Goal: Task Accomplishment & Management: Use online tool/utility

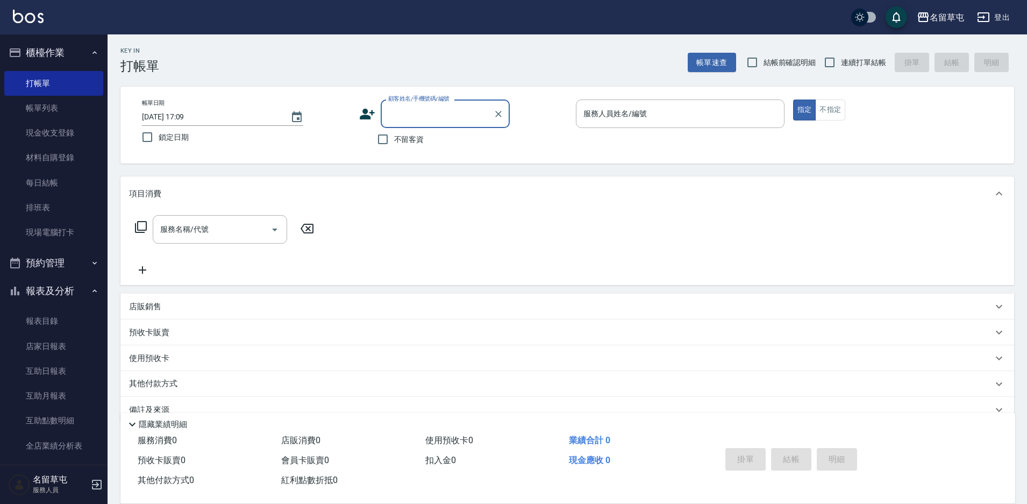
click at [404, 144] on span "不留客資" at bounding box center [409, 139] width 30 height 11
click at [394, 144] on input "不留客資" at bounding box center [383, 139] width 23 height 23
checkbox input "true"
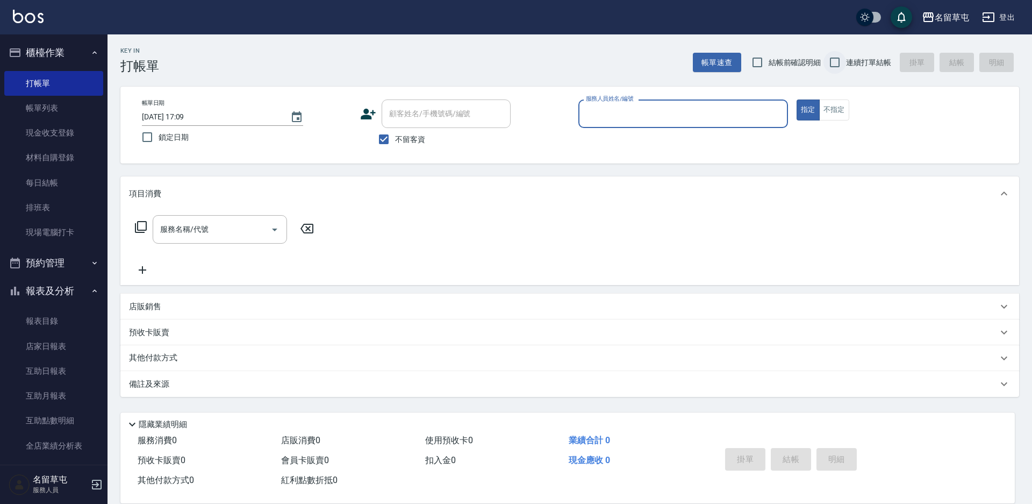
click at [828, 65] on input "連續打單結帳" at bounding box center [835, 62] width 23 height 23
checkbox input "true"
click at [780, 97] on div "帳單日期 [DATE] 17:09 鎖定日期 顧客姓名/手機號碼/編號 顧客姓名/手機號碼/編號 不留客資 服務人員姓名/編號 服務人員姓名/編號 指定 不指定" at bounding box center [569, 125] width 899 height 77
click at [738, 116] on input "服務人員姓名/編號" at bounding box center [683, 113] width 200 height 19
type input "7"
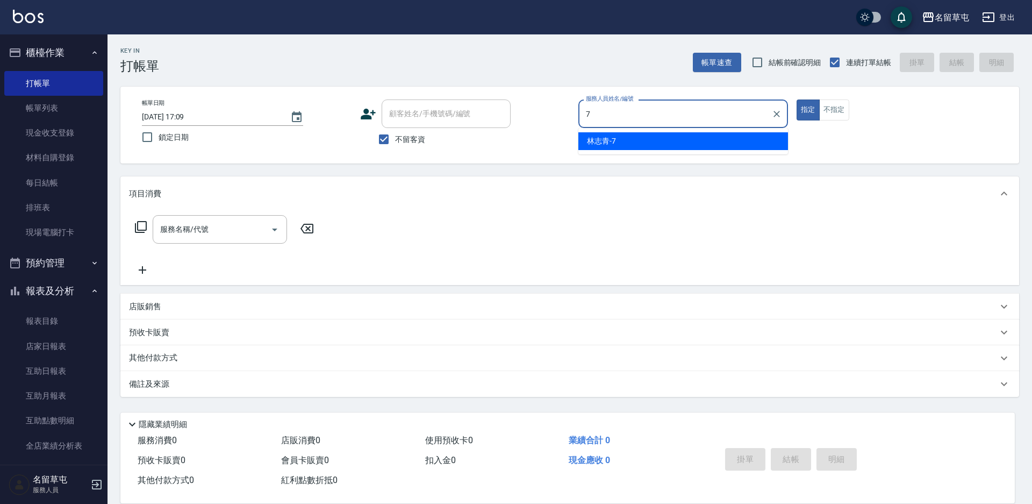
type button "true"
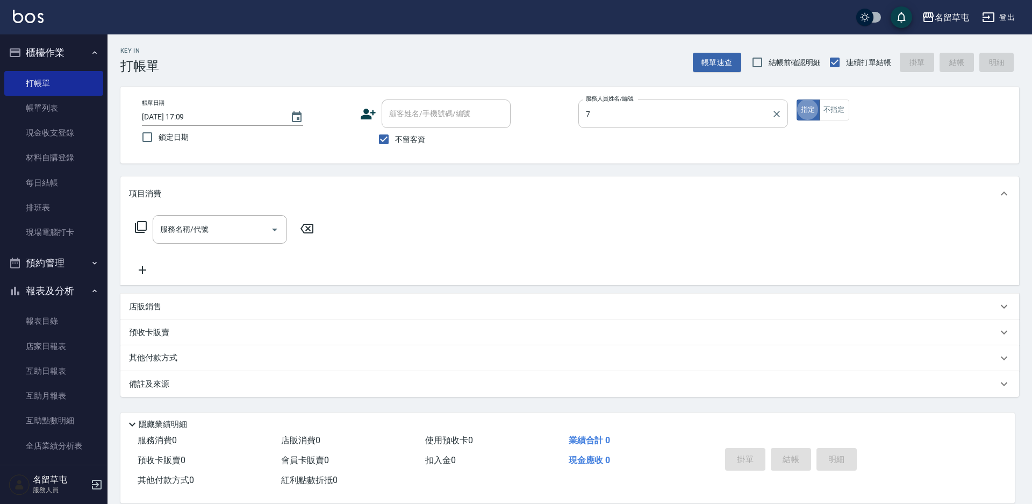
type input "[PERSON_NAME]-7"
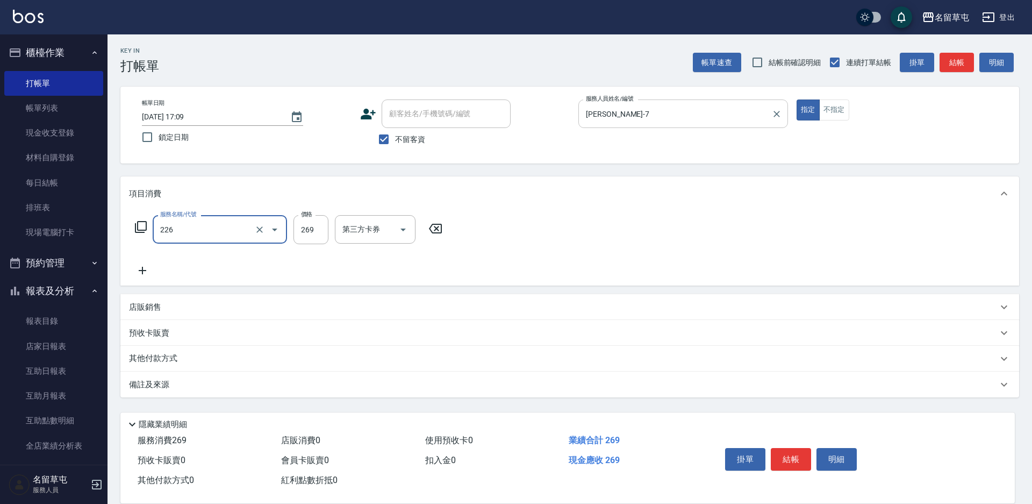
type input "洗剪269(226)"
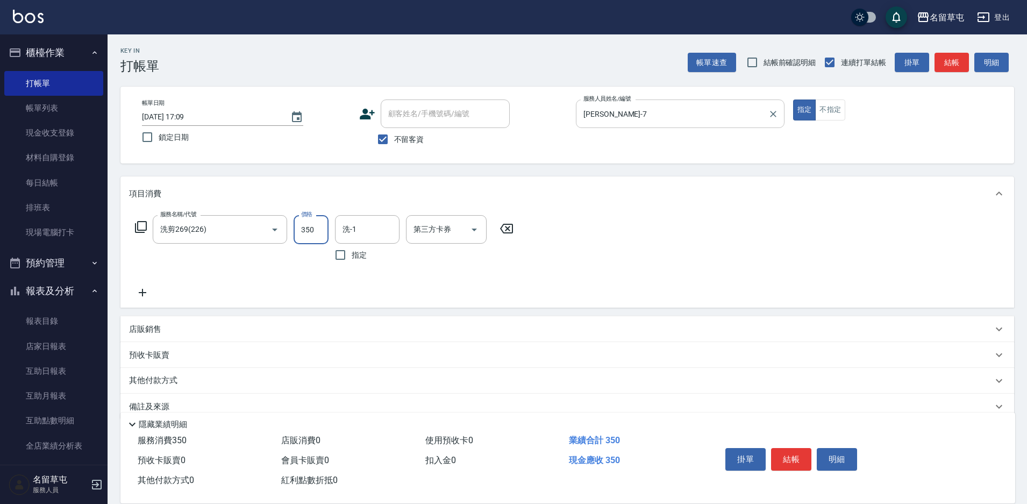
type input "350"
click at [366, 227] on input "洗-1" at bounding box center [367, 229] width 55 height 19
type input "[PERSON_NAME]-31"
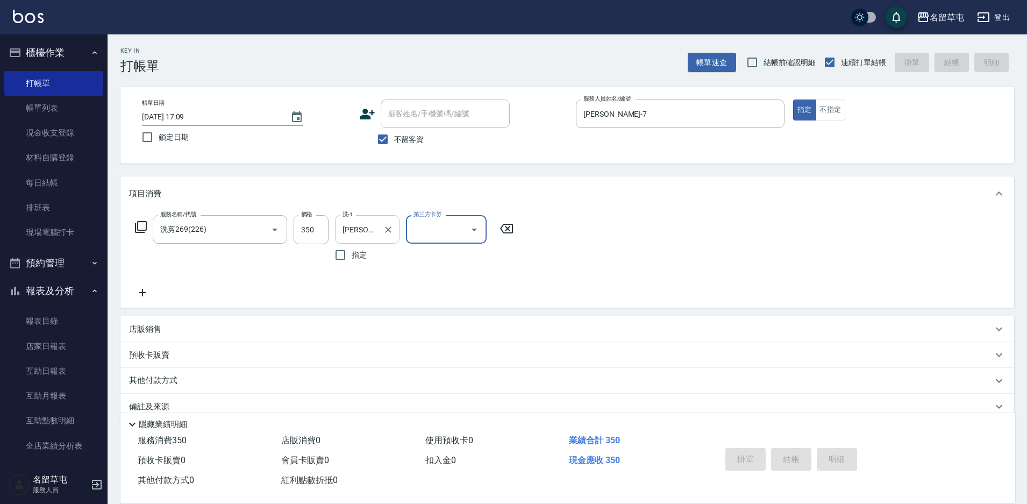
type input "[DATE] 17:45"
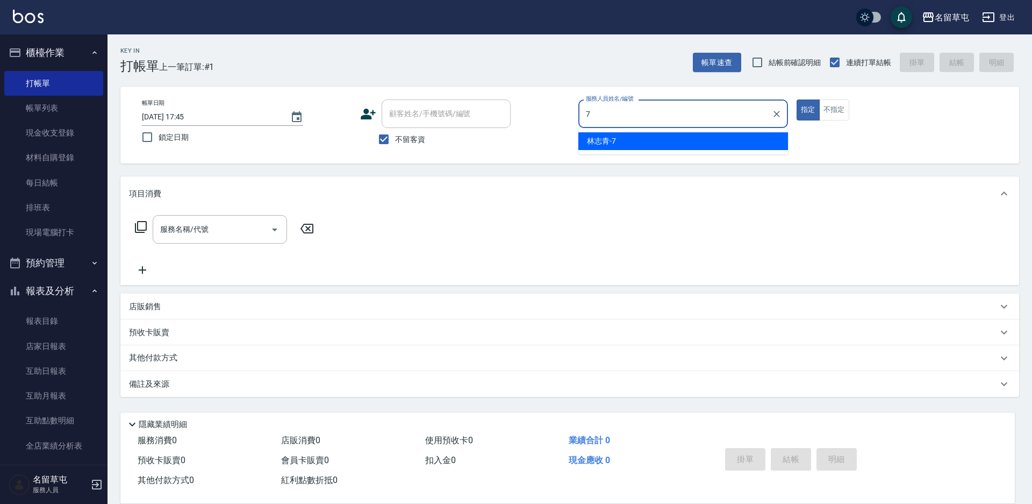
type input "[PERSON_NAME]-7"
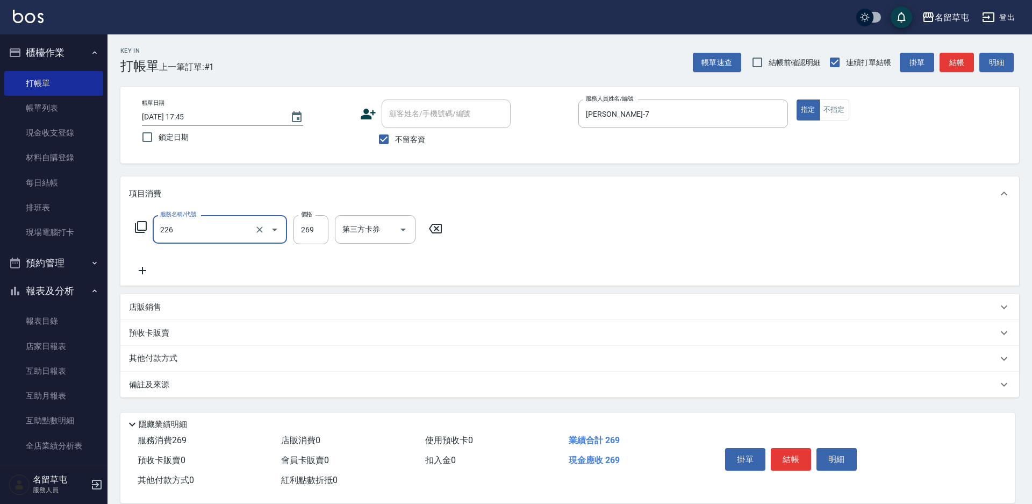
type input "洗剪269(226)"
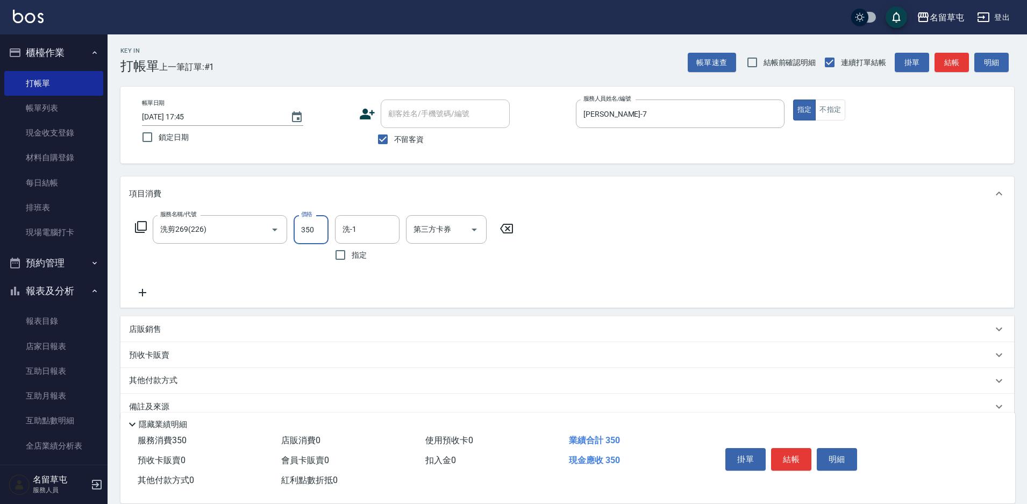
type input "350"
type input "[PERSON_NAME]-31"
click at [791, 448] on button "結帳" at bounding box center [791, 459] width 40 height 23
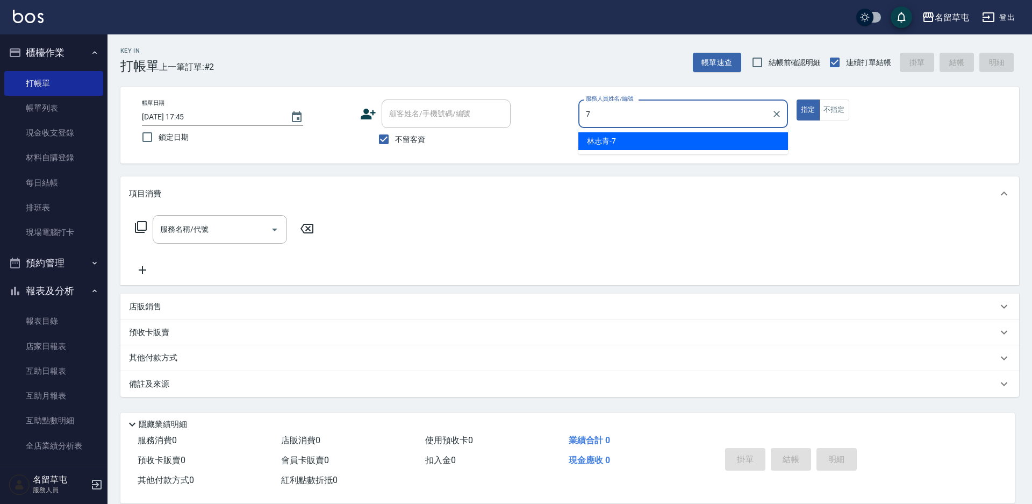
type input "[PERSON_NAME]-7"
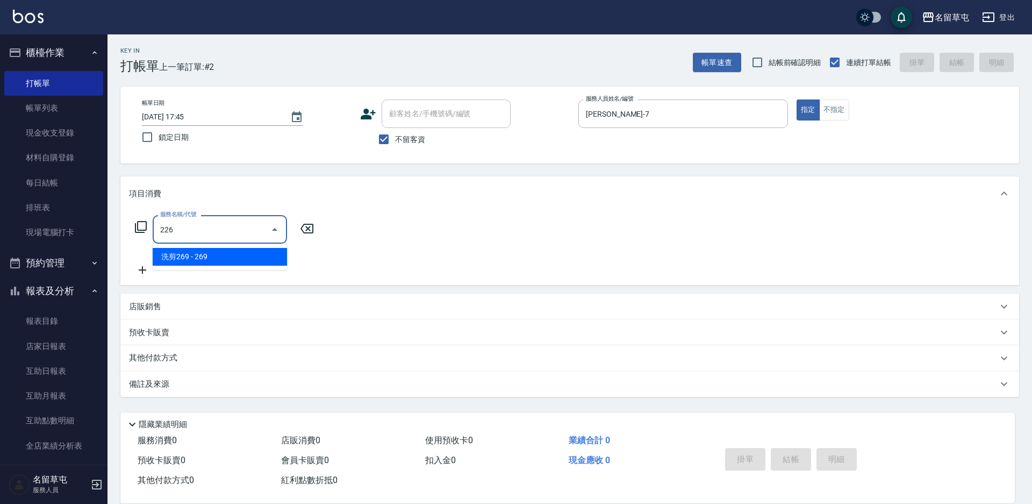
type input "洗剪269(226)"
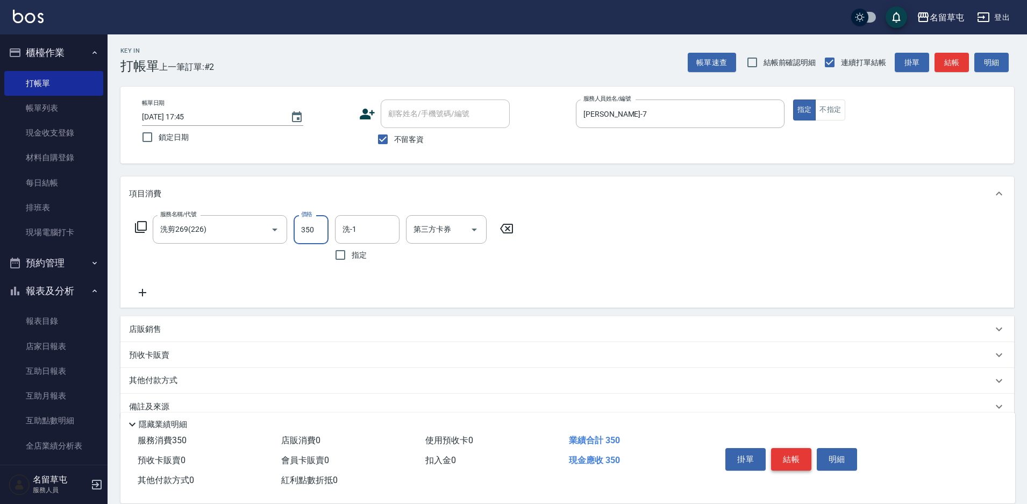
type input "350"
type input "[PERSON_NAME]-31"
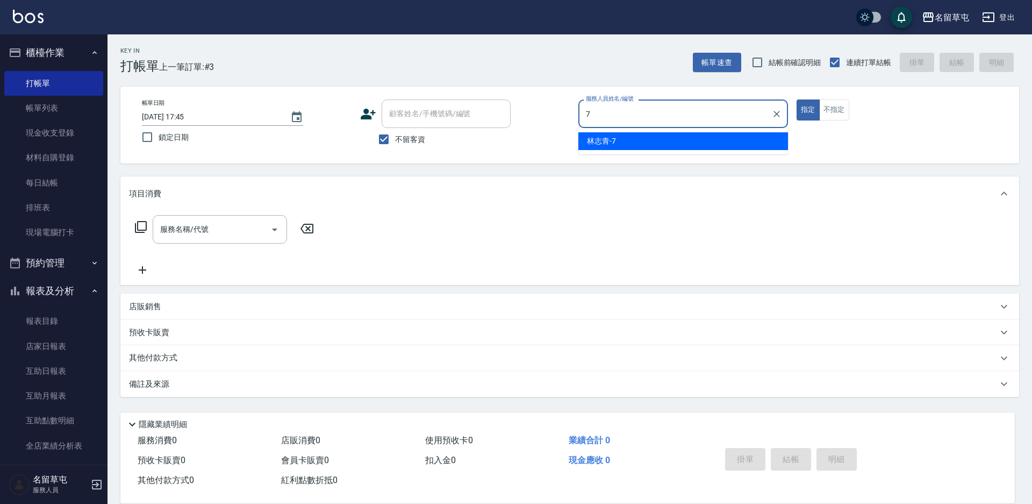
type input "[PERSON_NAME]-7"
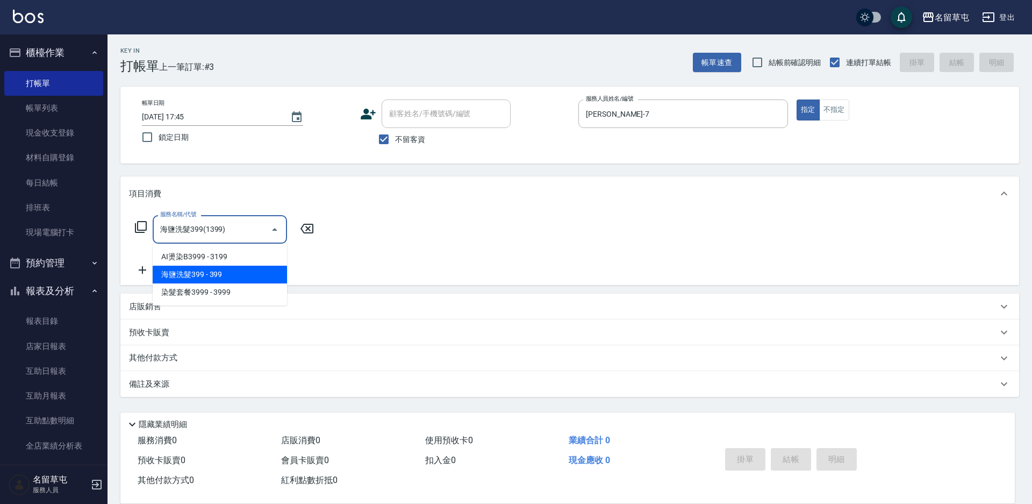
type input "海鹽洗髮399(1399)"
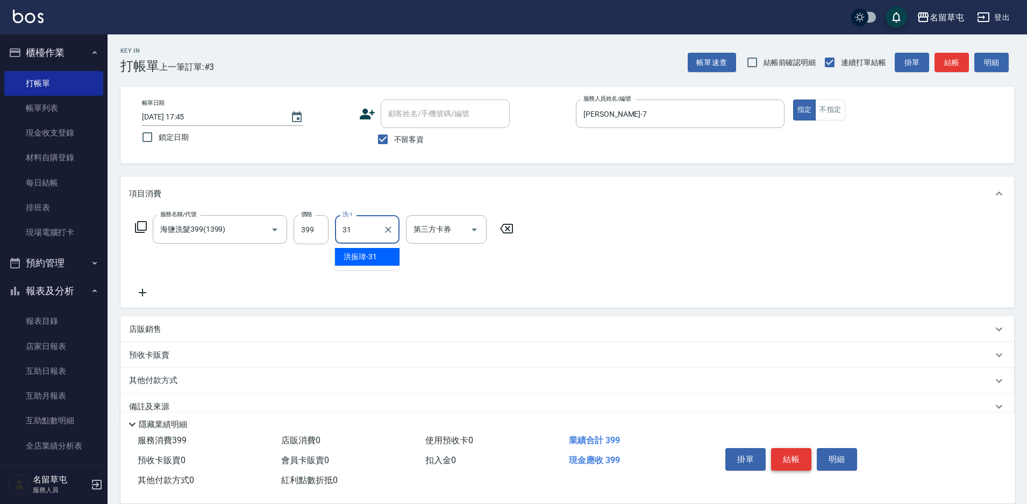
type input "[PERSON_NAME]-31"
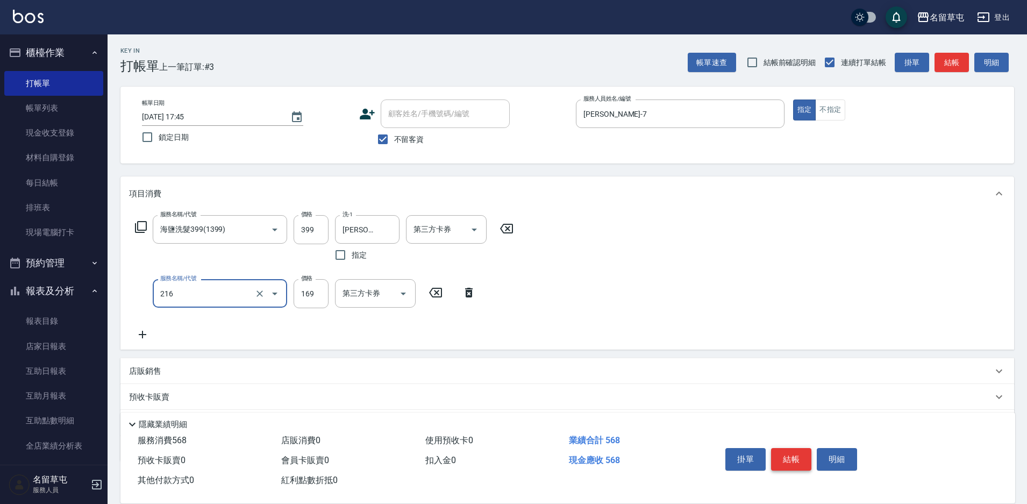
type input "剪髮169(216)"
type input "250"
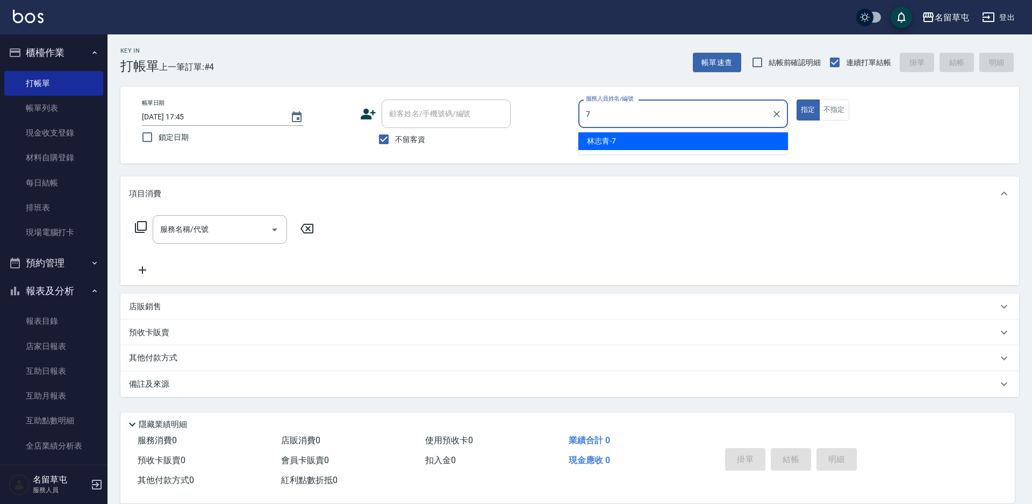
type input "[PERSON_NAME]-7"
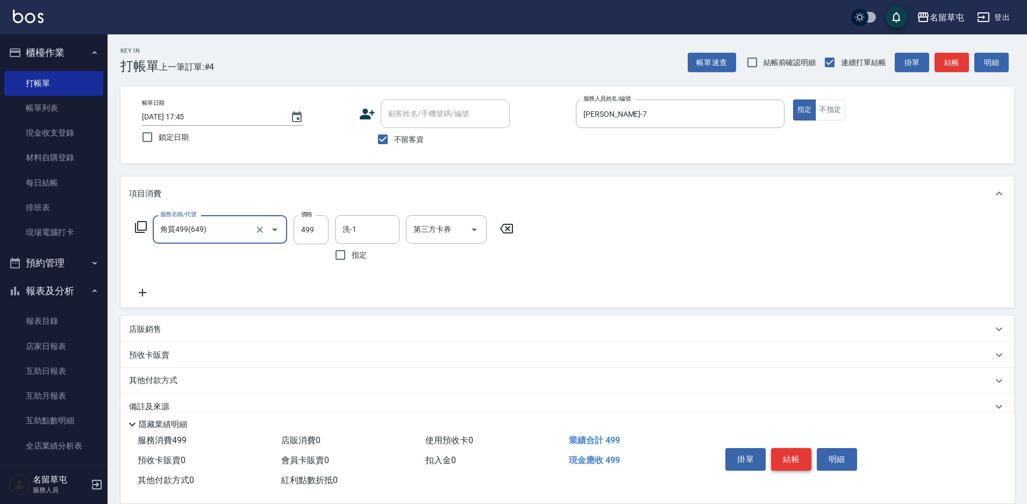
type input "角質499(649)"
type input "[PERSON_NAME]-36"
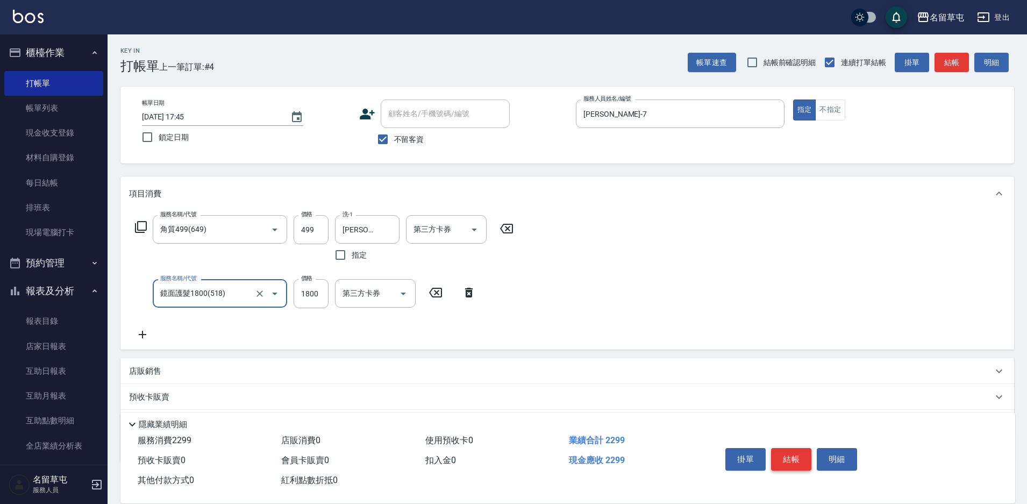
type input "鏡面護髮1800(518)"
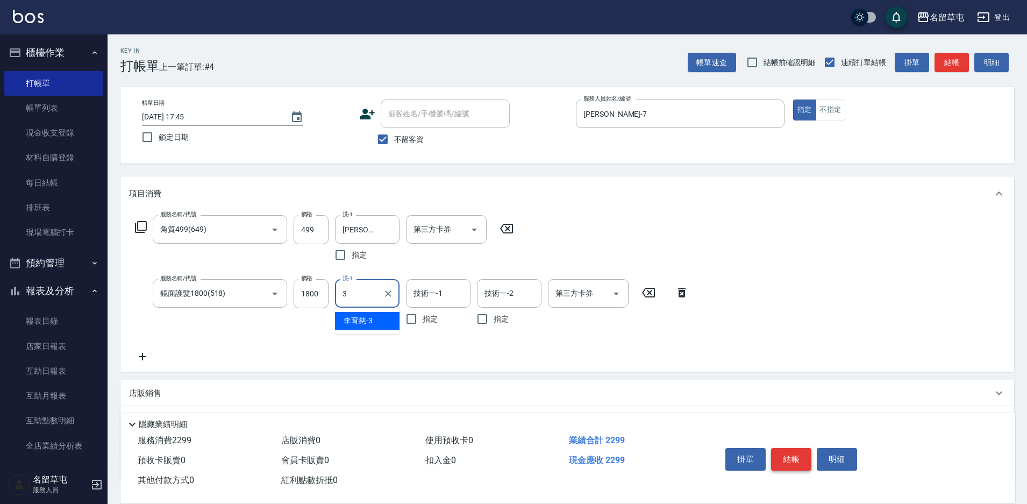
type input "31"
click at [391, 298] on icon "Clear" at bounding box center [388, 293] width 11 height 11
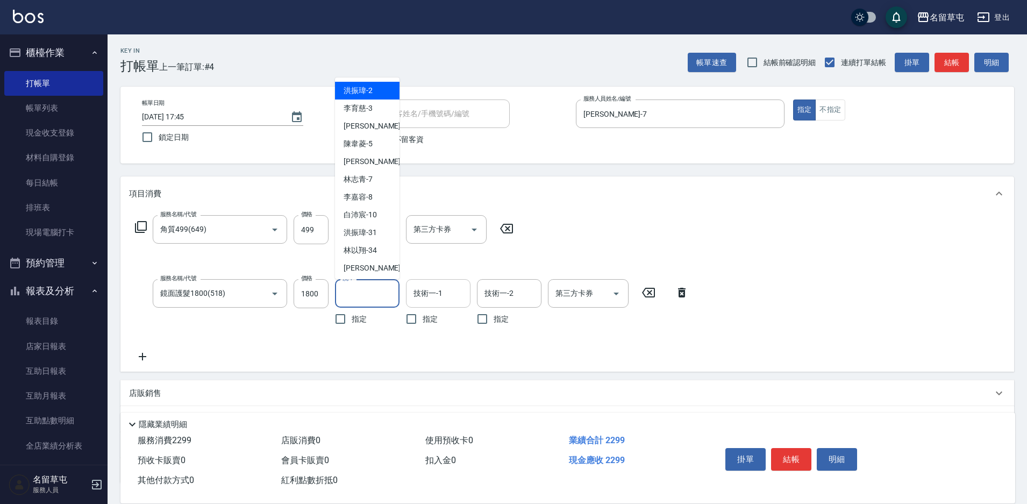
click at [439, 301] on input "技術一-1" at bounding box center [438, 293] width 55 height 19
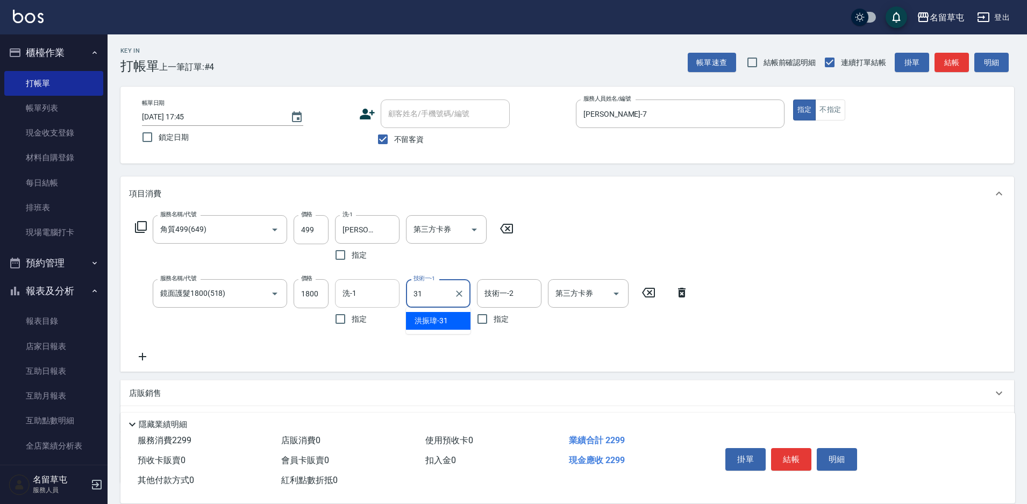
type input "[PERSON_NAME]-31"
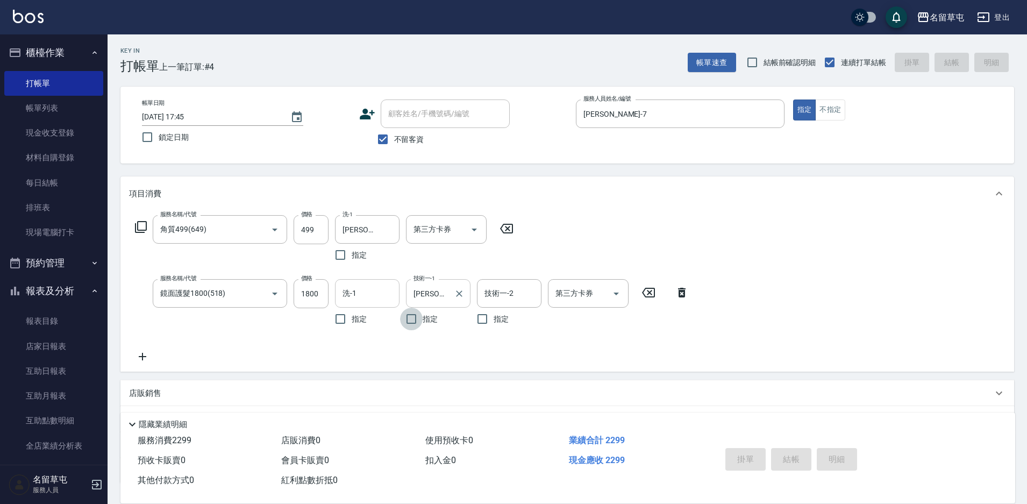
type input "[DATE] 17:46"
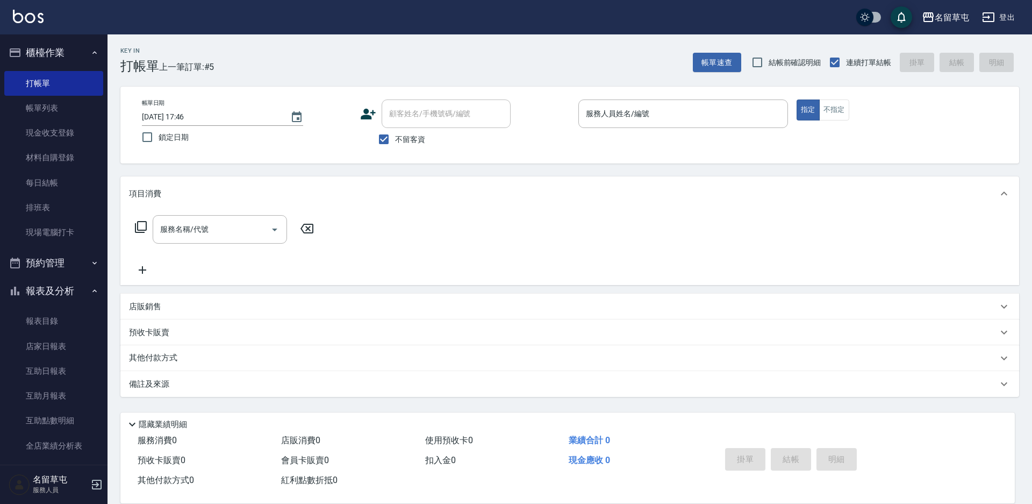
click at [403, 142] on span "不留客資" at bounding box center [410, 139] width 30 height 11
click at [395, 142] on input "不留客資" at bounding box center [384, 139] width 23 height 23
checkbox input "false"
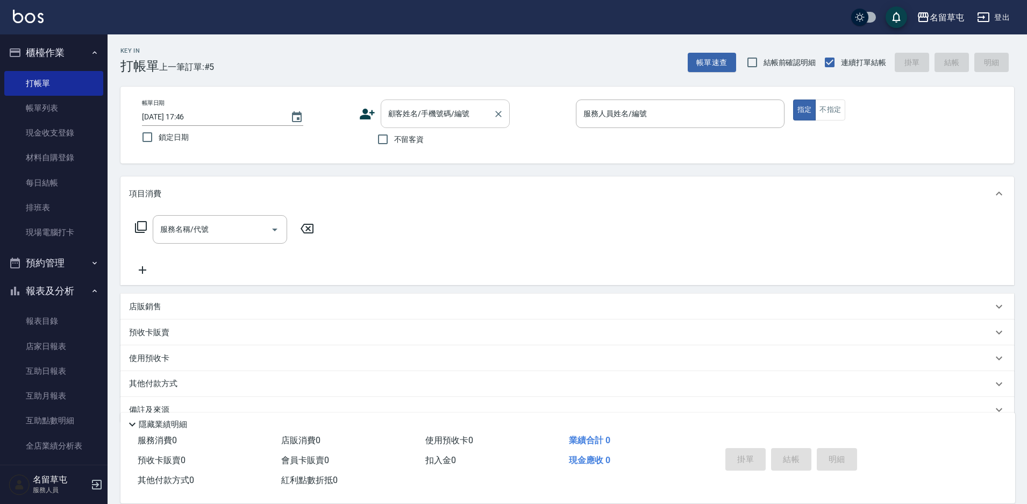
click at [422, 116] on input "顧客姓名/手機號碼/編號" at bounding box center [437, 113] width 103 height 19
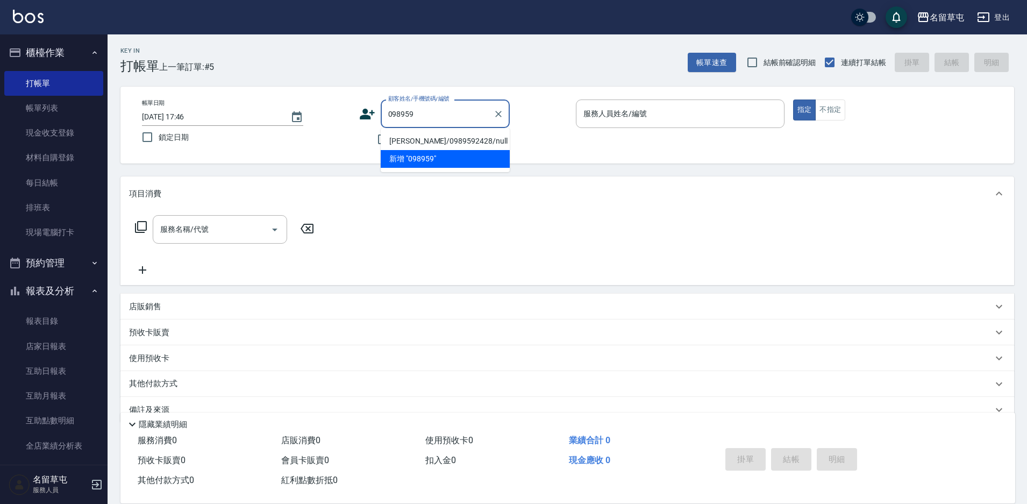
click at [446, 140] on li "[PERSON_NAME]/0989592428/null" at bounding box center [445, 141] width 129 height 18
type input "[PERSON_NAME]/0989592428/null"
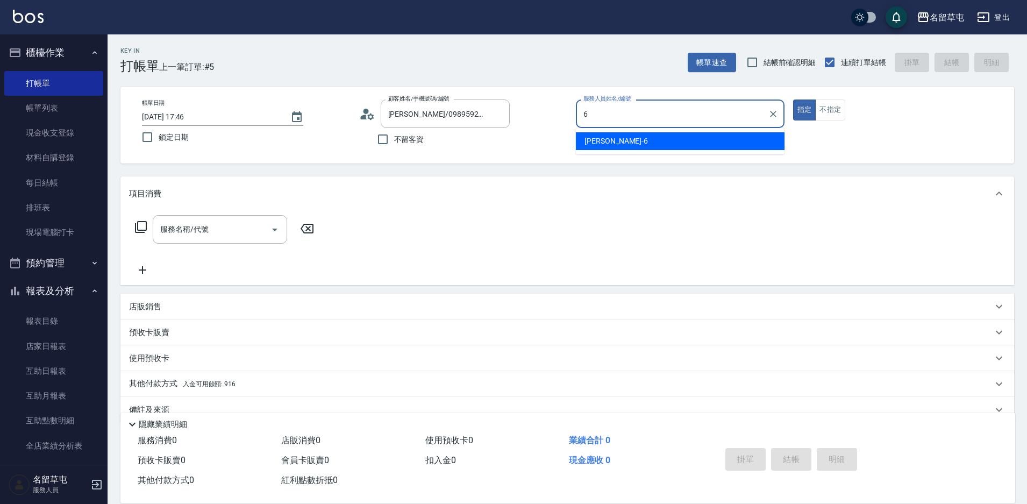
type input "[PERSON_NAME]-6"
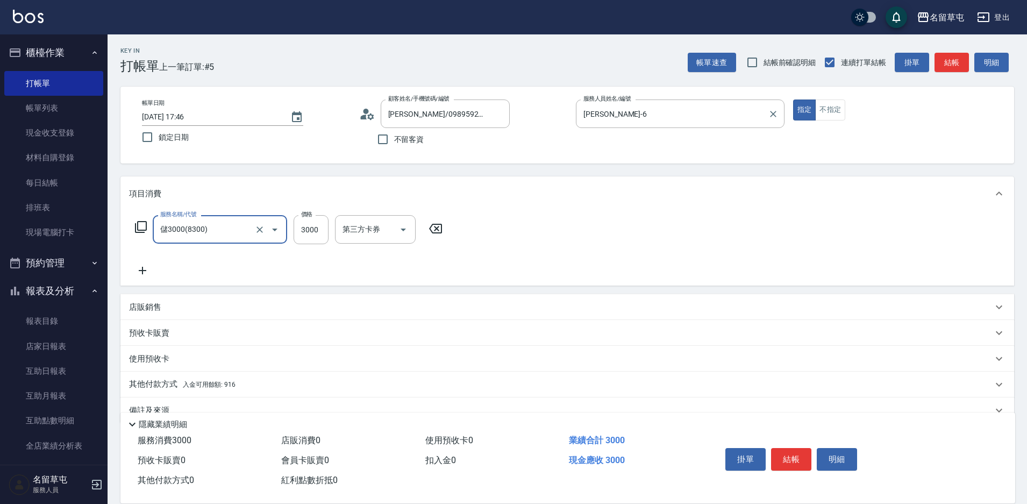
type input "儲3000(8300)"
type input "3000"
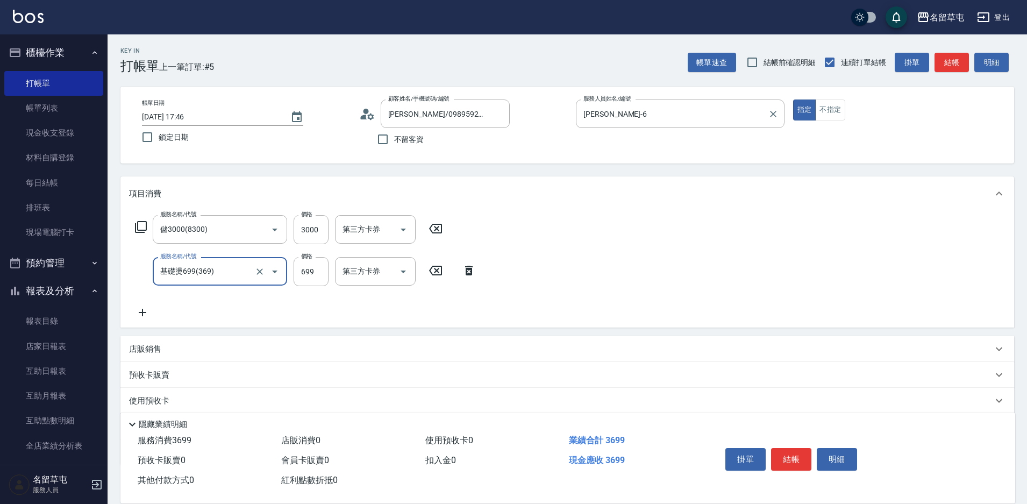
type input "基礎燙699(369)"
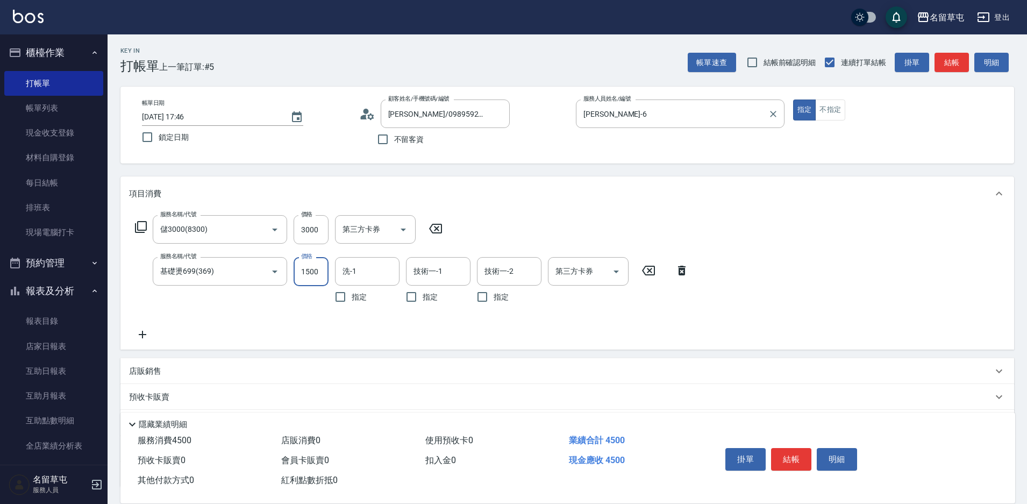
type input "1500"
type input "[PERSON_NAME]-31"
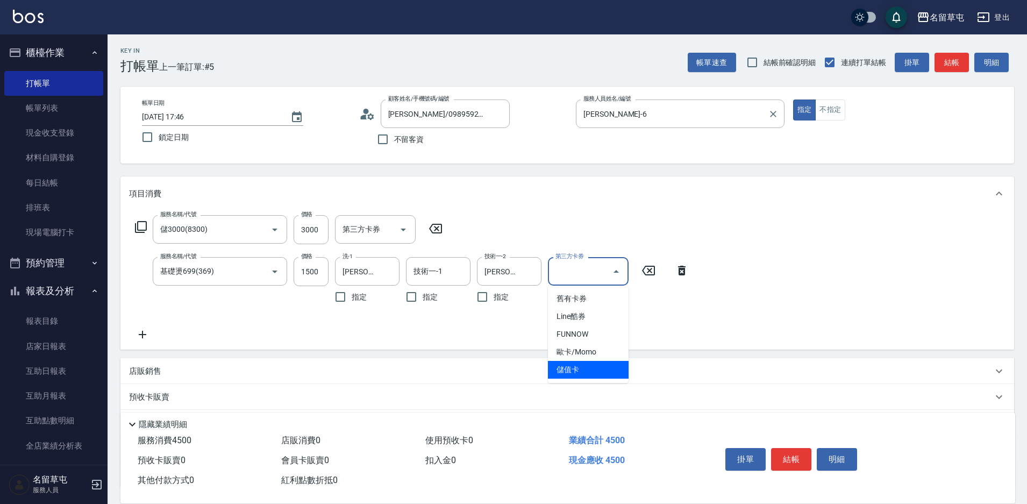
type input "儲值卡"
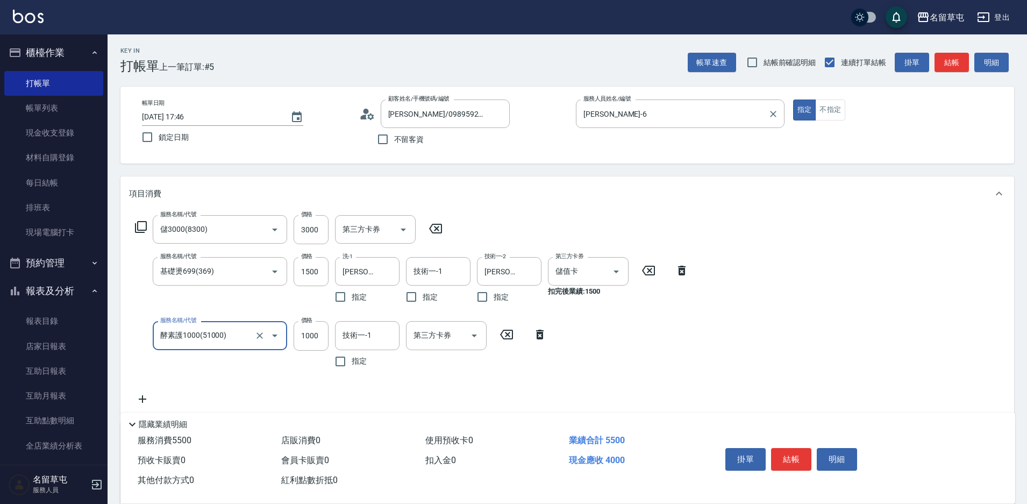
type input "酵素護1000(51000)"
type input "[PERSON_NAME]-31"
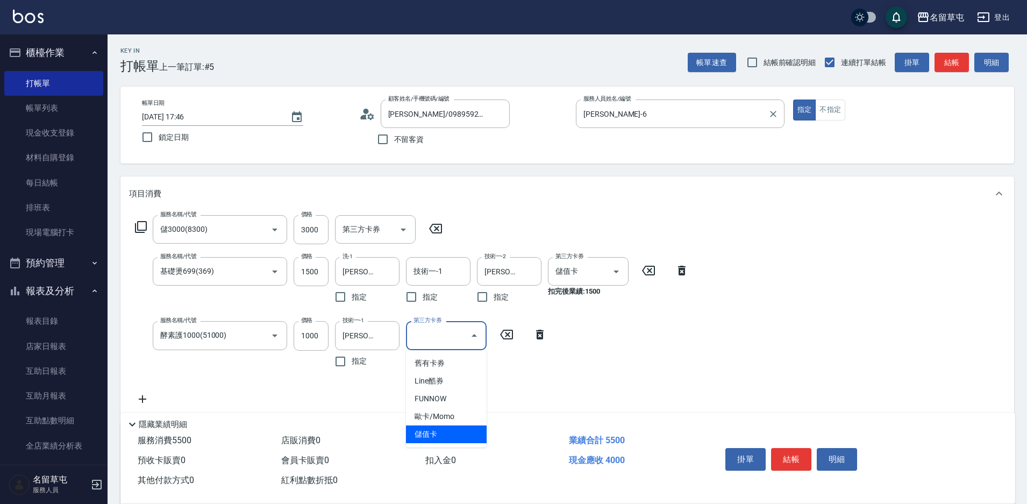
type input "儲值卡"
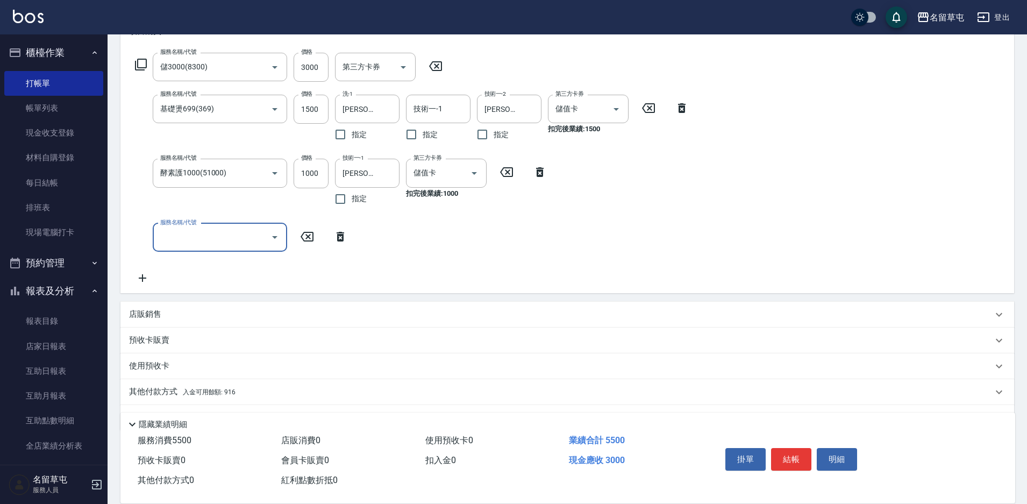
scroll to position [192, 0]
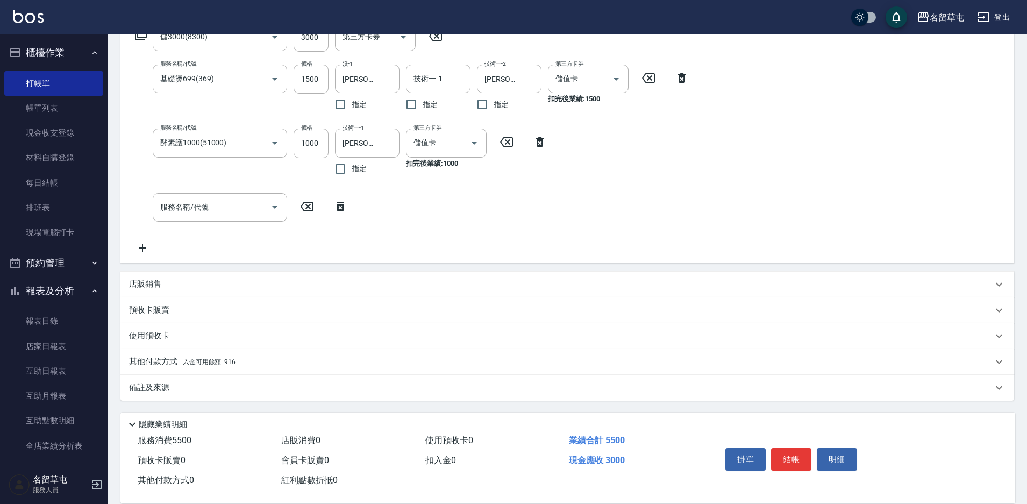
click at [221, 286] on div "店販銷售" at bounding box center [561, 284] width 864 height 11
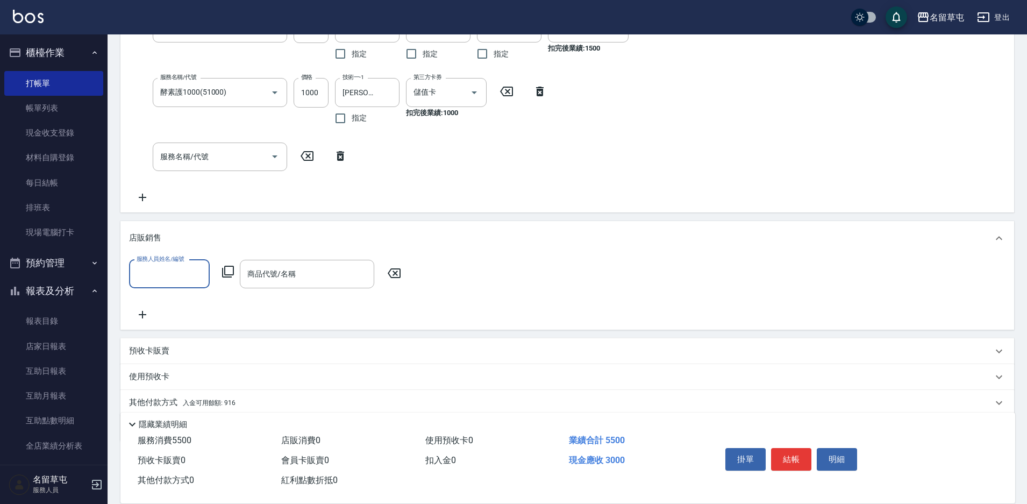
scroll to position [246, 0]
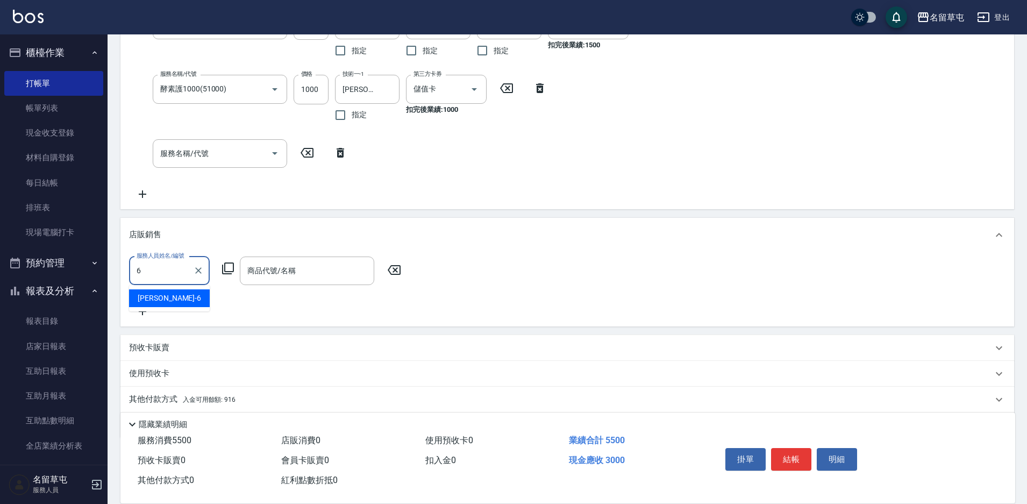
type input "[PERSON_NAME]-6"
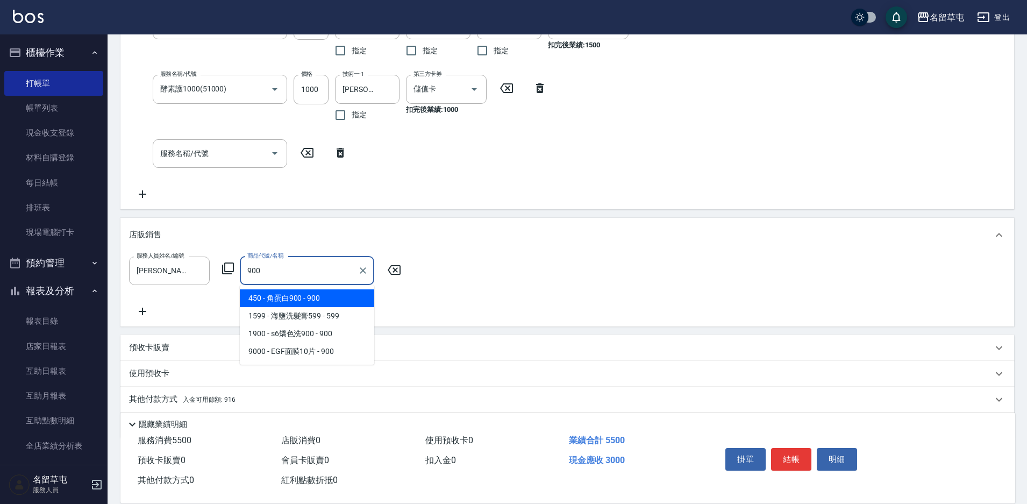
type input "角蛋白900"
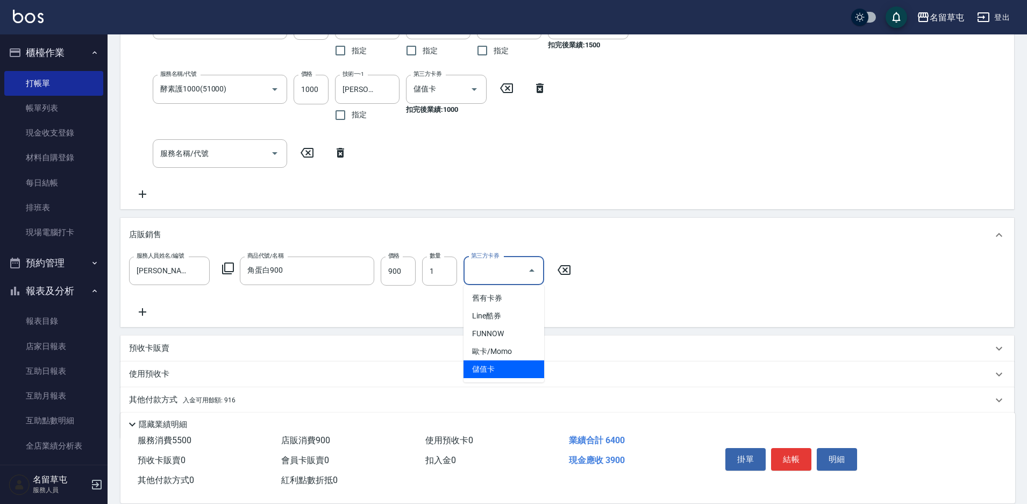
type input "儲值卡"
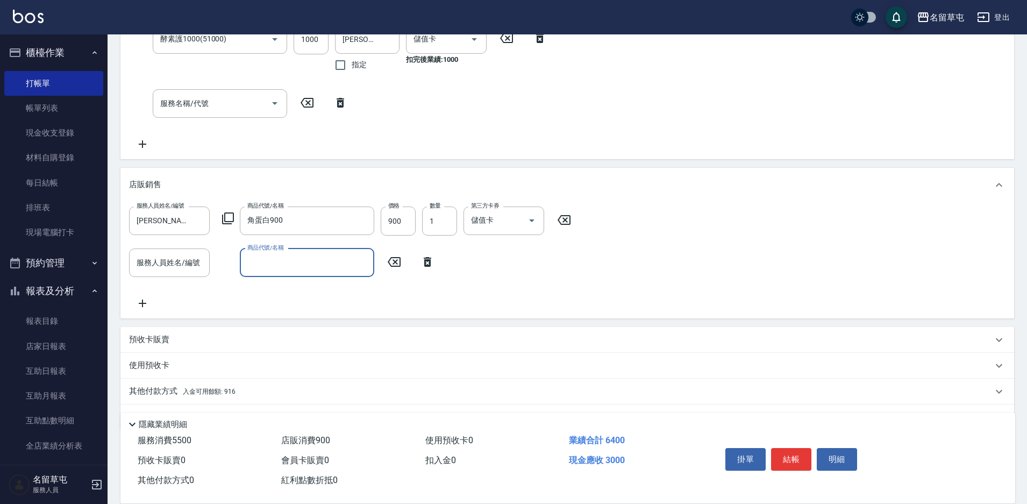
scroll to position [326, 0]
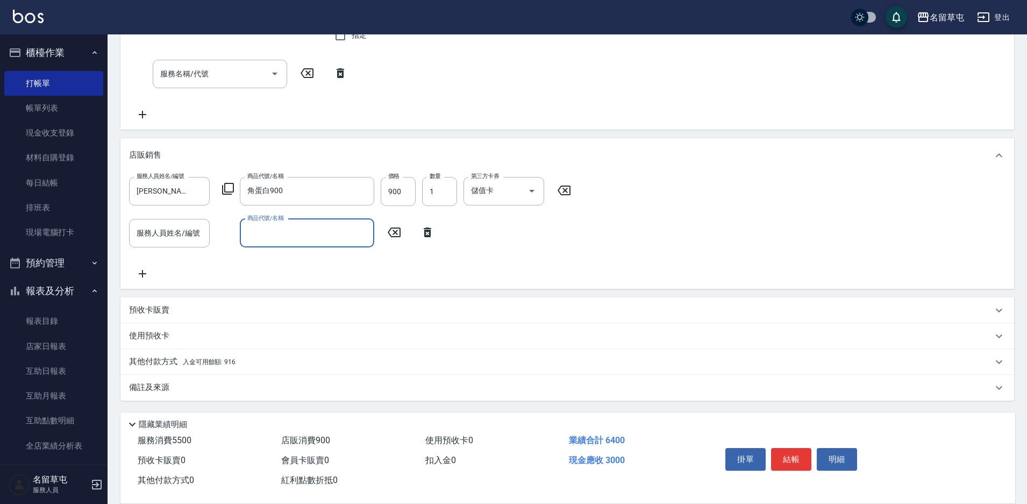
click at [423, 230] on icon at bounding box center [427, 232] width 27 height 13
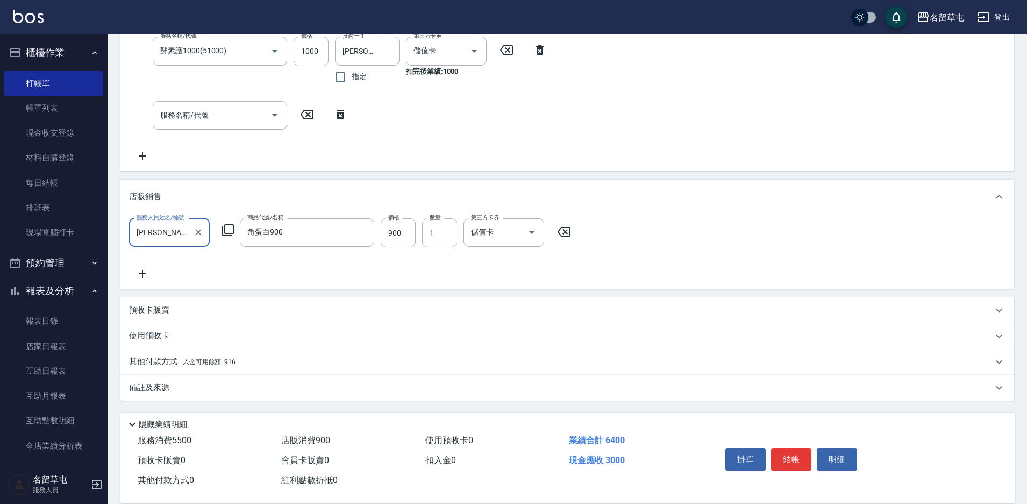
scroll to position [284, 0]
click at [220, 358] on span "入金可用餘額: 916" at bounding box center [209, 362] width 53 height 8
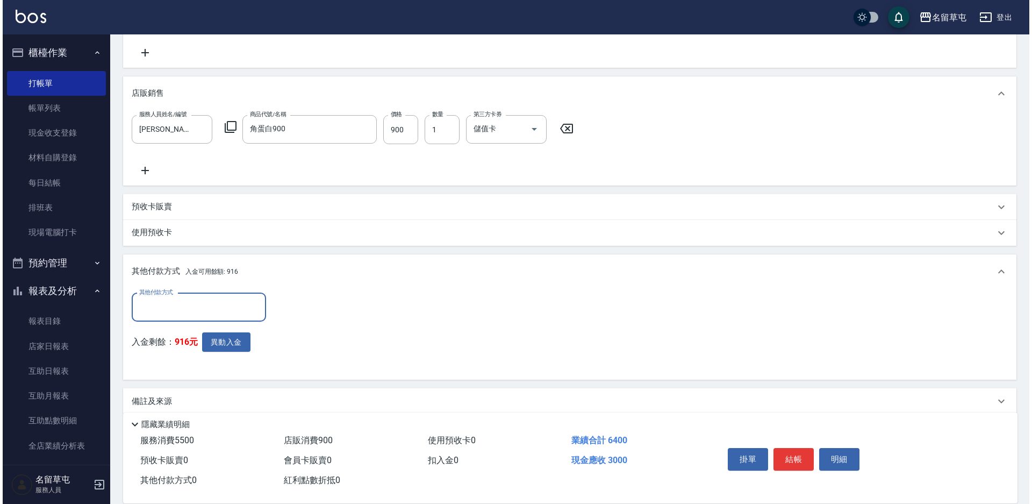
scroll to position [392, 0]
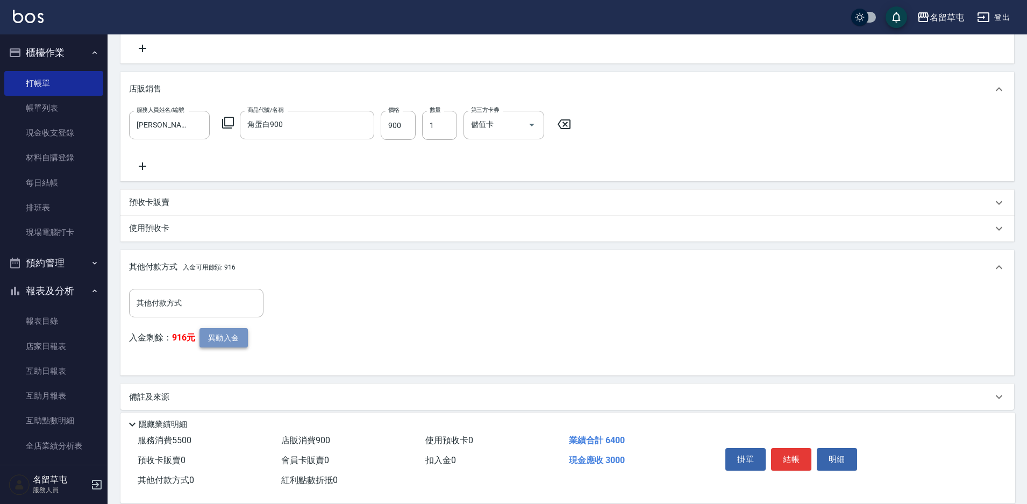
click at [227, 336] on button "異動入金" at bounding box center [223, 338] width 48 height 20
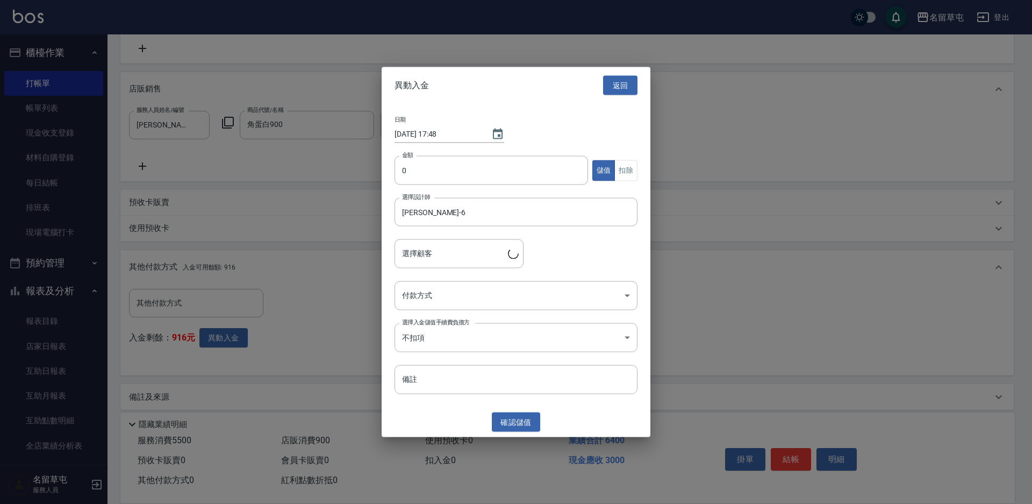
type input "[PERSON_NAME]/0989592428"
click at [501, 177] on input "0" at bounding box center [492, 170] width 194 height 29
type input "3000"
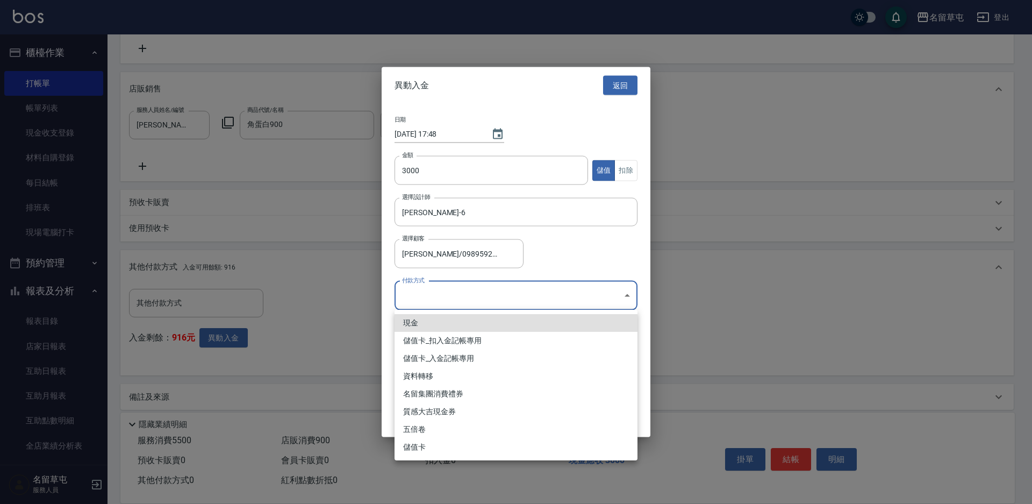
click at [479, 294] on body "名留草屯 登出 櫃檯作業 打帳單 帳單列表 現金收支登錄 材料自購登錄 每日結帳 排班表 現場電腦打卡 預約管理 預約管理 單日預約紀錄 單週預約紀錄 報表及…" at bounding box center [516, 60] width 1032 height 905
click at [477, 362] on li "儲值卡_入金記帳專用" at bounding box center [516, 358] width 243 height 18
type input "儲值卡_入金記帳專用"
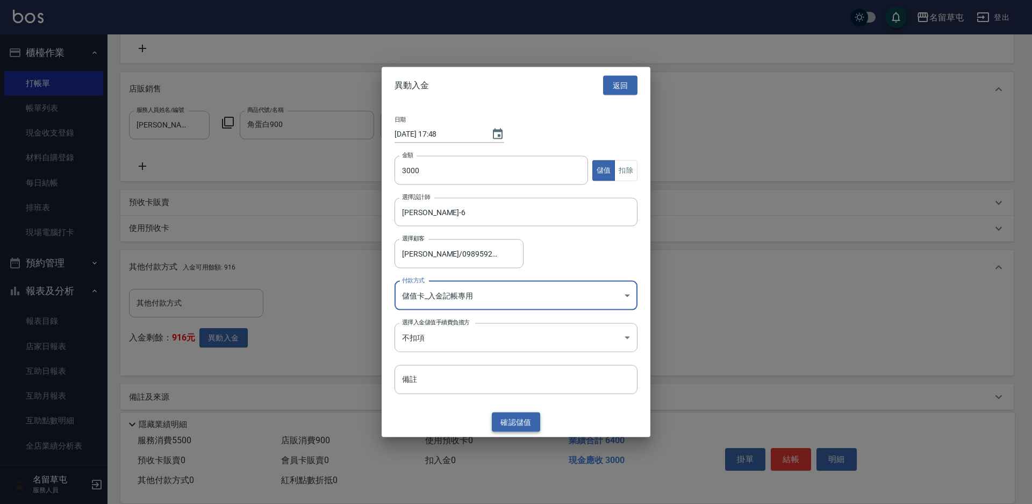
click at [510, 423] on button "確認 儲值" at bounding box center [516, 422] width 48 height 20
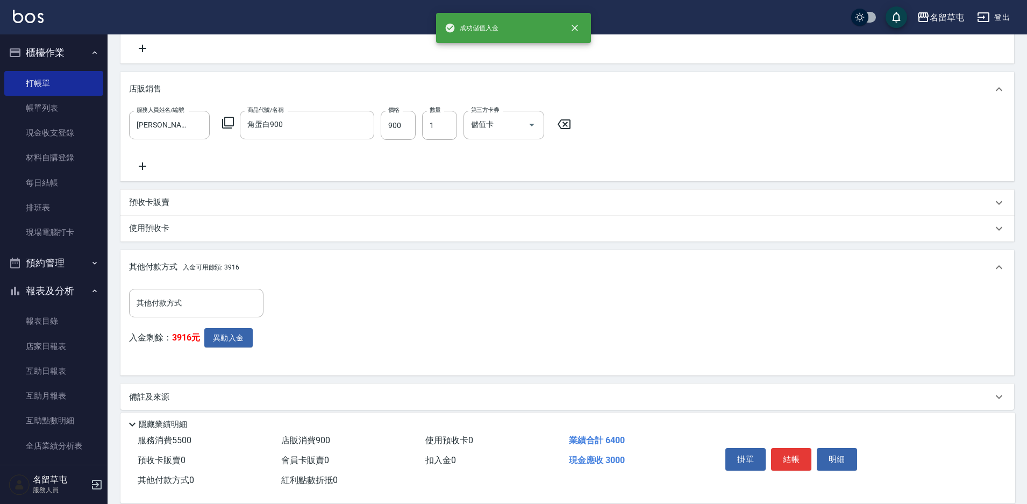
click at [230, 325] on div "其他付款方式 其他付款方式 入金剩餘： 3916元 異動入金" at bounding box center [199, 328] width 141 height 79
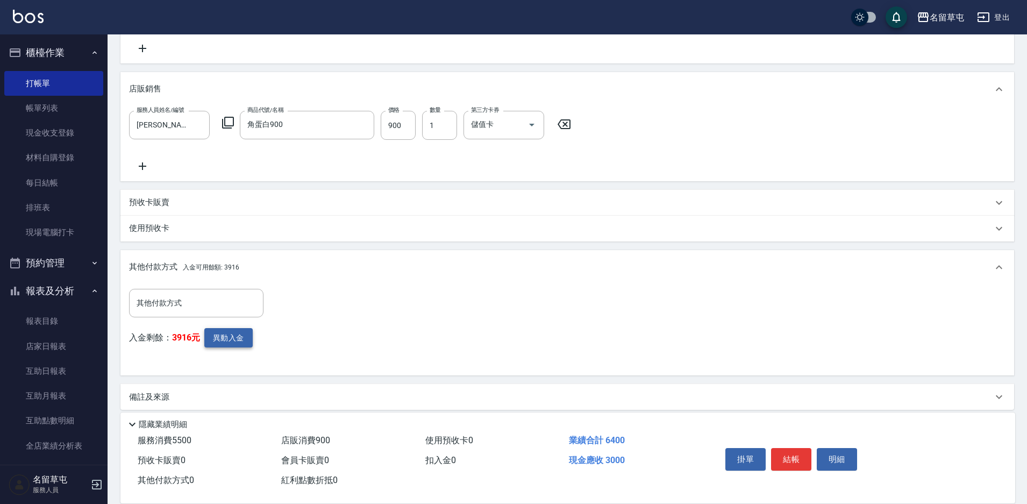
click at [230, 338] on button "異動入金" at bounding box center [228, 338] width 48 height 20
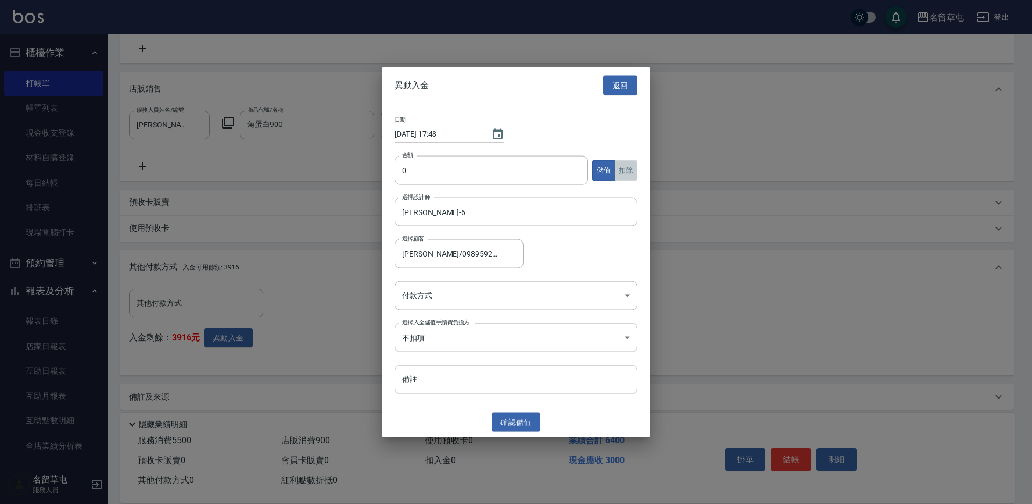
click at [626, 167] on button "扣除" at bounding box center [626, 170] width 23 height 21
click at [485, 175] on input "0" at bounding box center [492, 170] width 194 height 29
type input "3400"
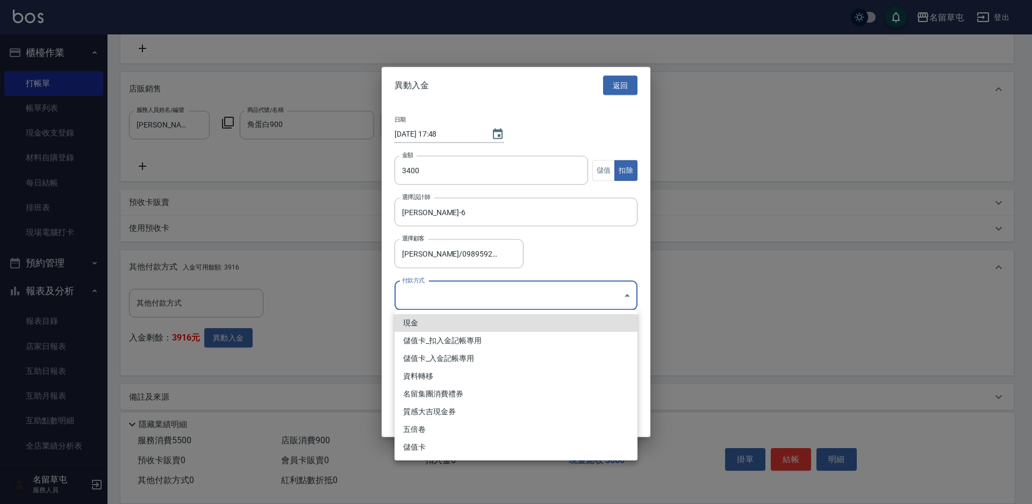
click at [494, 302] on body "名留草屯 登出 櫃檯作業 打帳單 帳單列表 現金收支登錄 材料自購登錄 每日結帳 排班表 現場電腦打卡 預約管理 預約管理 單日預約紀錄 單週預約紀錄 報表及…" at bounding box center [516, 60] width 1032 height 905
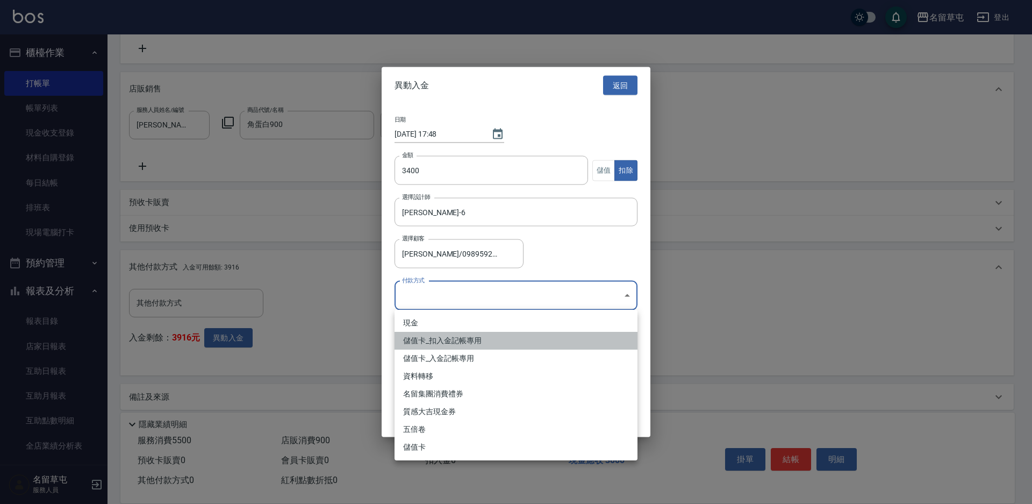
click at [492, 340] on li "儲值卡_扣入金記帳專用" at bounding box center [516, 341] width 243 height 18
type input "儲值卡_扣入金記帳專用"
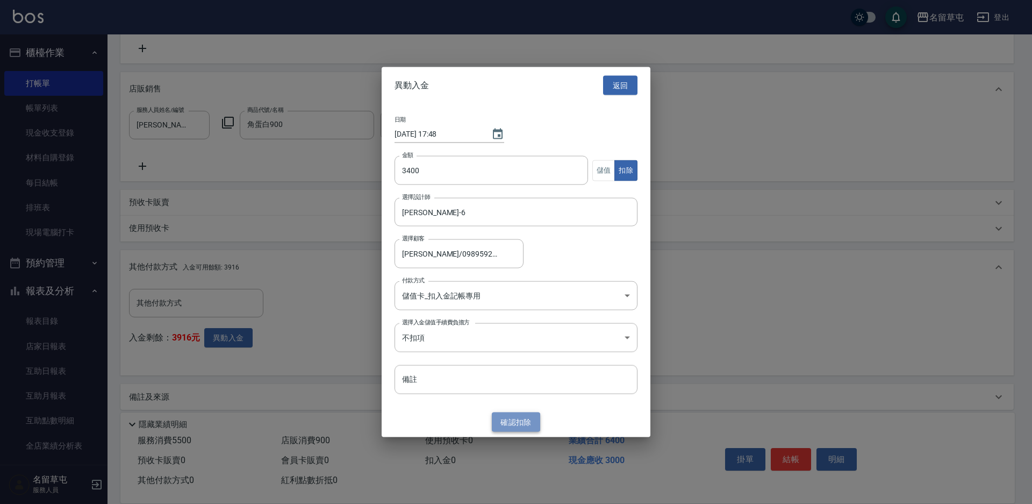
click at [505, 420] on button "確認 扣除" at bounding box center [516, 422] width 48 height 20
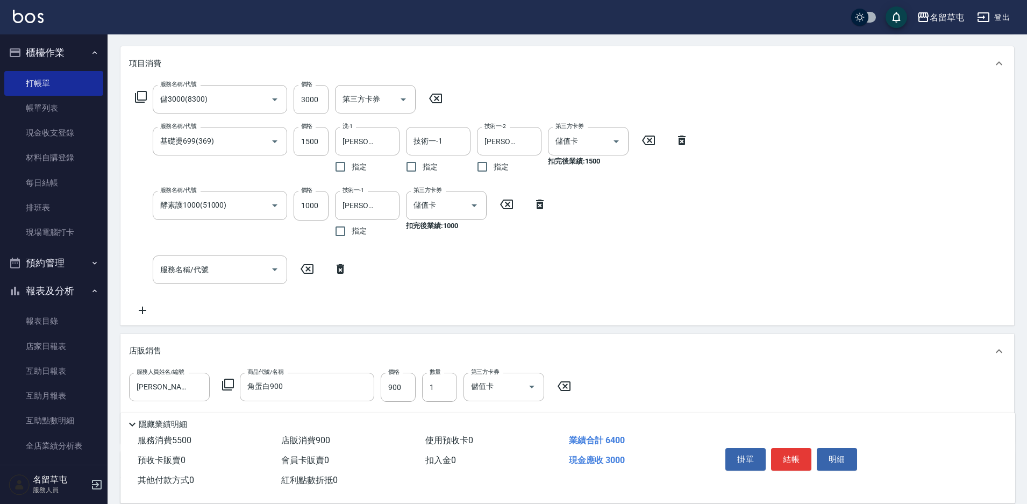
scroll to position [123, 0]
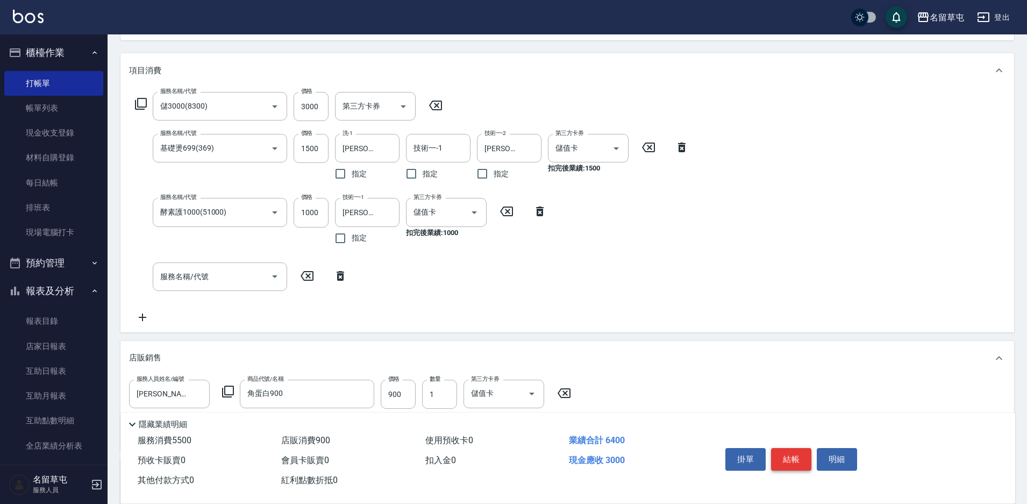
click at [791, 448] on button "結帳" at bounding box center [791, 459] width 40 height 23
type input "[DATE] 17:48"
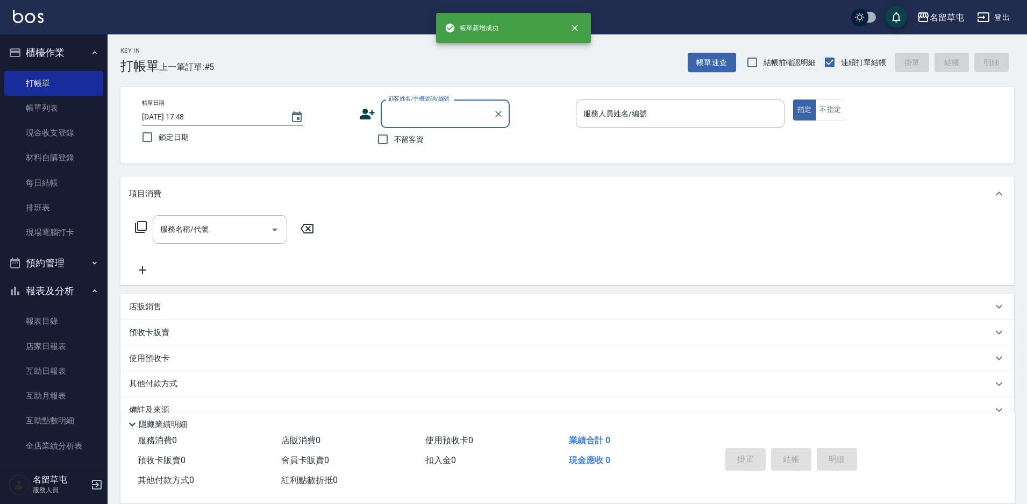
scroll to position [0, 0]
click at [398, 146] on label "不留客資" at bounding box center [398, 139] width 53 height 23
click at [394, 146] on input "不留客資" at bounding box center [383, 139] width 23 height 23
checkbox input "true"
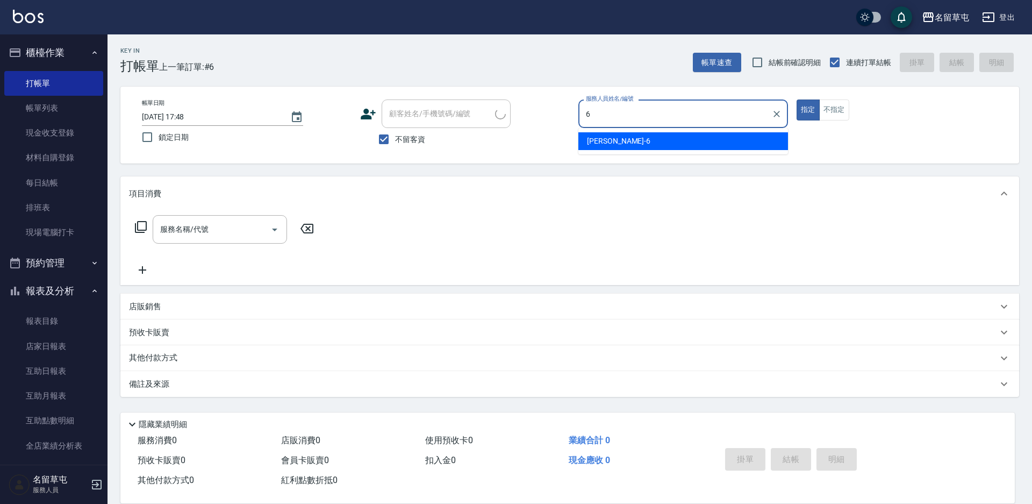
type input "[PERSON_NAME]-6"
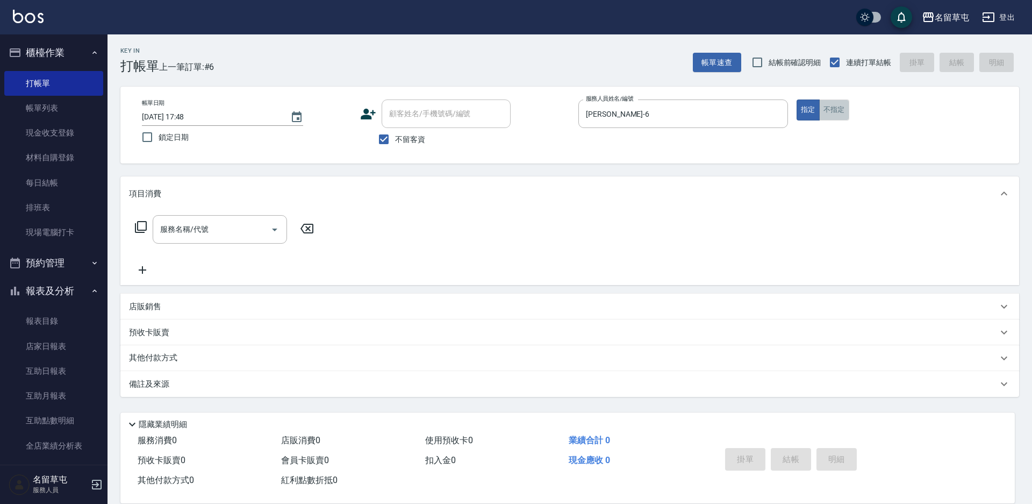
click at [841, 111] on button "不指定" at bounding box center [834, 109] width 30 height 21
click at [226, 236] on input "服務名稱/代號" at bounding box center [212, 229] width 109 height 19
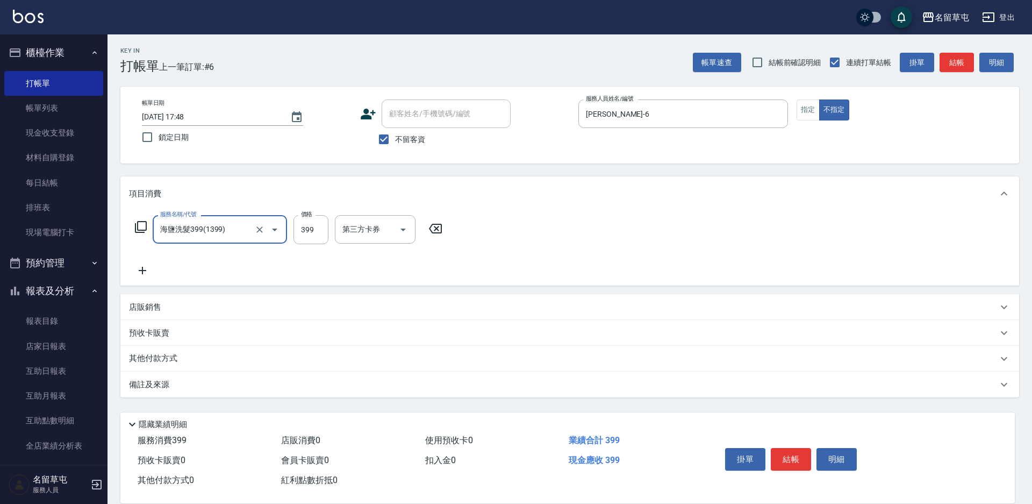
type input "海鹽洗髮399(1399)"
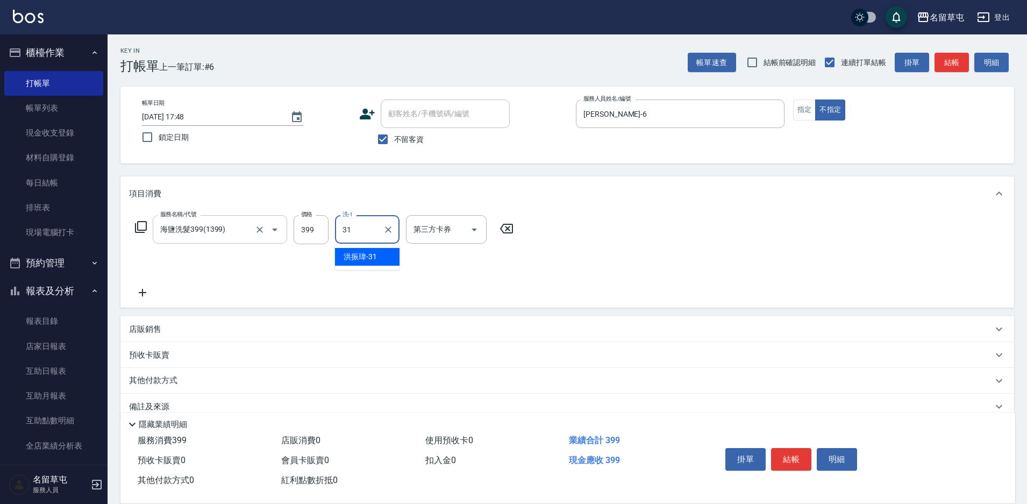
type input "[PERSON_NAME]-31"
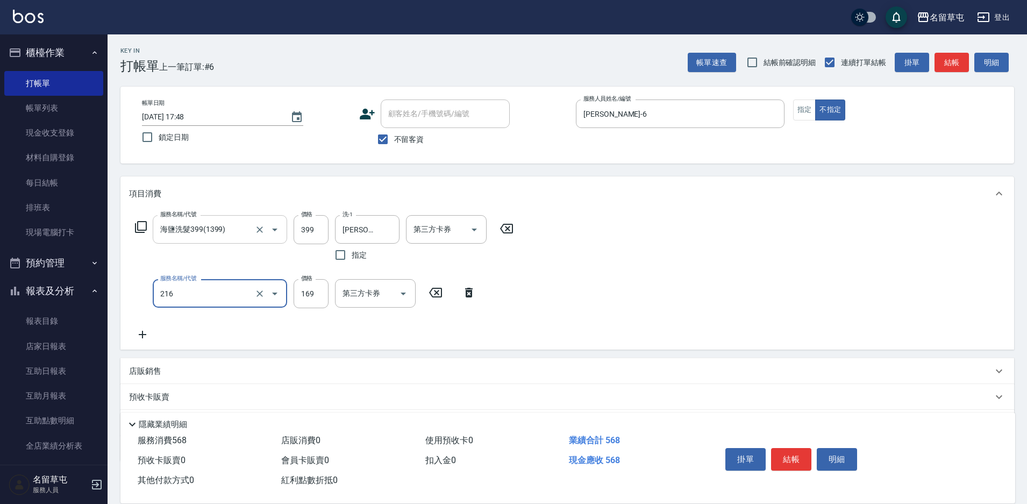
type input "剪髮169(216)"
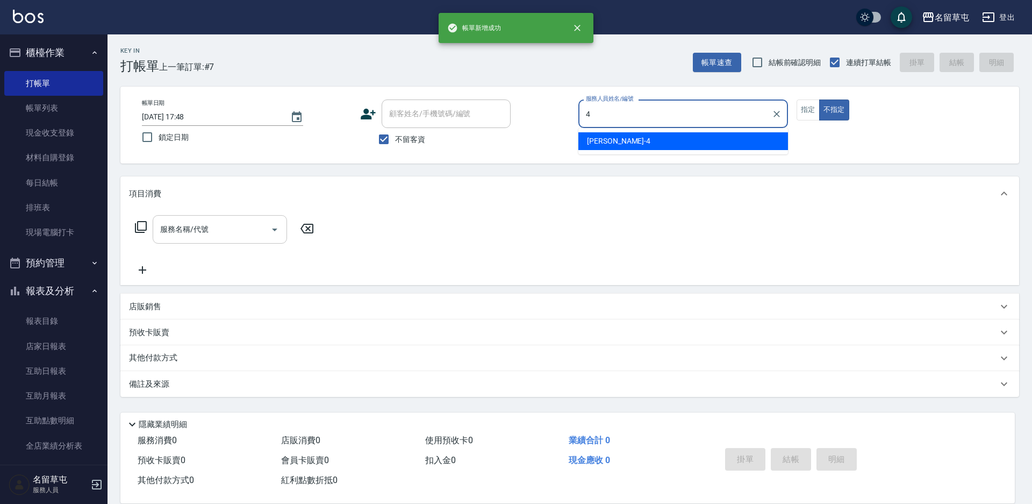
type input "4"
type button "false"
type input "[PERSON_NAME]-4"
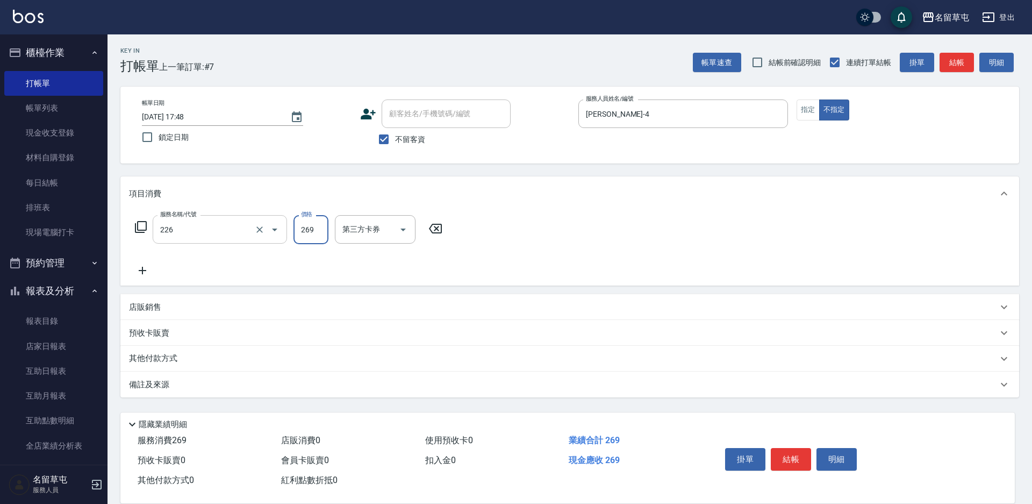
type input "洗剪269(226)"
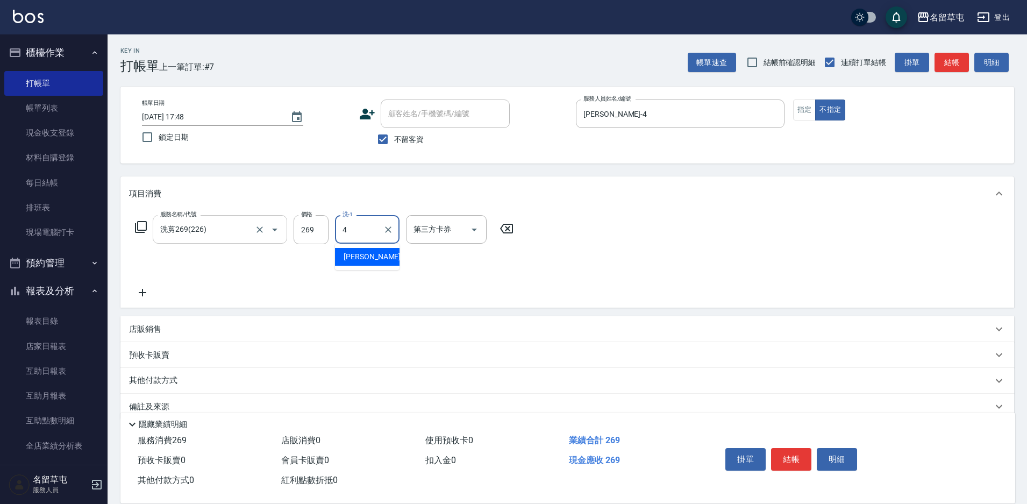
type input "[PERSON_NAME]-4"
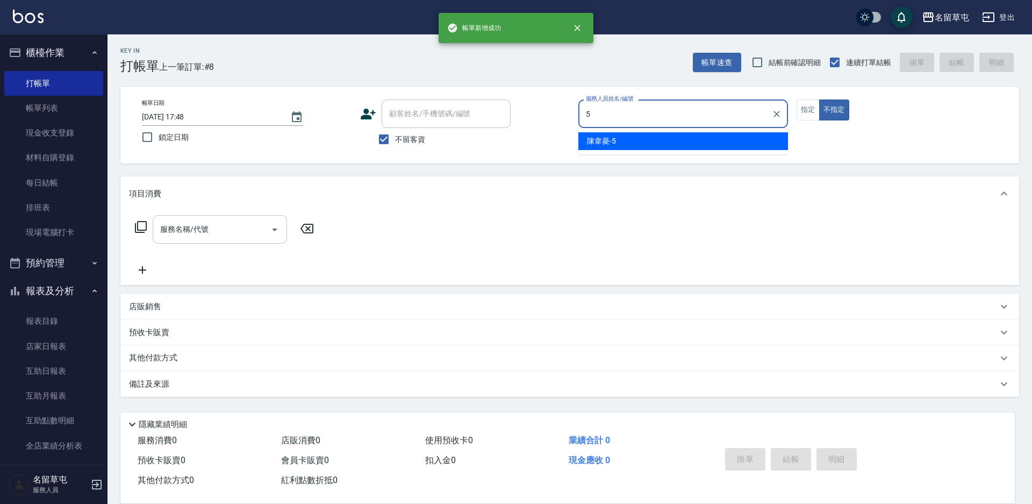
type input "[PERSON_NAME]-5"
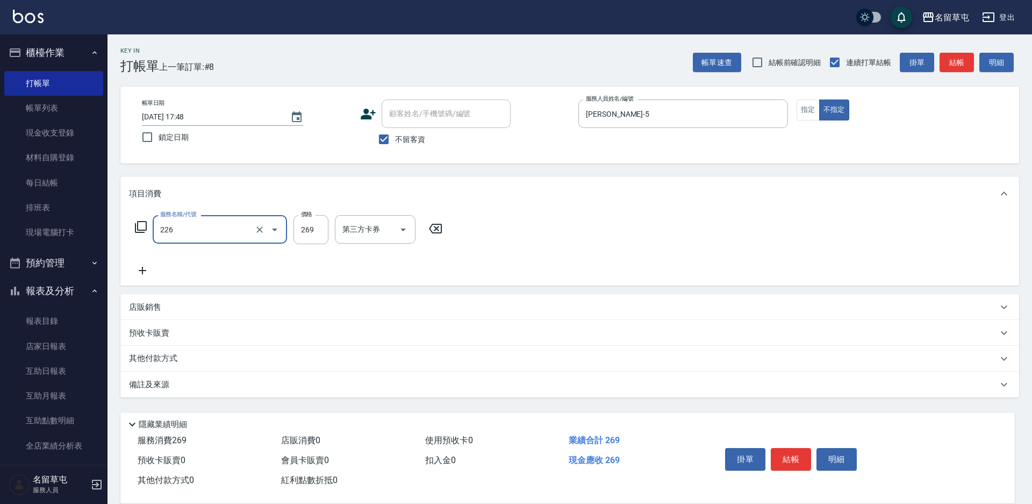
type input "洗剪269(226)"
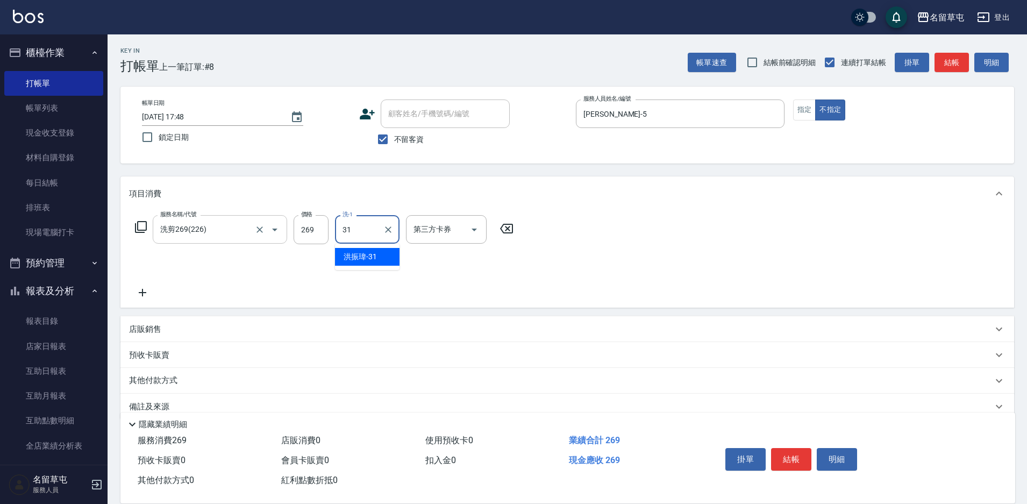
type input "[PERSON_NAME]-31"
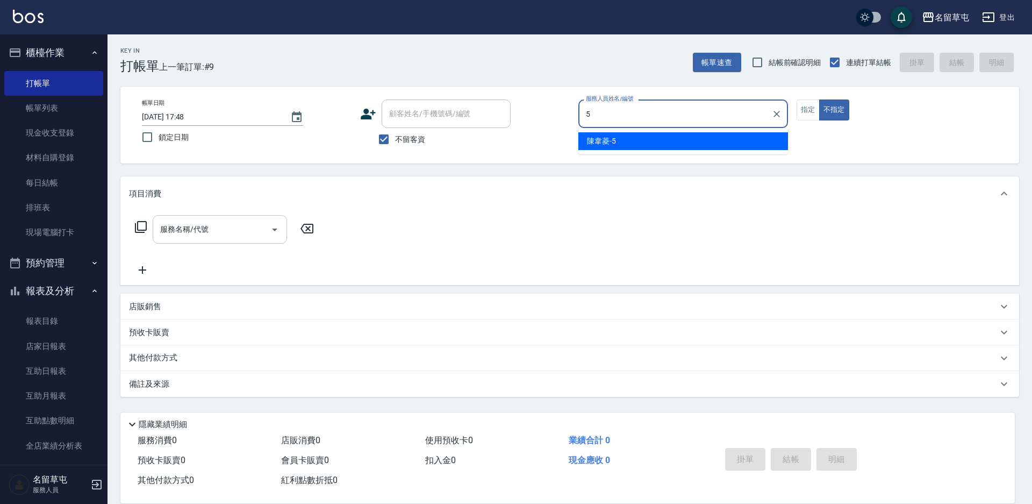
type input "[PERSON_NAME]-5"
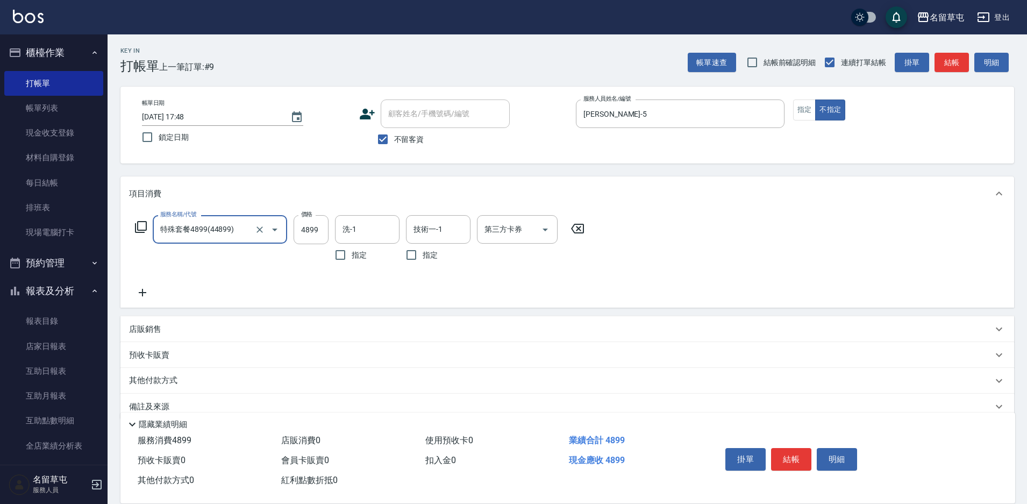
type input "特殊套餐4899(44899)"
type input "5299"
type input "[PERSON_NAME]-36"
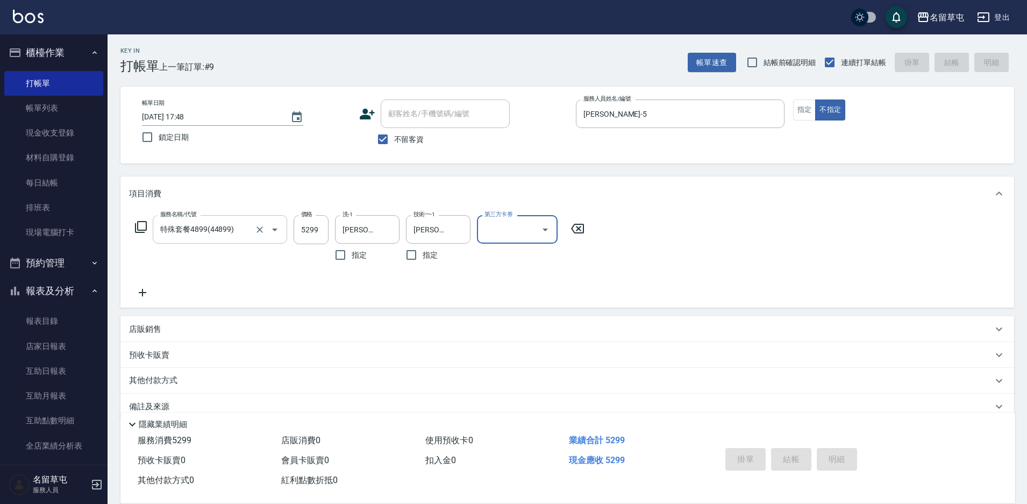
type input "[DATE] 17:49"
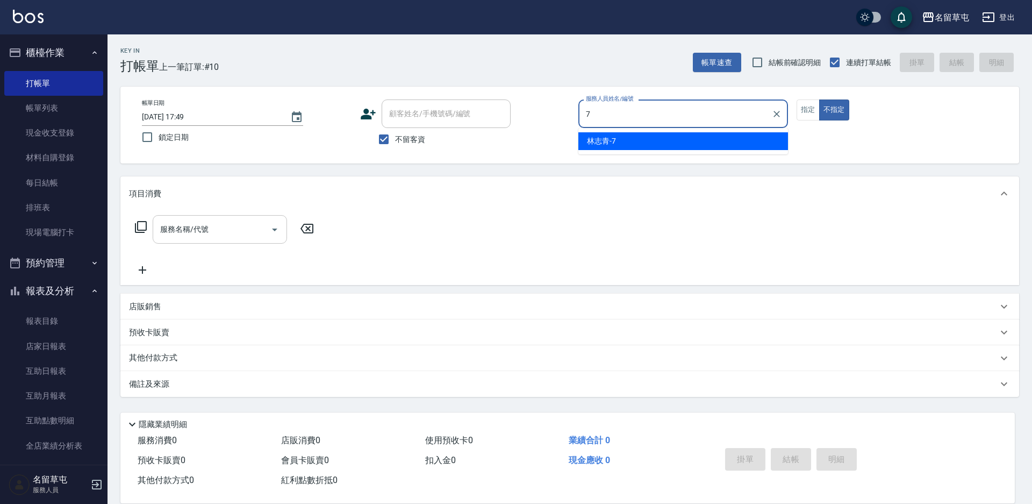
type input "[PERSON_NAME]-7"
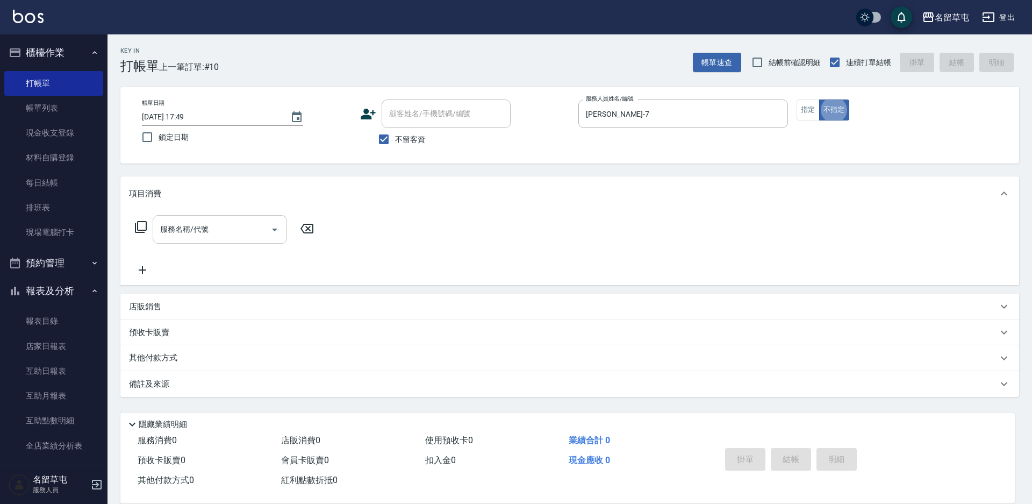
click at [226, 236] on input "服務名稱/代號" at bounding box center [212, 229] width 109 height 19
click at [807, 112] on button "指定" at bounding box center [808, 109] width 23 height 21
click at [163, 238] on input "服務名稱/代號" at bounding box center [212, 229] width 109 height 19
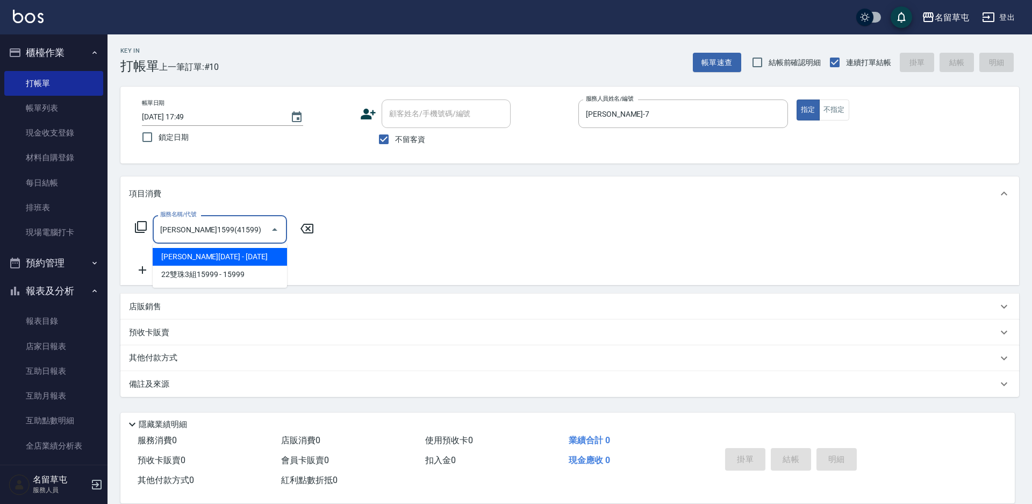
type input "[PERSON_NAME]1599(41599)"
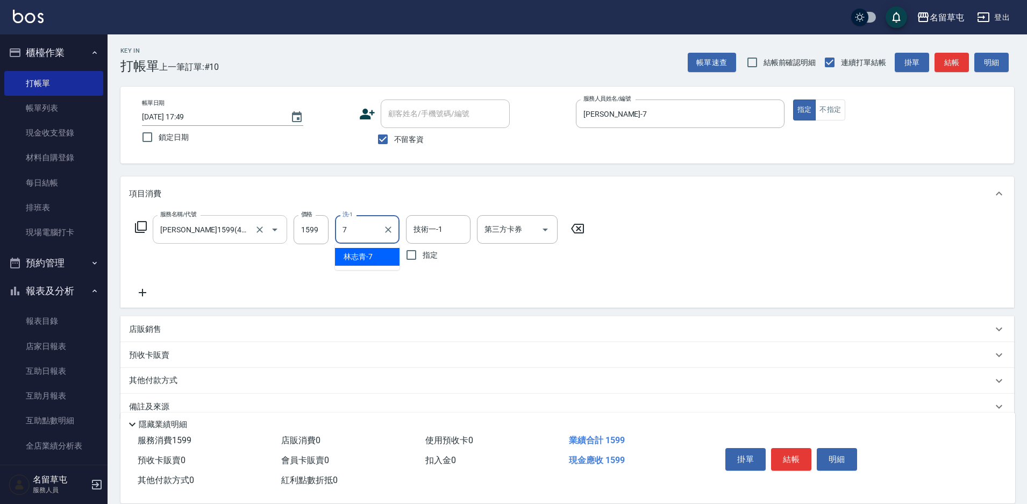
type input "[PERSON_NAME]-7"
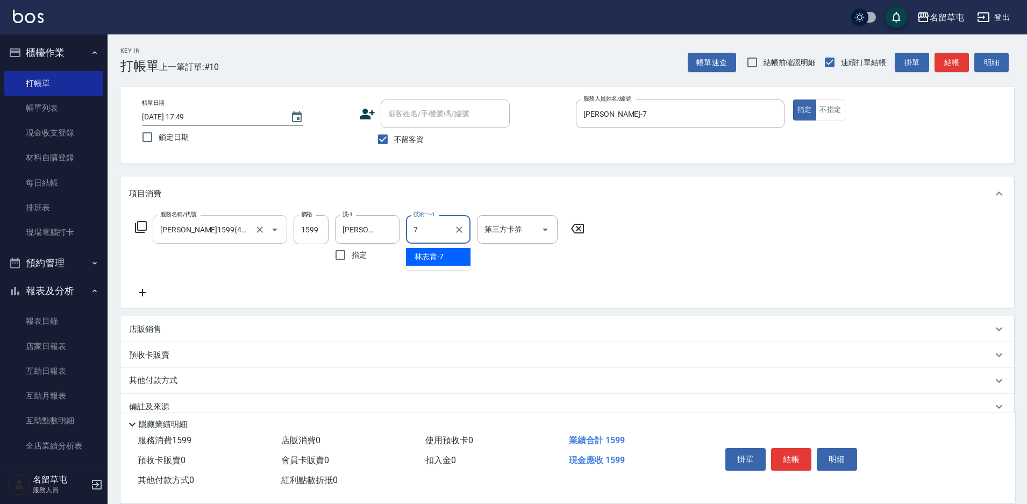
type input "[PERSON_NAME]-7"
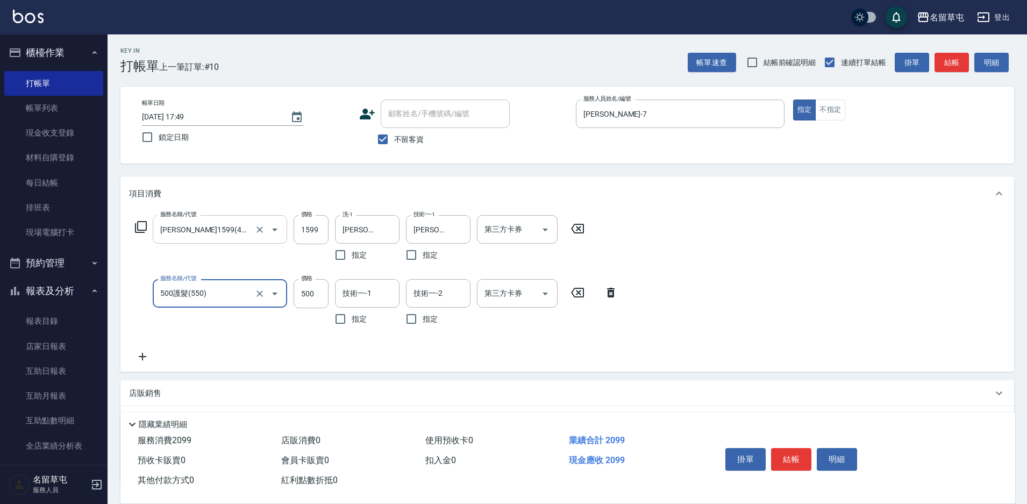
type input "500護髮(550)"
type input "[PERSON_NAME]-7"
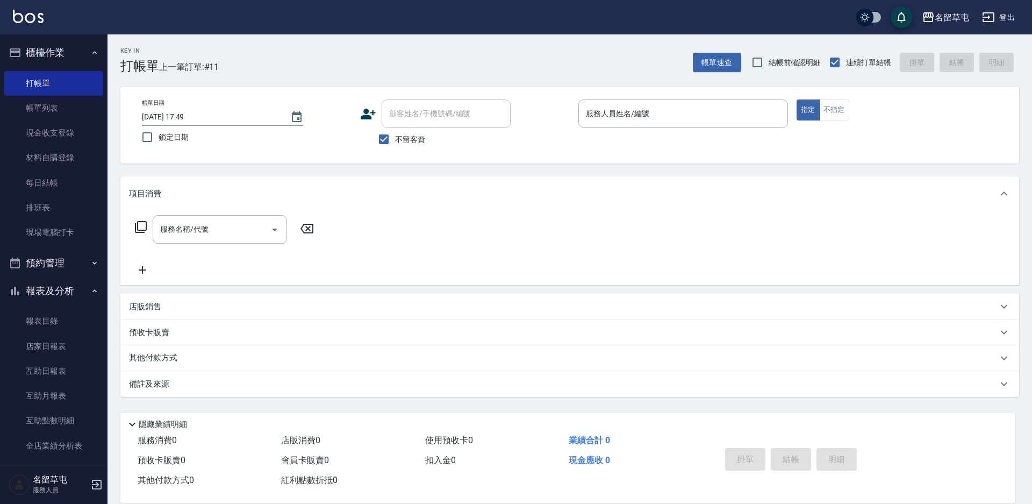
click at [416, 137] on span "不留客資" at bounding box center [410, 139] width 30 height 11
click at [395, 137] on input "不留客資" at bounding box center [384, 139] width 23 height 23
checkbox input "false"
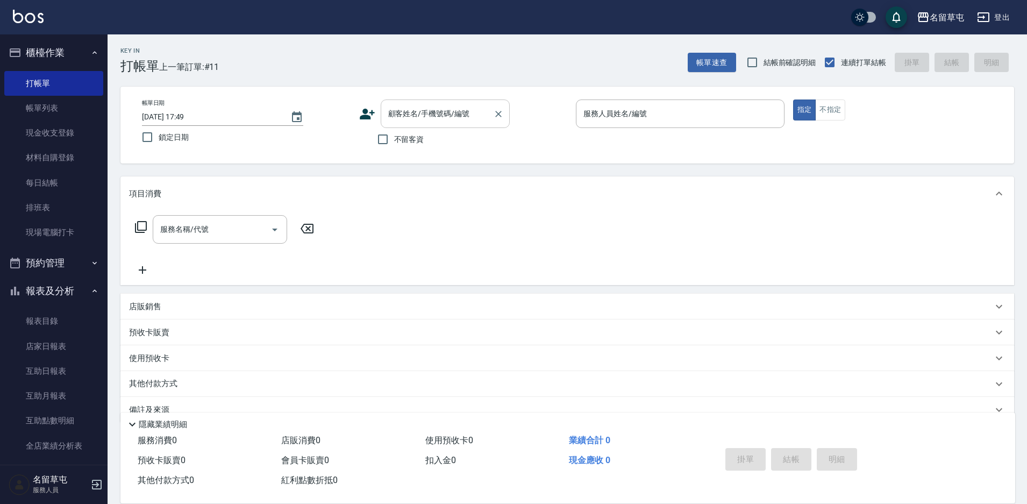
click at [475, 122] on input "顧客姓名/手機號碼/編號" at bounding box center [437, 113] width 103 height 19
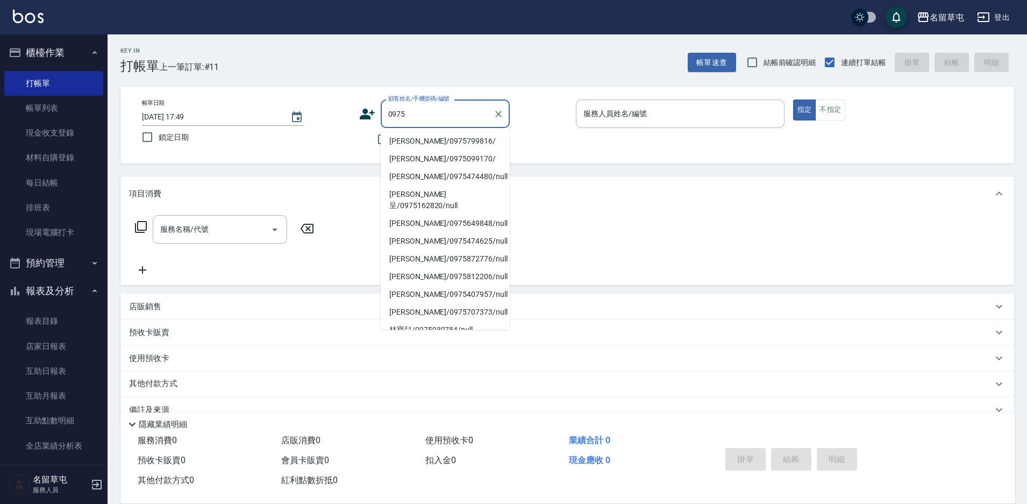
click at [462, 137] on li "[PERSON_NAME]/0975799816/" at bounding box center [445, 141] width 129 height 18
type input "[PERSON_NAME]/0975799816/"
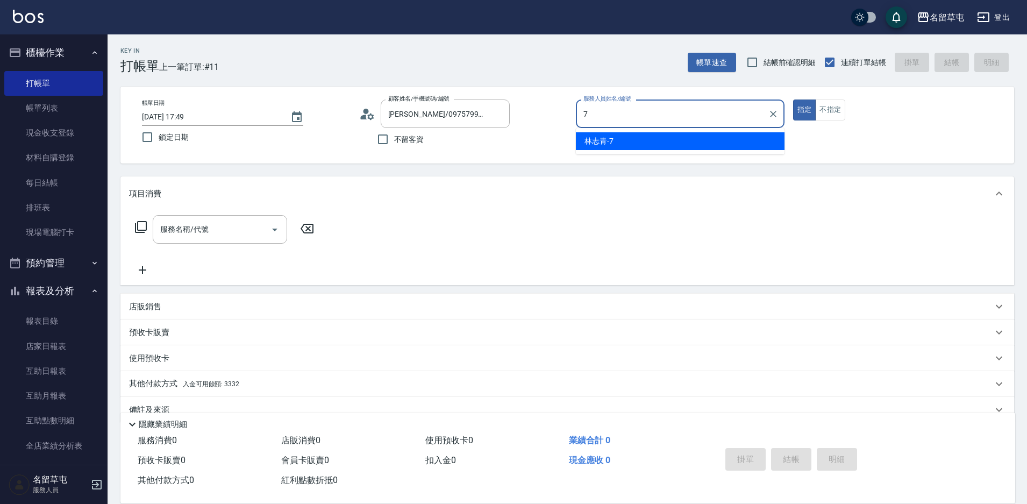
type input "[PERSON_NAME]-7"
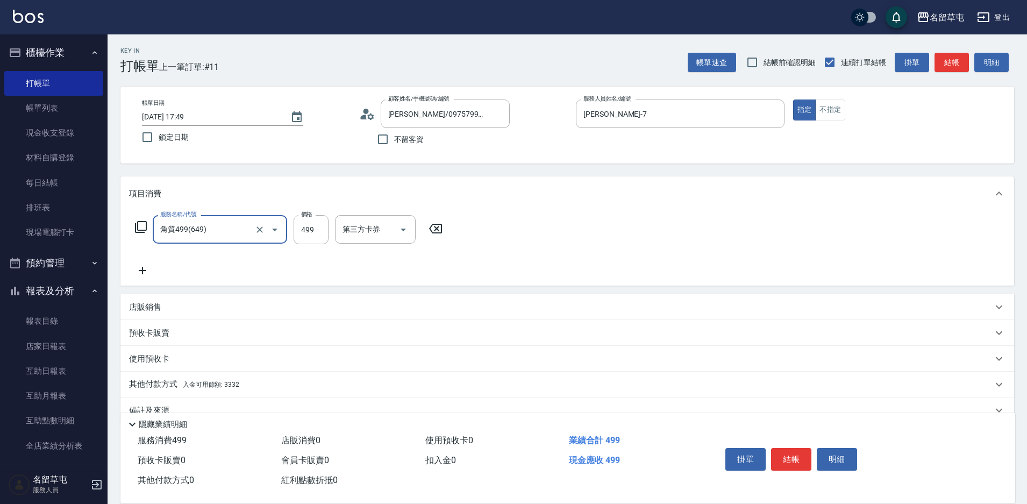
type input "角質499(649)"
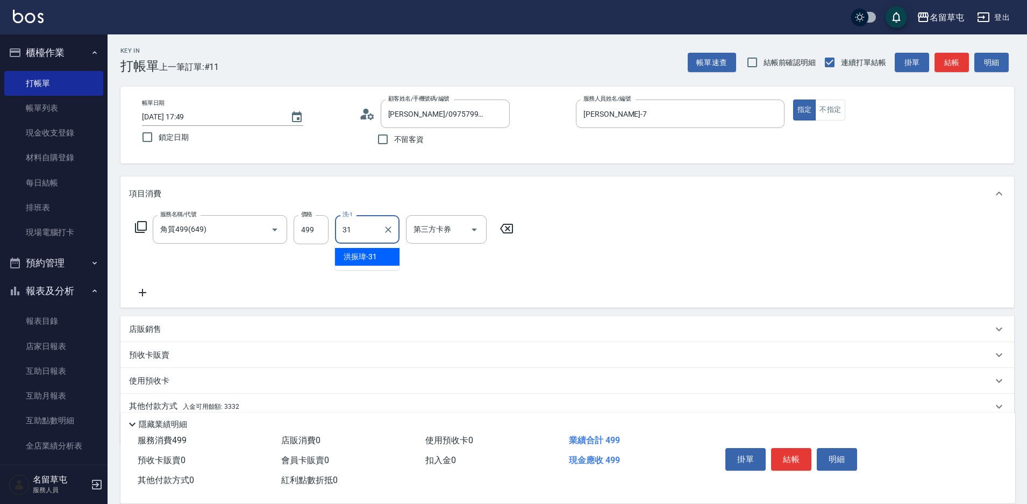
type input "[PERSON_NAME]-31"
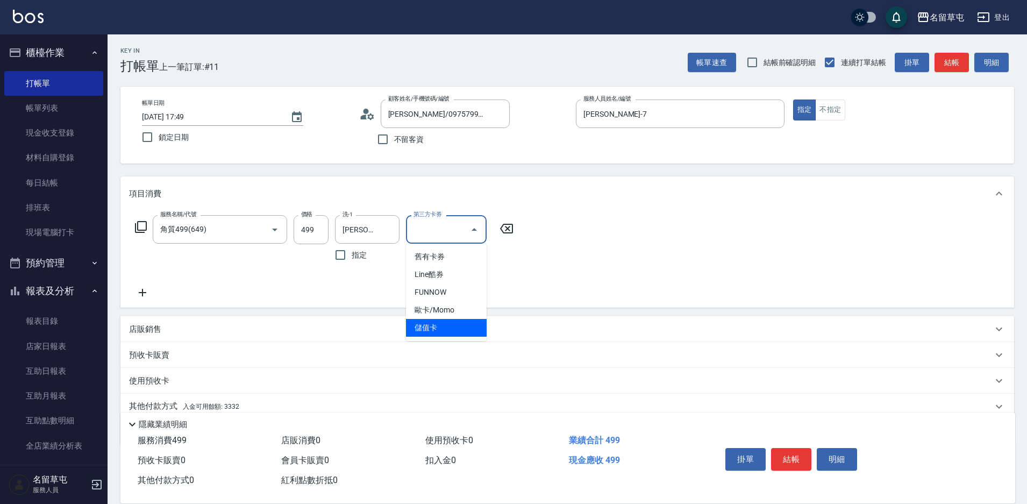
type input "儲值卡"
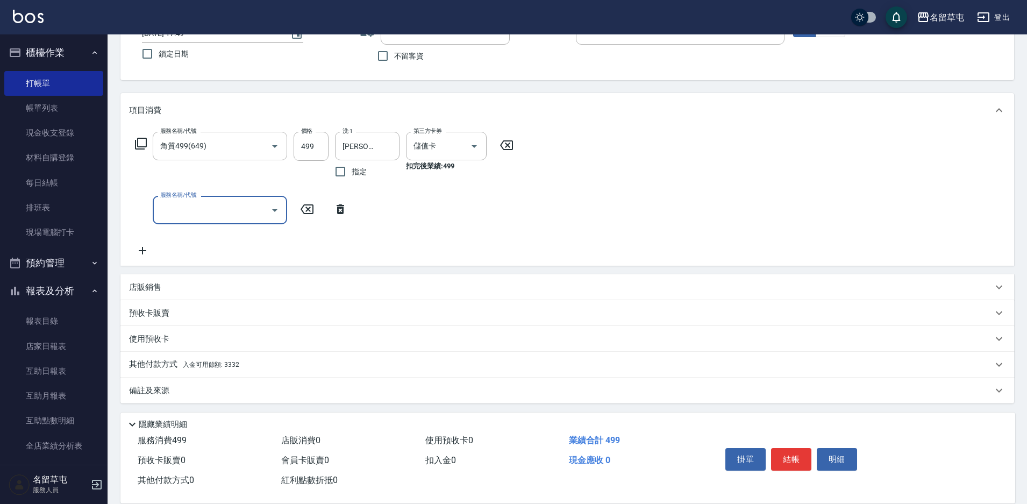
scroll to position [86, 0]
click at [263, 339] on div "使用預收卡" at bounding box center [561, 336] width 864 height 11
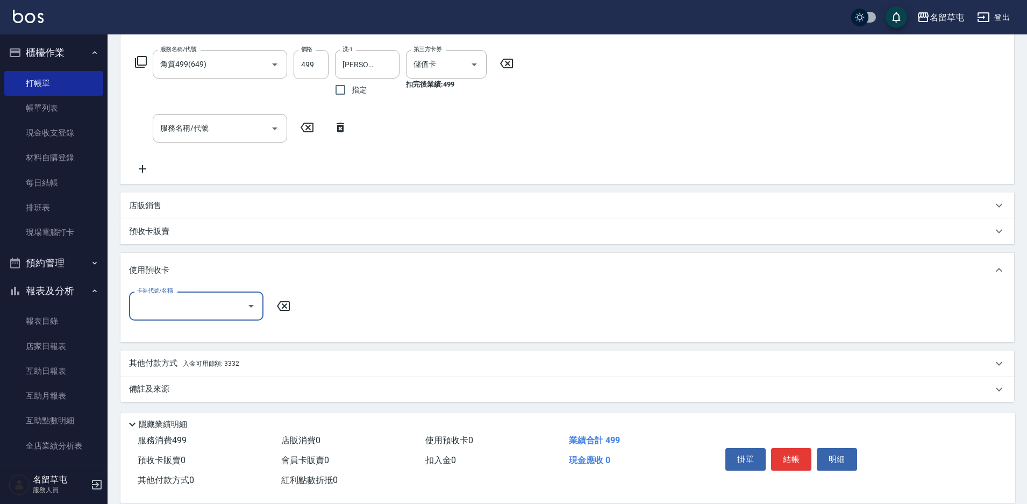
scroll to position [167, 0]
click at [218, 365] on span "入金可用餘額: 3332" at bounding box center [211, 362] width 56 height 8
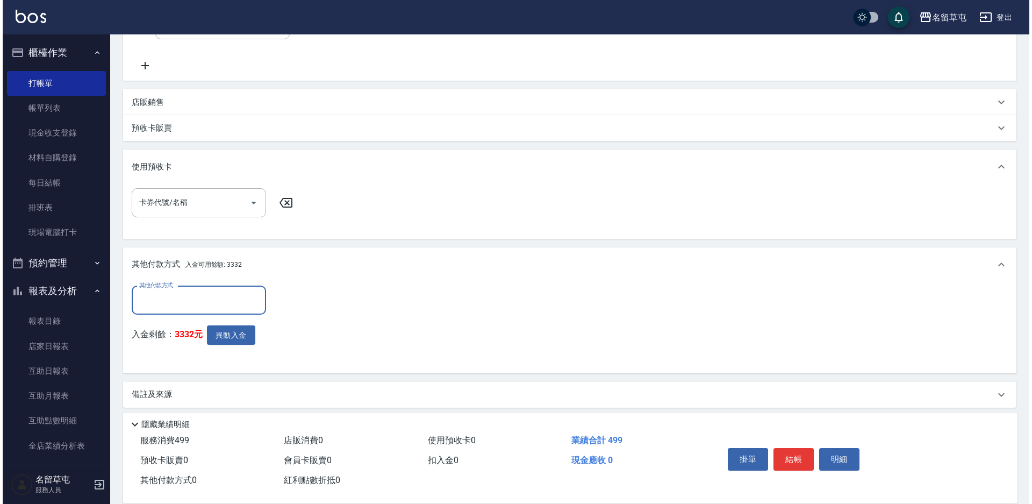
scroll to position [275, 0]
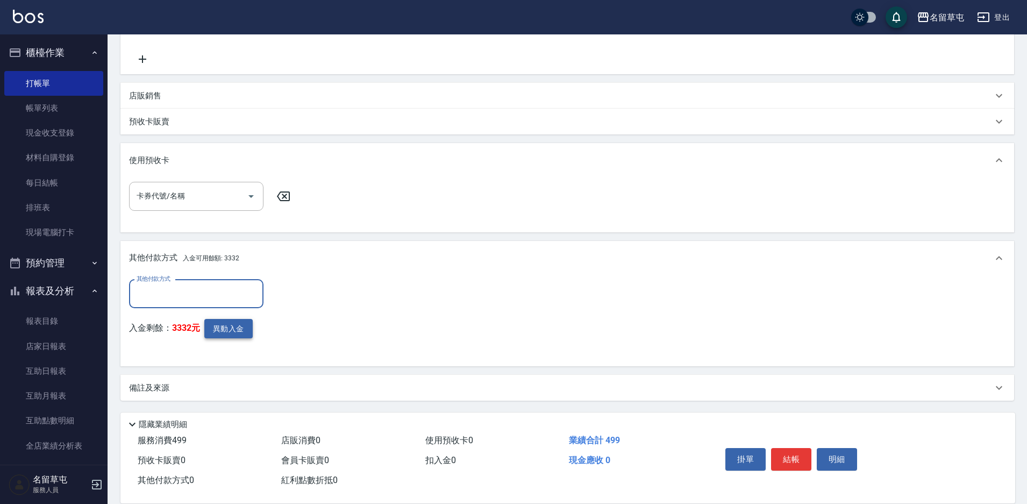
click at [233, 327] on button "異動入金" at bounding box center [228, 329] width 48 height 20
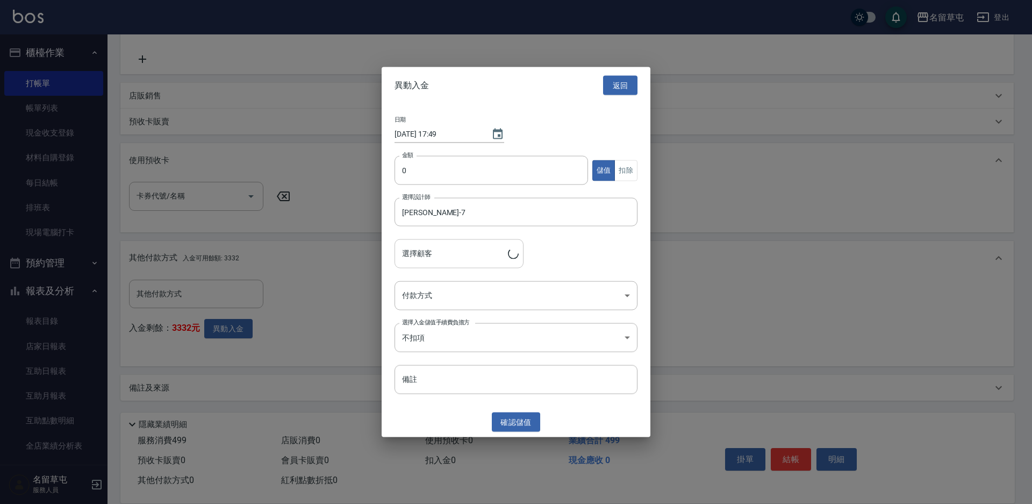
type input "[PERSON_NAME]/0975799816/"
click at [623, 165] on button "扣除" at bounding box center [626, 170] width 23 height 21
click at [481, 183] on input "0" at bounding box center [492, 170] width 194 height 29
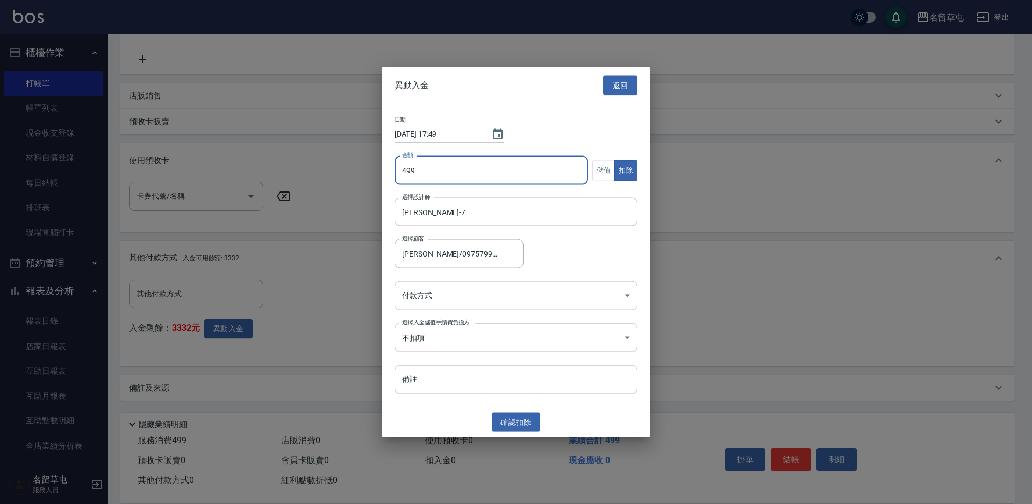
type input "499"
click at [498, 301] on body "名留草屯 登出 櫃檯作業 打帳單 帳單列表 現金收支登錄 材料自購登錄 每日結帳 排班表 現場電腦打卡 預約管理 預約管理 單日預約紀錄 單週預約紀錄 報表及…" at bounding box center [516, 114] width 1032 height 779
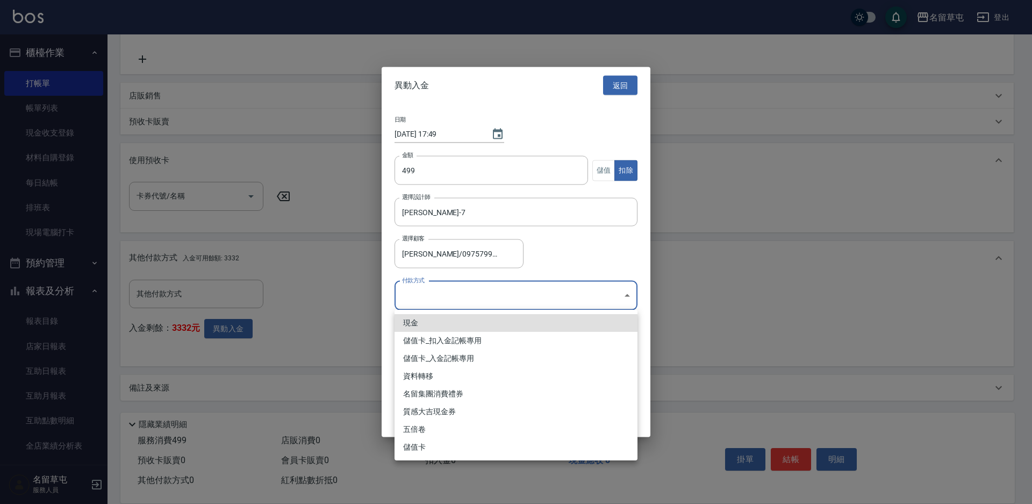
click at [480, 340] on li "儲值卡_扣入金記帳專用" at bounding box center [516, 341] width 243 height 18
type input "儲值卡_扣入金記帳專用"
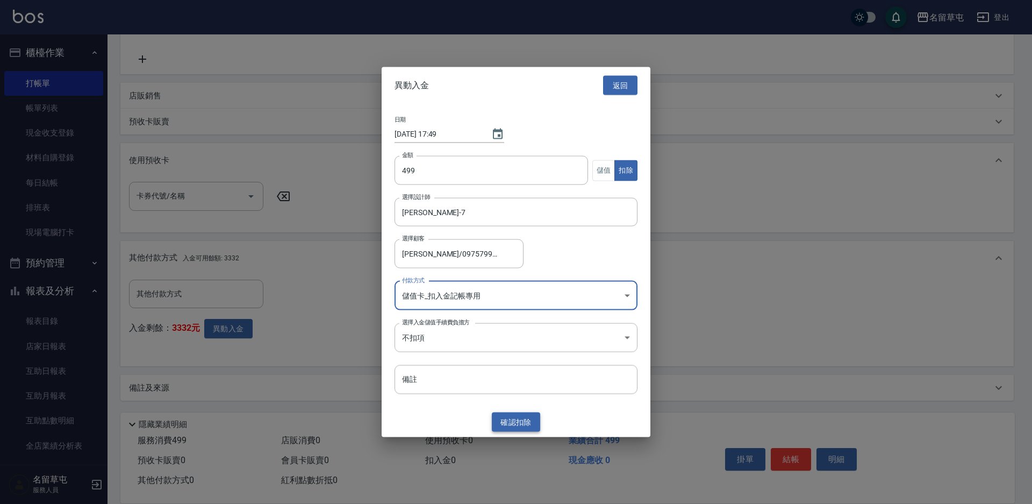
click at [508, 418] on button "確認 扣除" at bounding box center [516, 422] width 48 height 20
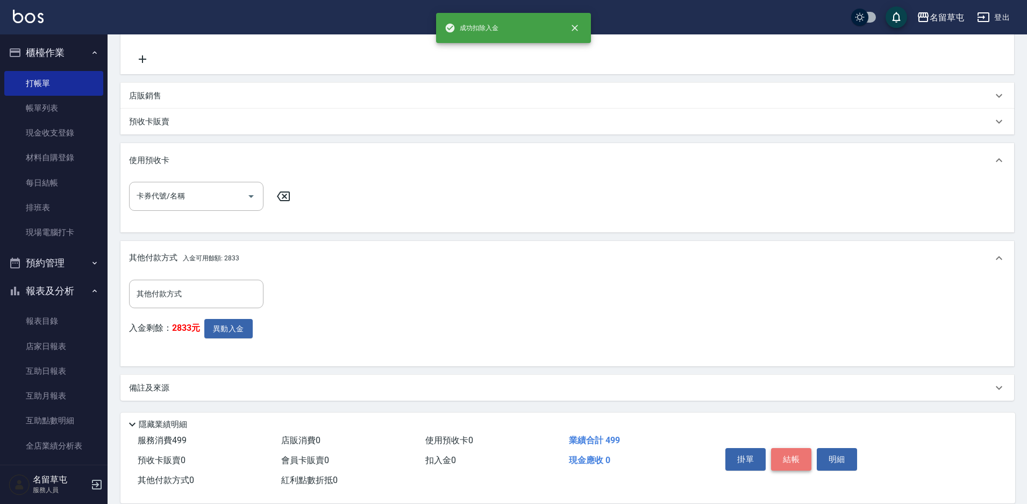
click at [793, 452] on button "結帳" at bounding box center [791, 459] width 40 height 23
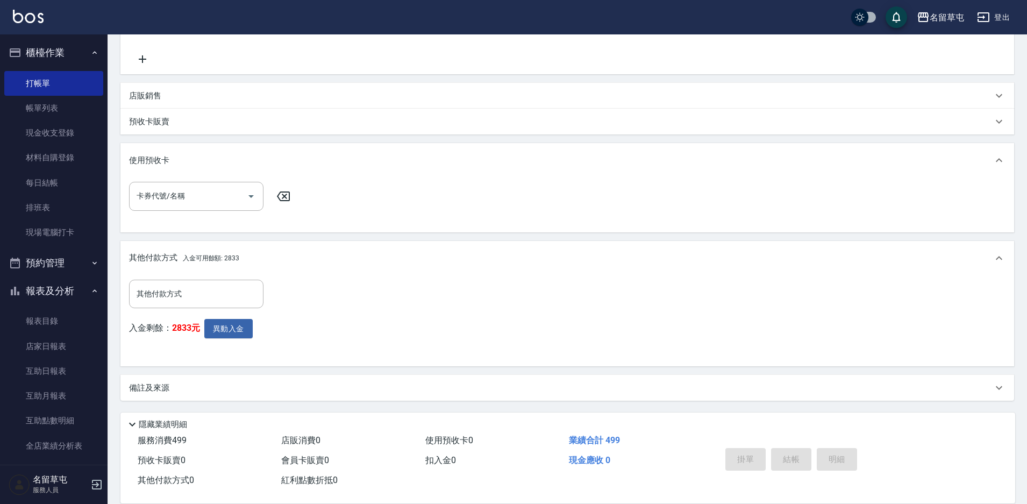
scroll to position [0, 0]
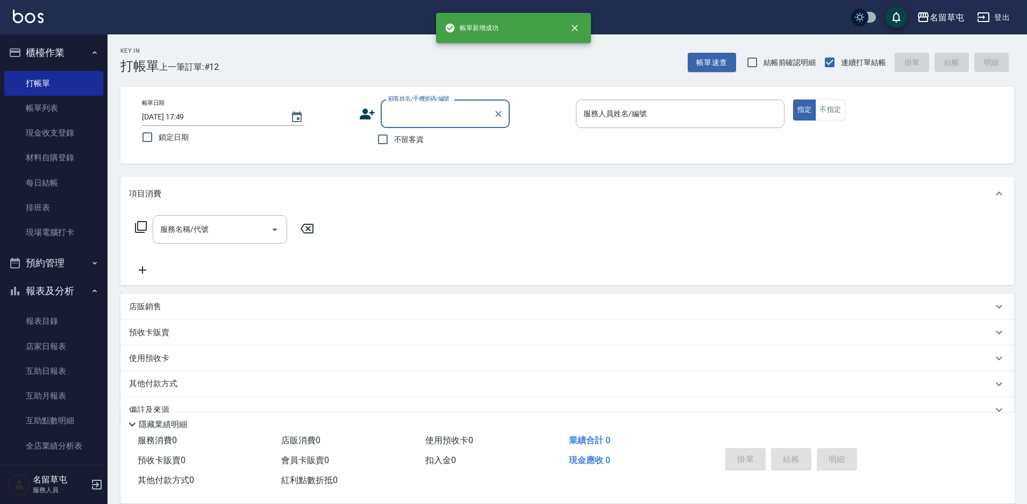
type input "7"
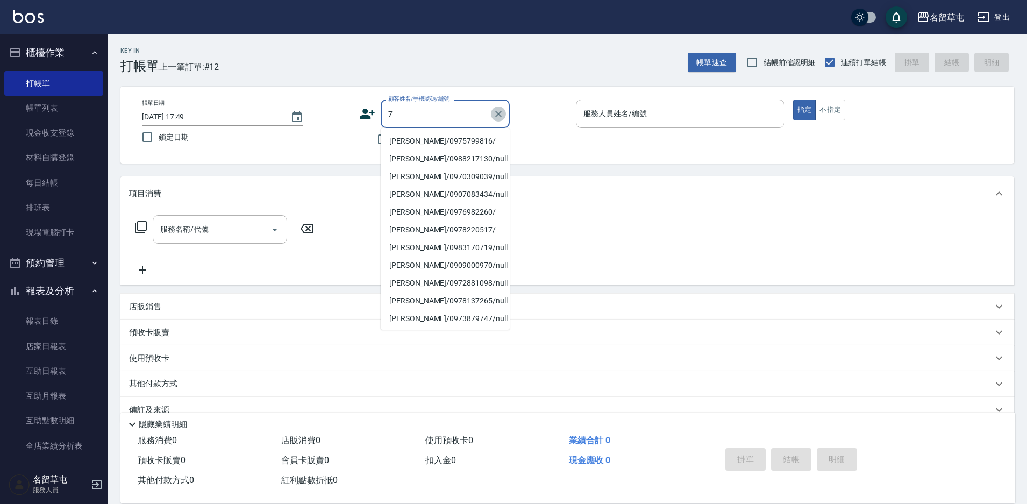
click at [493, 118] on icon "Clear" at bounding box center [498, 114] width 11 height 11
click at [337, 137] on label "鎖定日期" at bounding box center [239, 137] width 206 height 23
click at [159, 137] on input "鎖定日期" at bounding box center [147, 137] width 23 height 23
checkbox input "true"
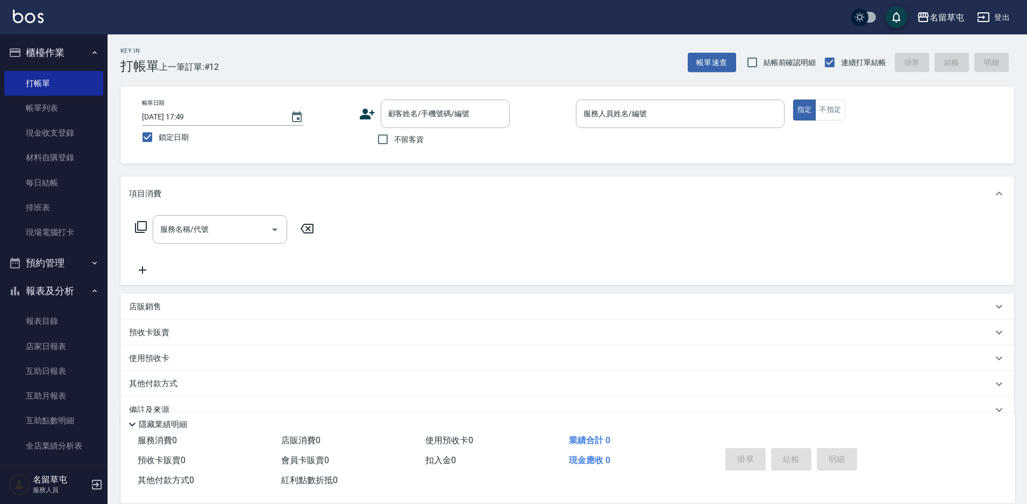
drag, startPoint x: 368, startPoint y: 144, endPoint x: 433, endPoint y: 148, distance: 65.7
click at [368, 144] on div "不留客資" at bounding box center [434, 139] width 151 height 23
click at [394, 139] on input "不留客資" at bounding box center [383, 139] width 23 height 23
checkbox input "true"
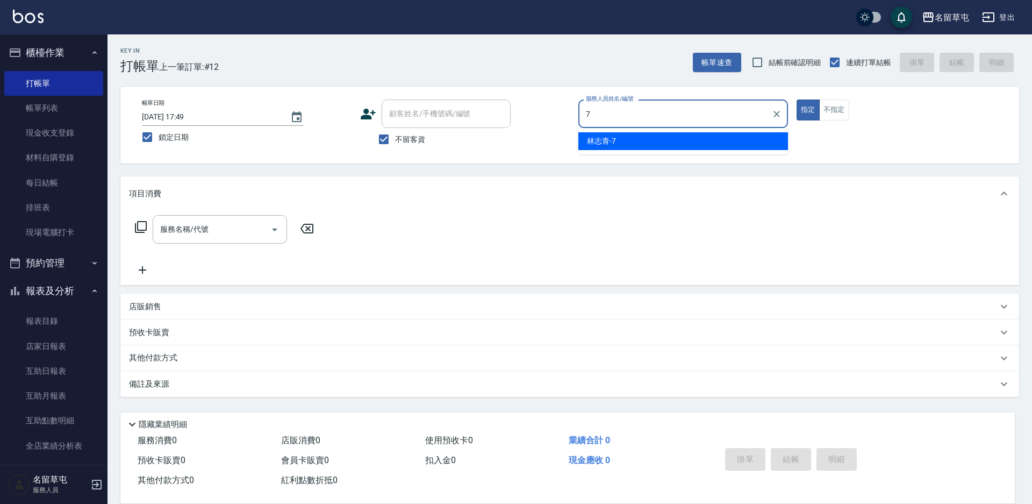
type input "[PERSON_NAME]-7"
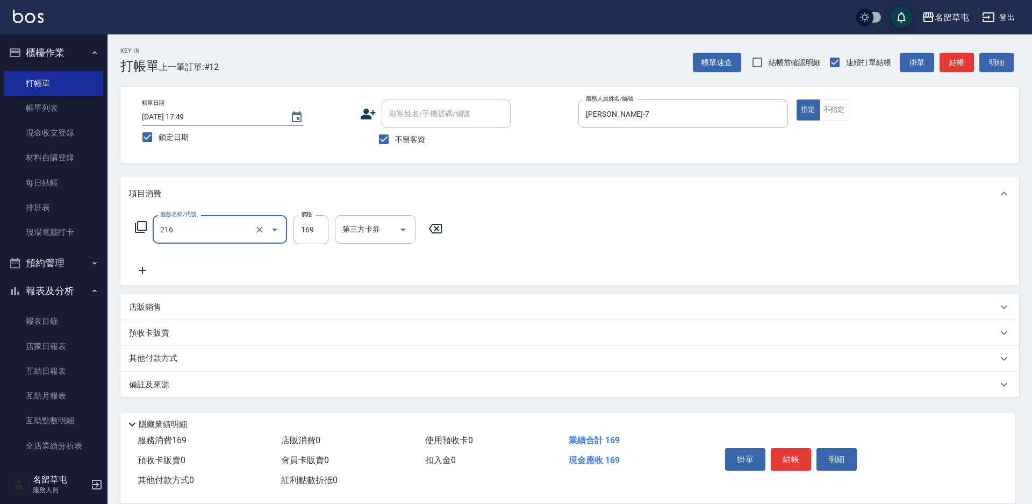
type input "剪髮169(216)"
type input "250"
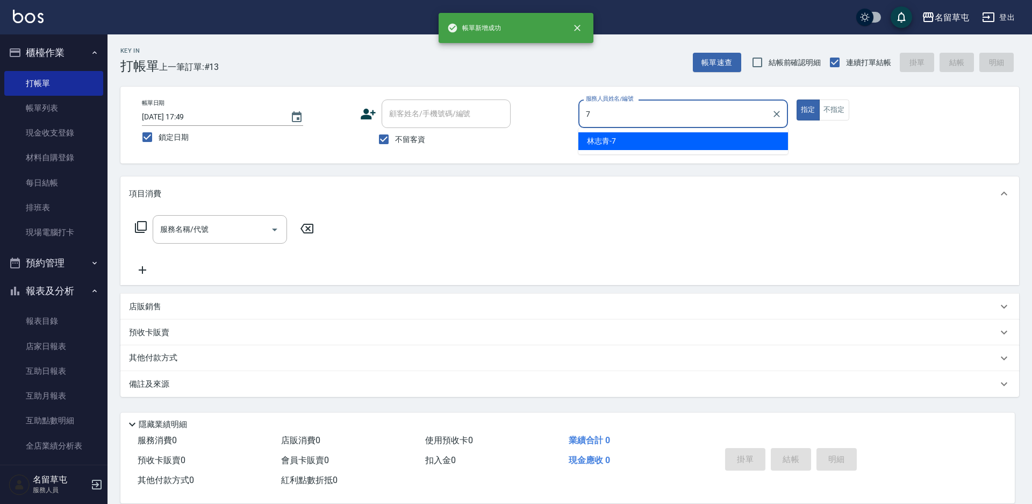
type input "[PERSON_NAME]-7"
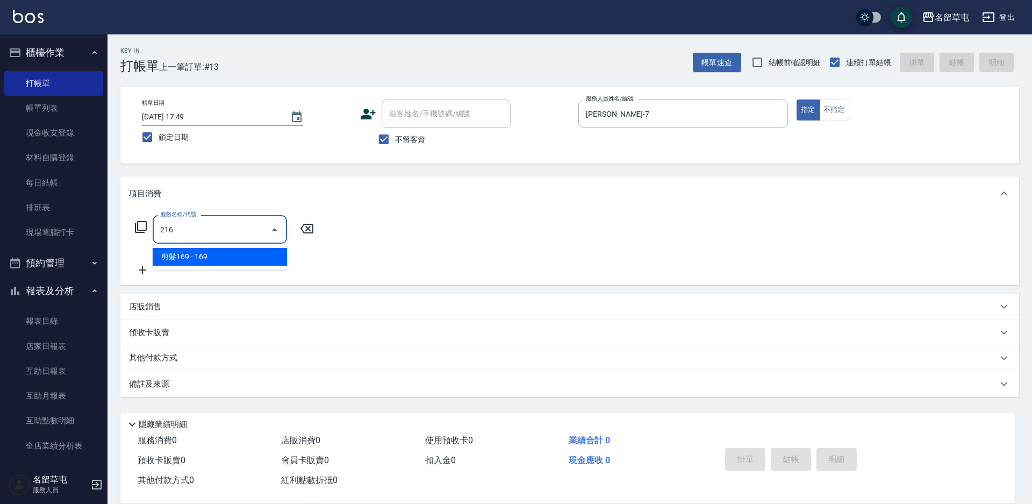
type input "剪髮169(216)"
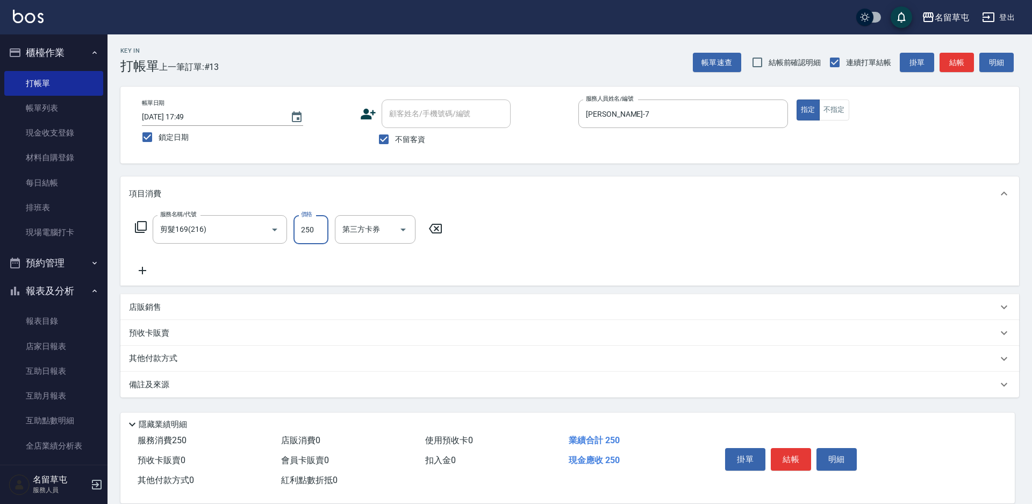
type input "250"
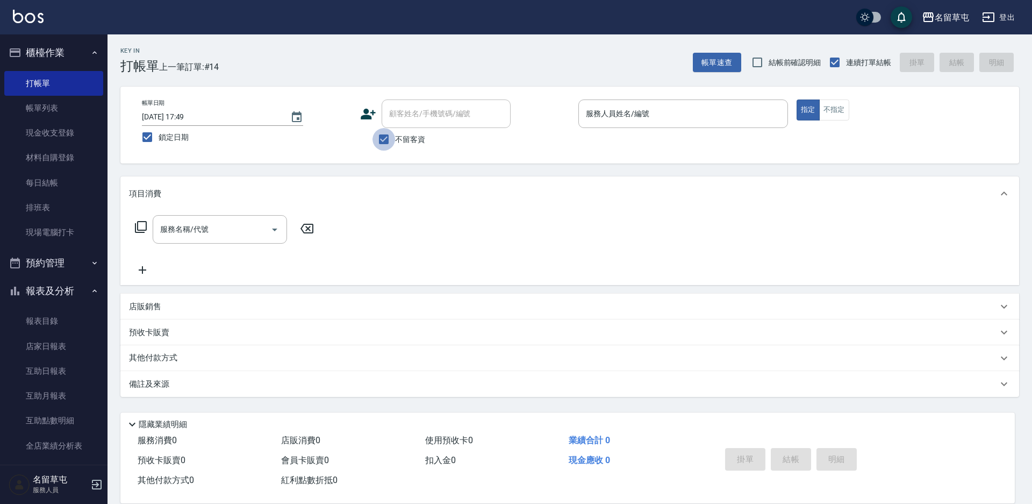
click at [379, 141] on input "不留客資" at bounding box center [384, 139] width 23 height 23
checkbox input "false"
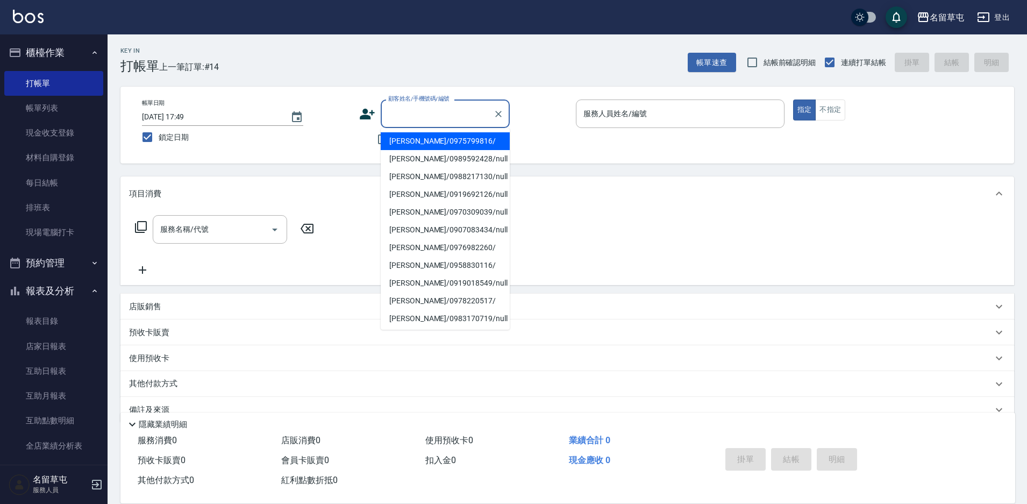
click at [408, 120] on input "顧客姓名/手機號碼/編號" at bounding box center [437, 113] width 103 height 19
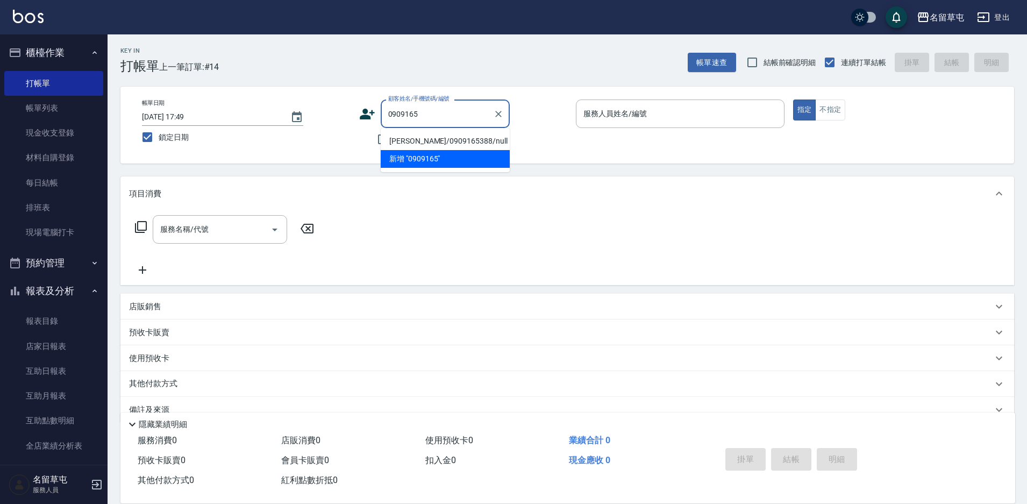
click at [421, 137] on li "[PERSON_NAME]/0909165388/null" at bounding box center [445, 141] width 129 height 18
type input "[PERSON_NAME]/0909165388/null"
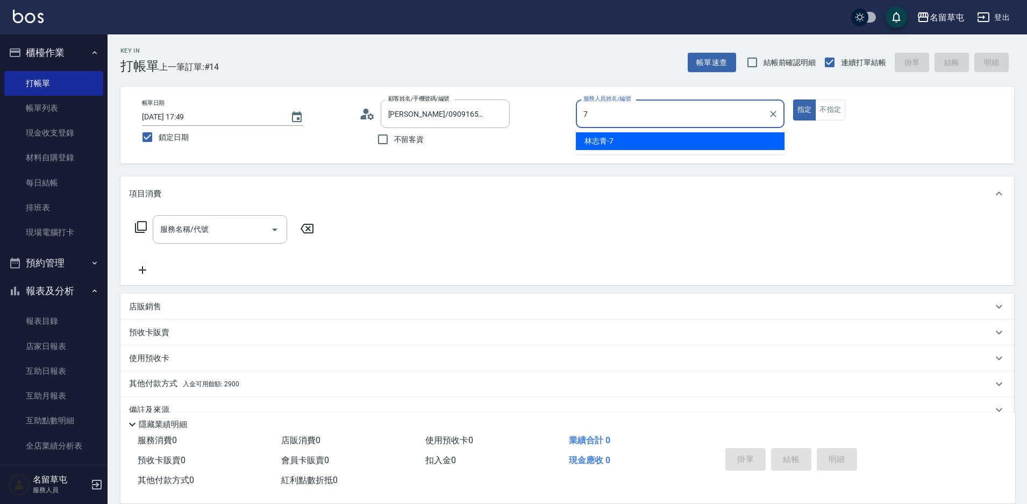
type input "[PERSON_NAME]-7"
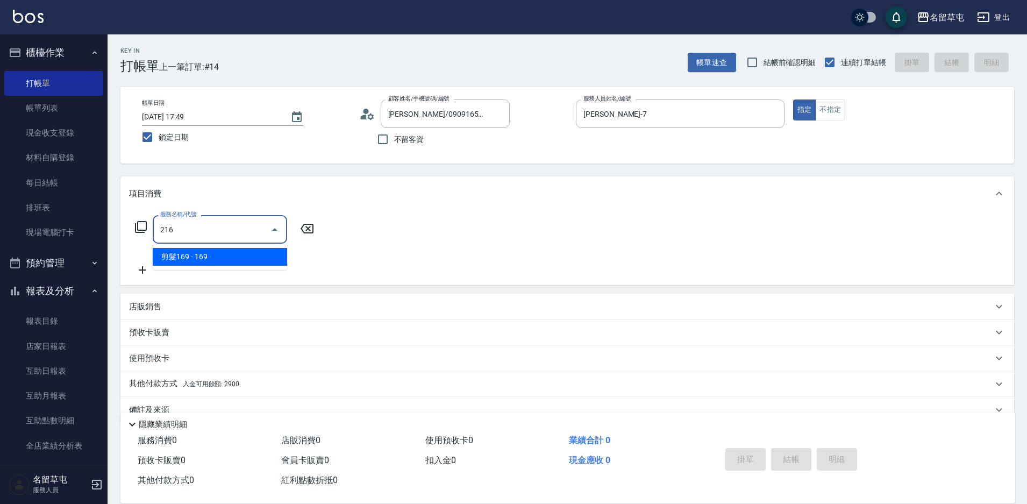
type input "剪髮169(216)"
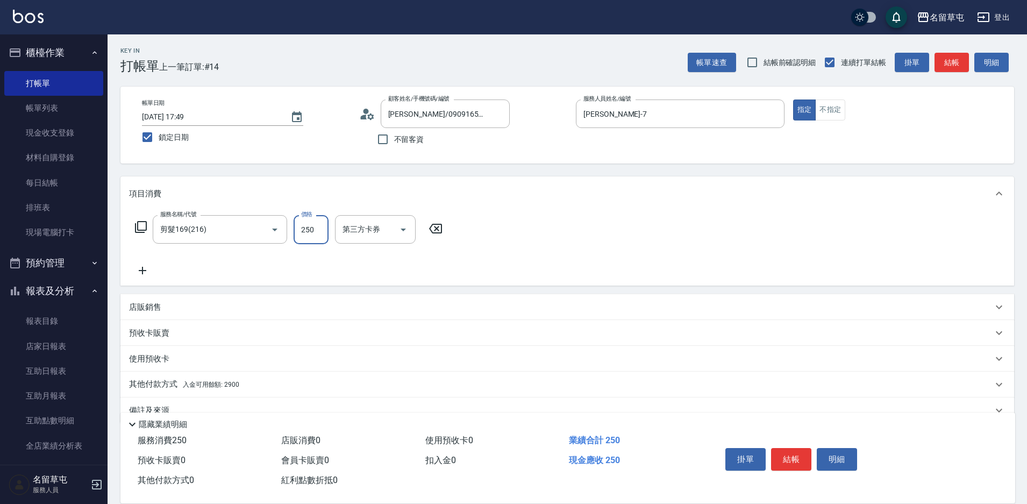
type input "250"
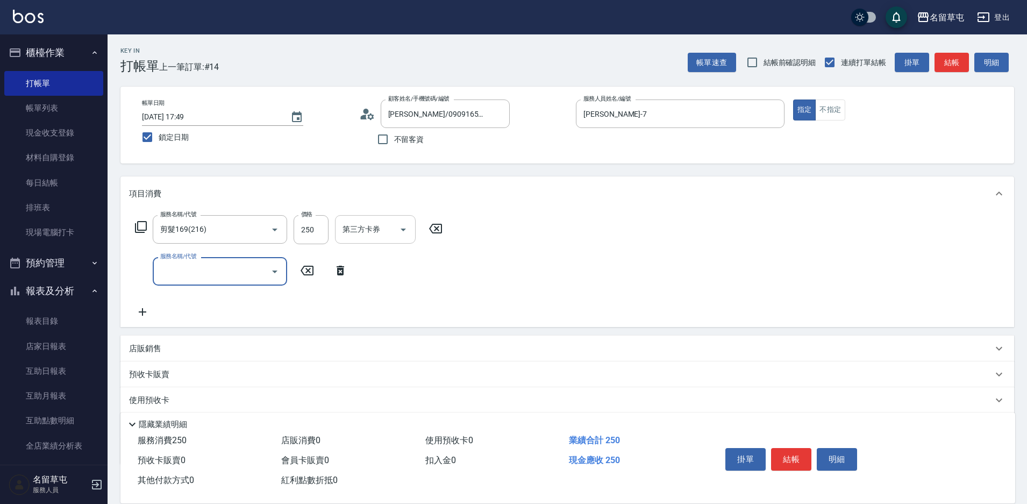
click at [404, 228] on icon "Open" at bounding box center [403, 229] width 13 height 13
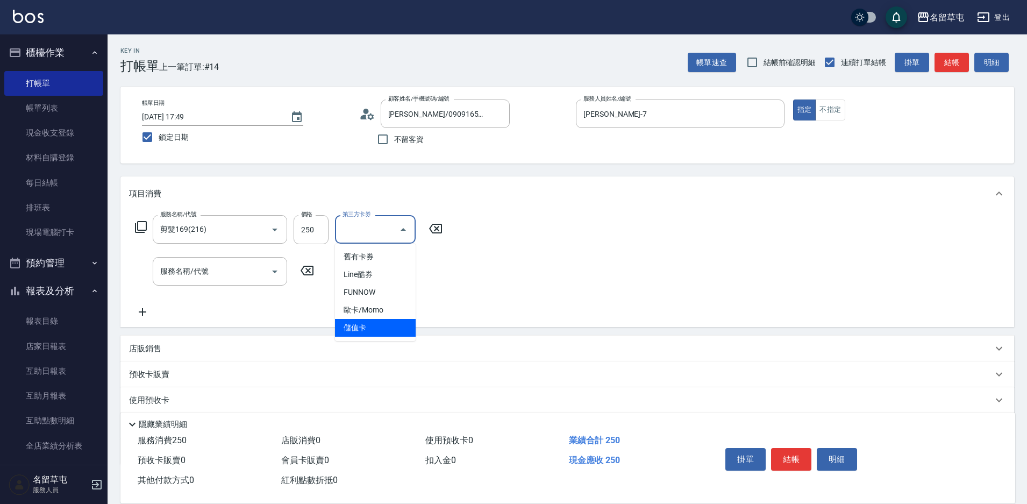
click at [395, 320] on span "儲值卡" at bounding box center [375, 328] width 81 height 18
type input "儲值卡"
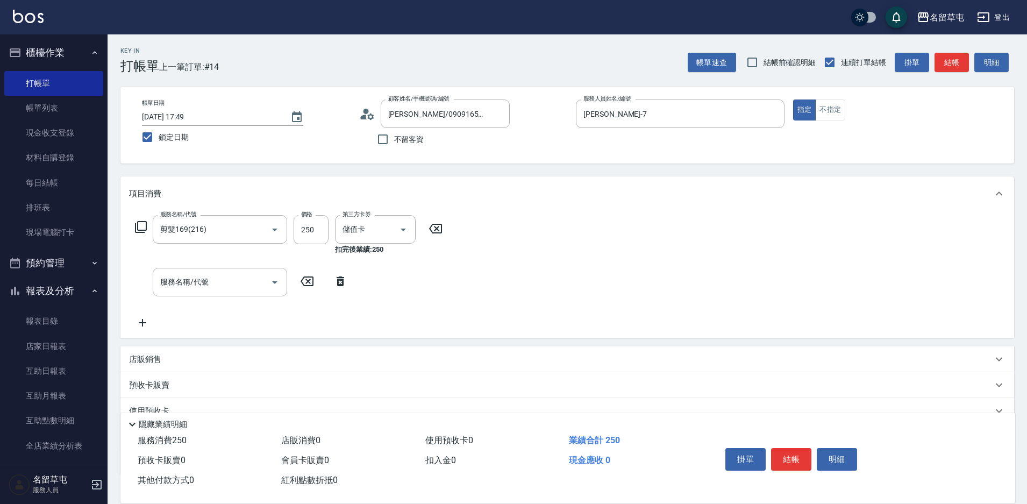
click at [535, 279] on div "服務名稱/代號 剪髮169(216) 服務名稱/代號 價格 250 價格 第三方卡券 儲值卡 第三方卡券 扣完後業績: 250 服務名稱/代號 服務名稱/代號" at bounding box center [567, 274] width 894 height 127
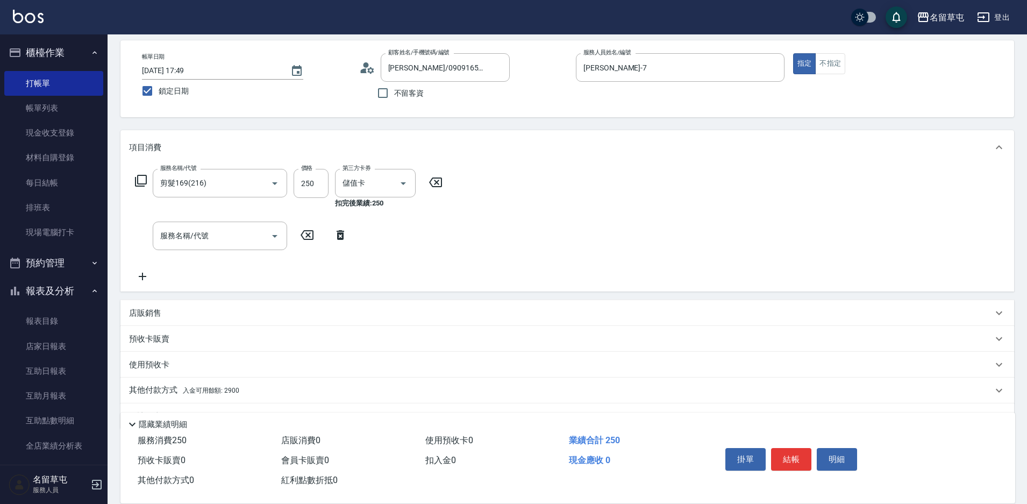
scroll to position [75, 0]
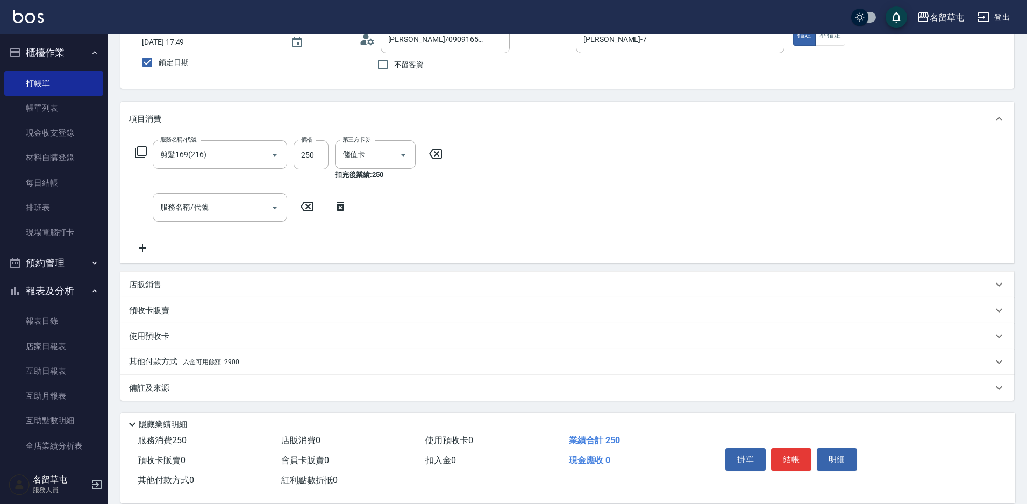
click at [231, 359] on span "入金可用餘額: 2900" at bounding box center [211, 362] width 56 height 8
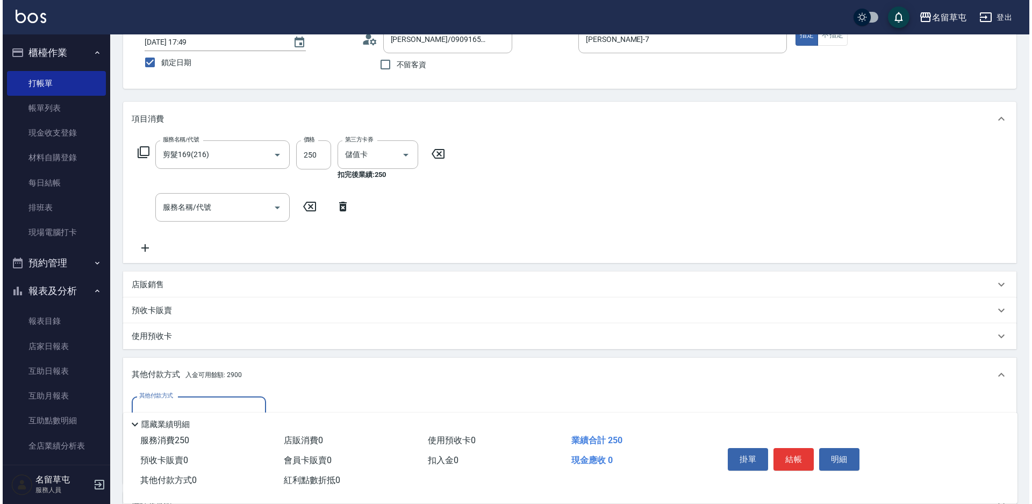
scroll to position [182, 0]
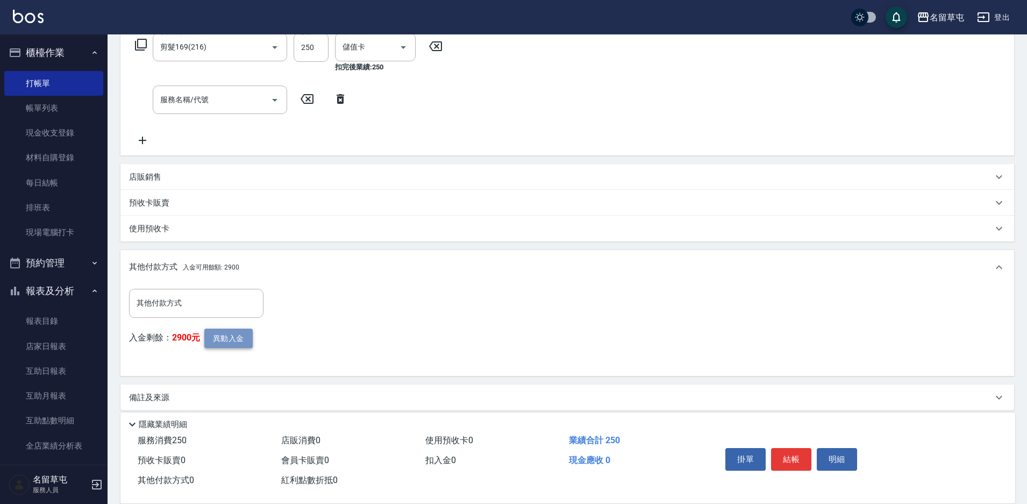
click at [238, 336] on button "異動入金" at bounding box center [228, 339] width 48 height 20
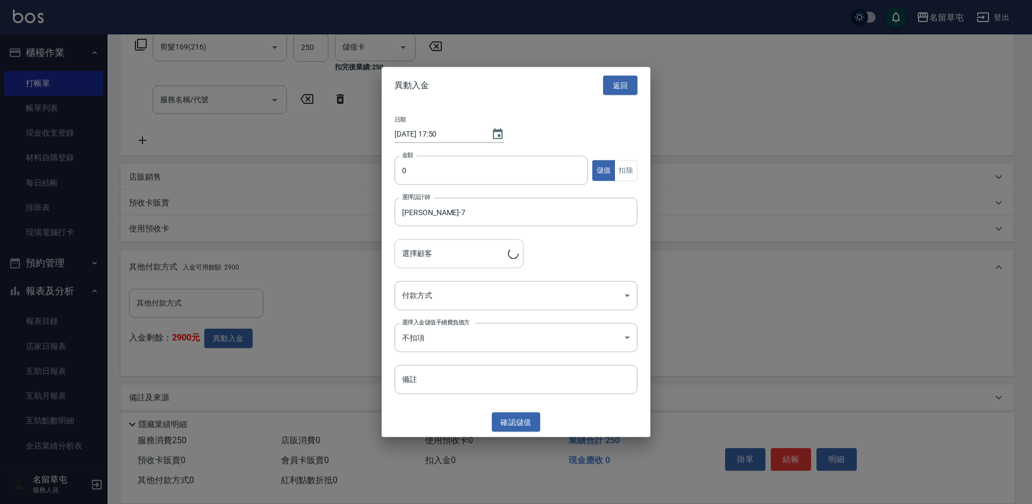
type input "[PERSON_NAME]/0909165388"
click at [622, 172] on button "扣除" at bounding box center [626, 170] width 23 height 21
click at [524, 156] on input "0" at bounding box center [492, 170] width 194 height 29
type input "25"
click at [514, 300] on body "名留草屯 登出 櫃檯作業 打帳單 帳單列表 現金收支登錄 材料自購登錄 每日結帳 排班表 現場電腦打卡 預約管理 預約管理 單日預約紀錄 單週預約紀錄 報表及…" at bounding box center [516, 166] width 1032 height 696
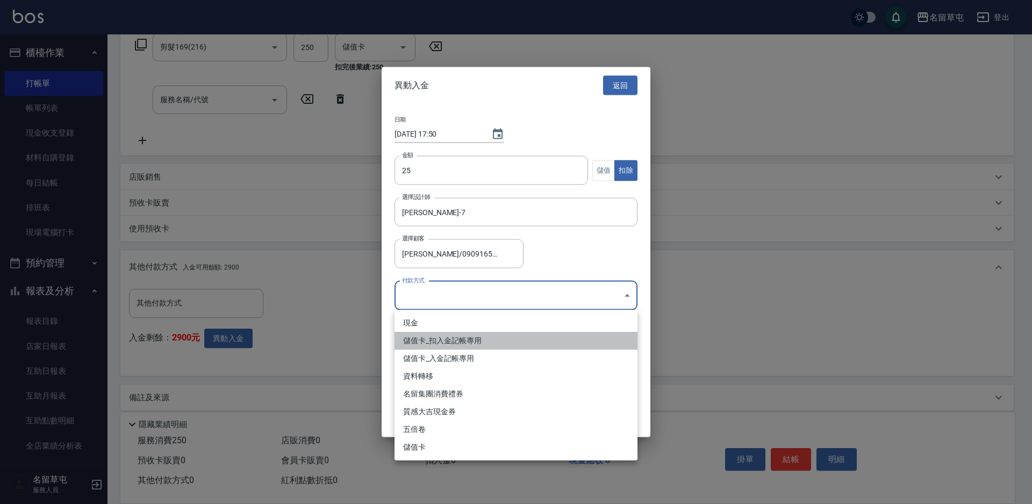
click at [452, 342] on li "儲值卡_扣入金記帳專用" at bounding box center [516, 341] width 243 height 18
type input "儲值卡_扣入金記帳專用"
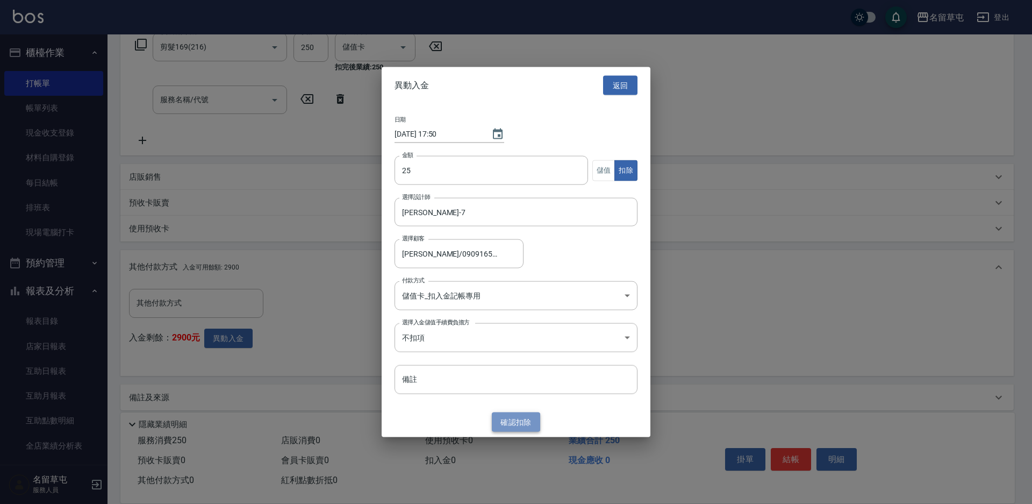
click at [504, 418] on button "確認 扣除" at bounding box center [516, 422] width 48 height 20
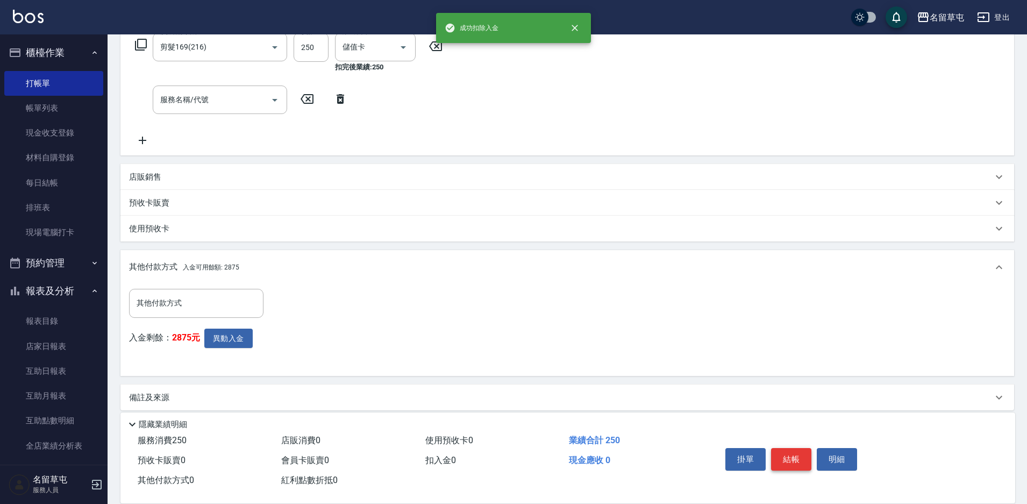
click at [804, 461] on button "結帳" at bounding box center [791, 459] width 40 height 23
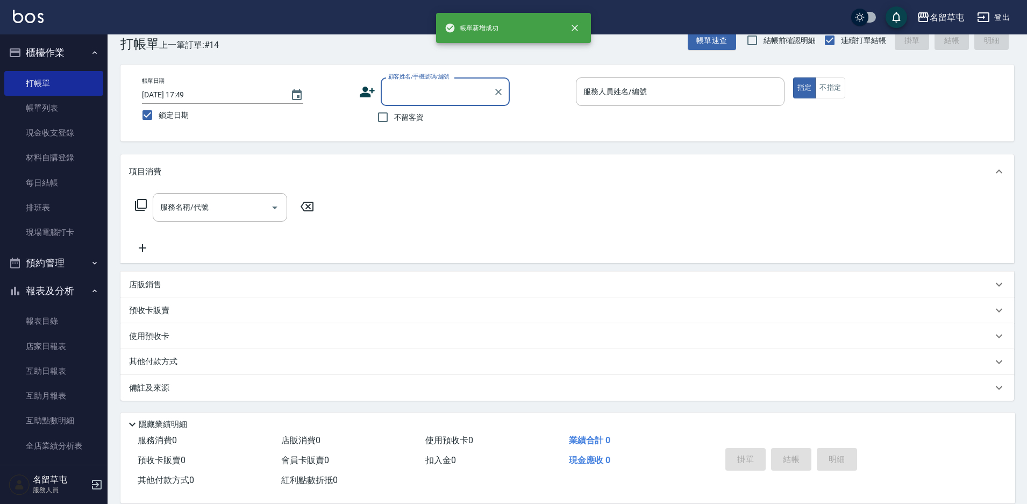
scroll to position [0, 0]
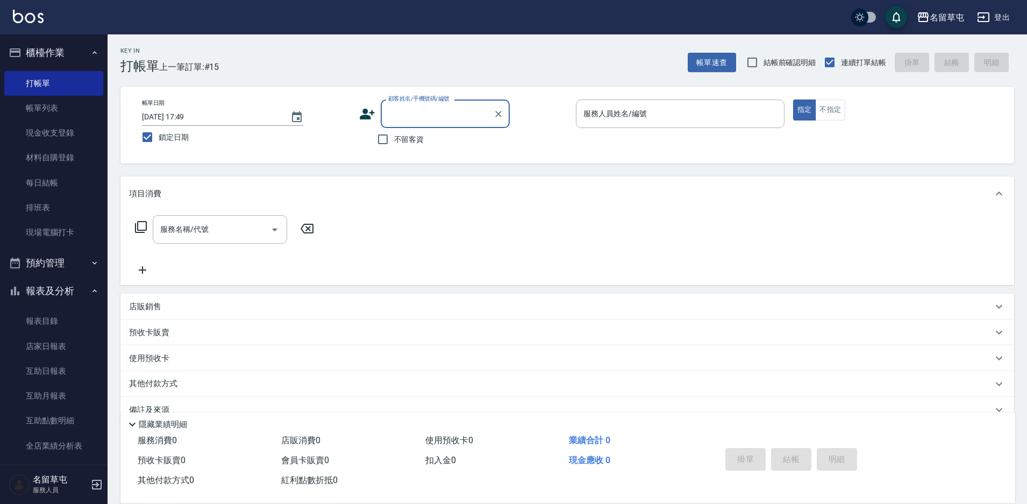
click at [402, 138] on span "不留客資" at bounding box center [409, 139] width 30 height 11
click at [394, 138] on input "不留客資" at bounding box center [383, 139] width 23 height 23
checkbox input "true"
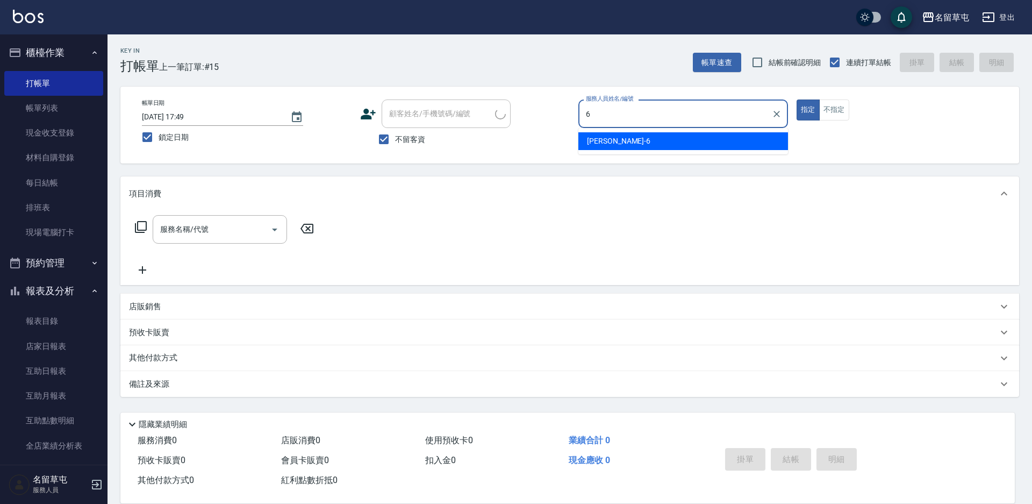
type input "[PERSON_NAME]-6"
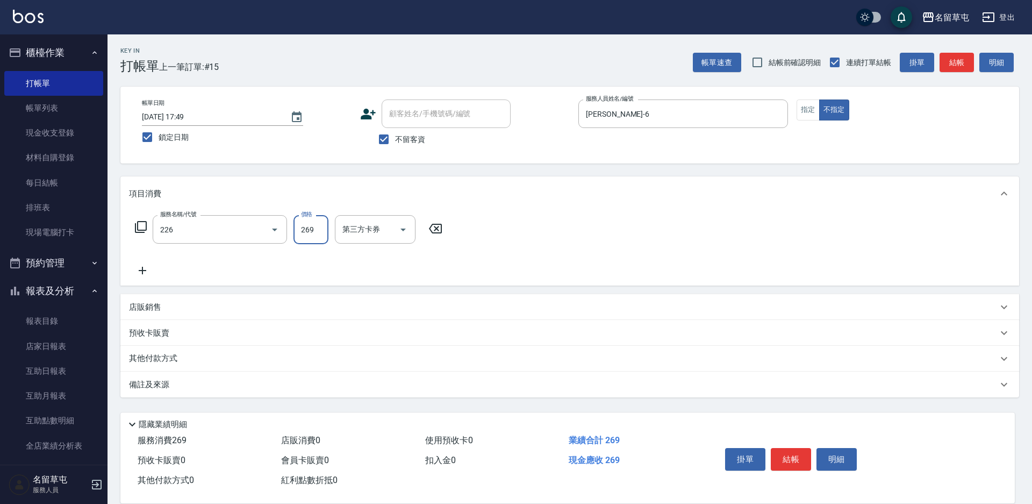
type input "洗剪269(226)"
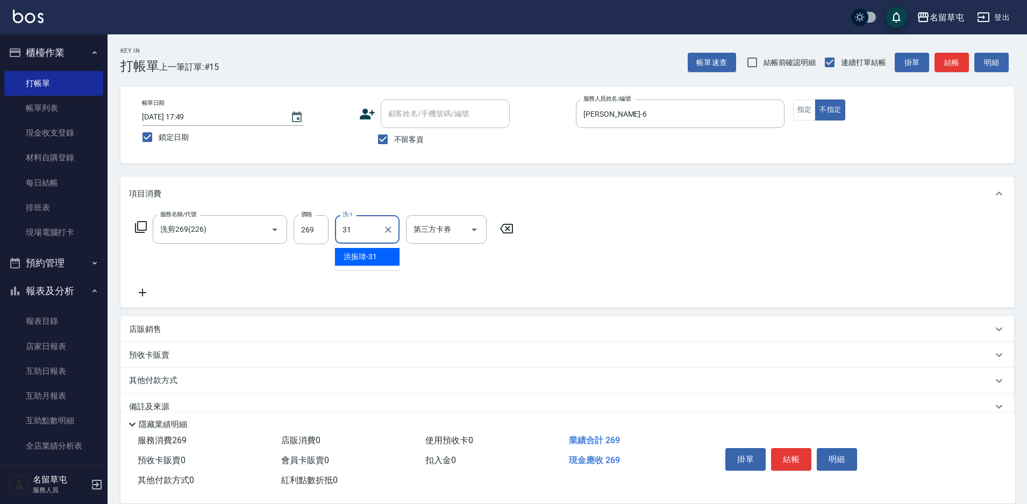
type input "[PERSON_NAME]-31"
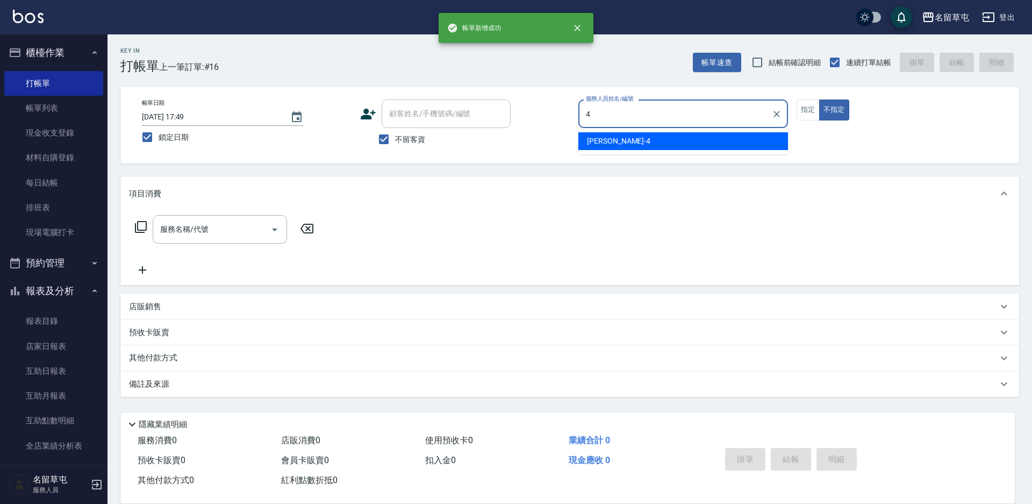
type input "[PERSON_NAME]-4"
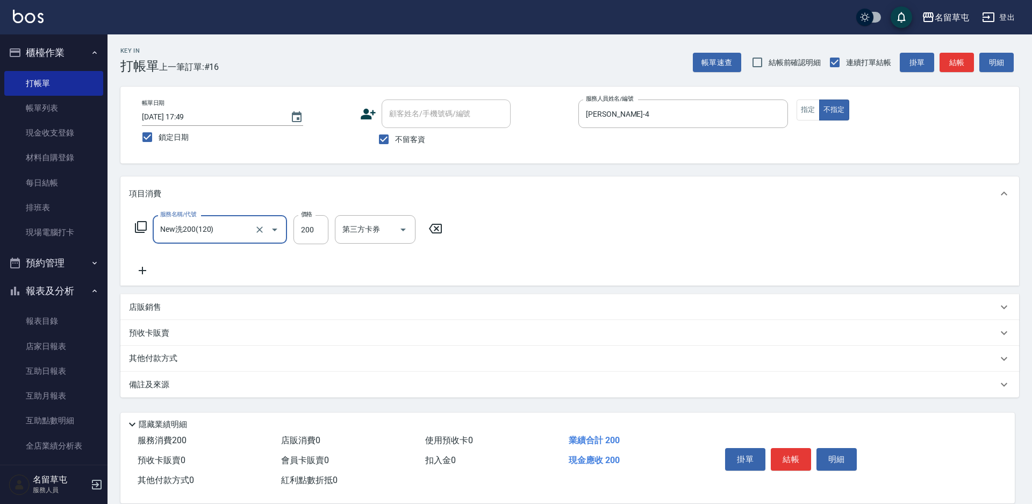
type input "New洗200(120)"
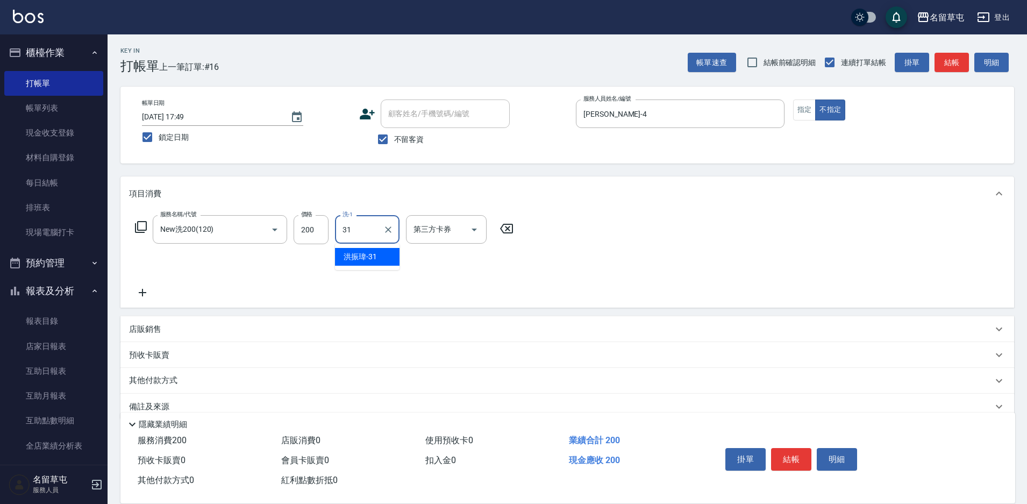
type input "[PERSON_NAME]-31"
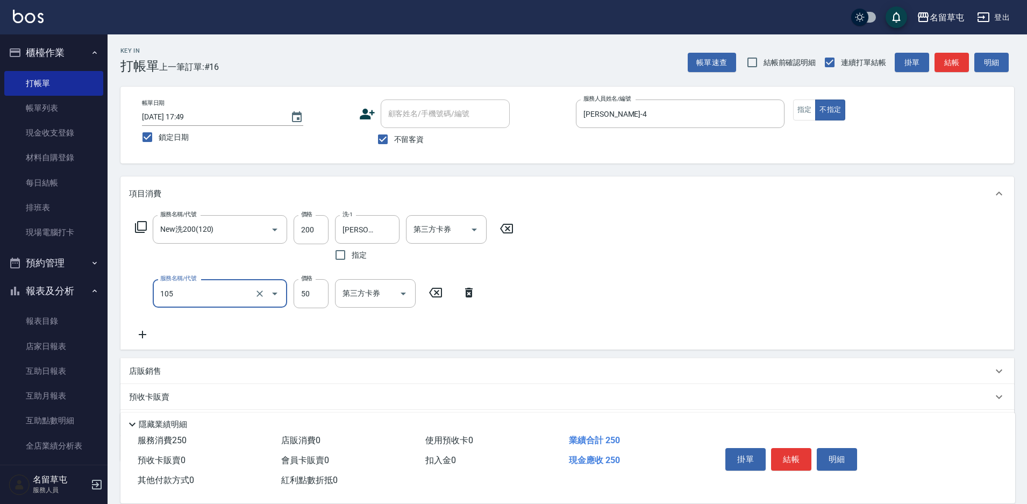
type input "精油50(105)"
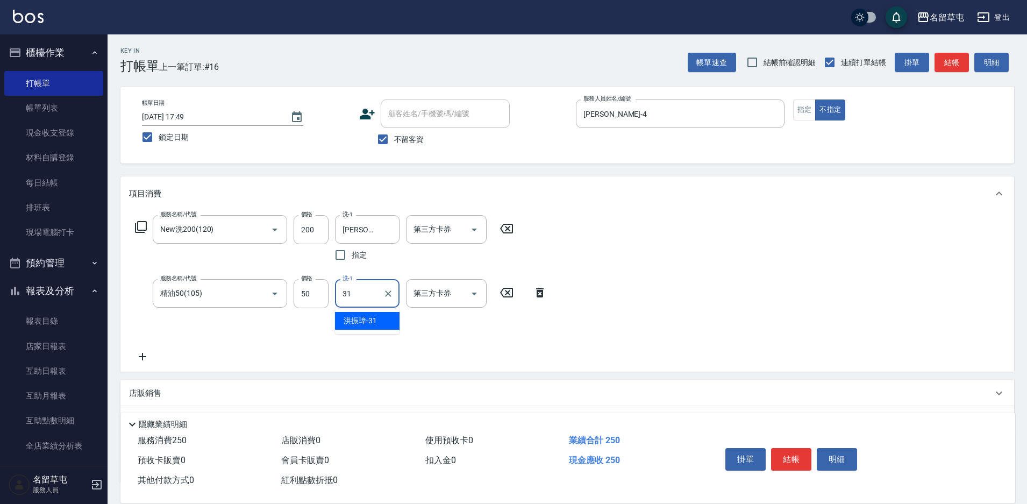
type input "[PERSON_NAME]-31"
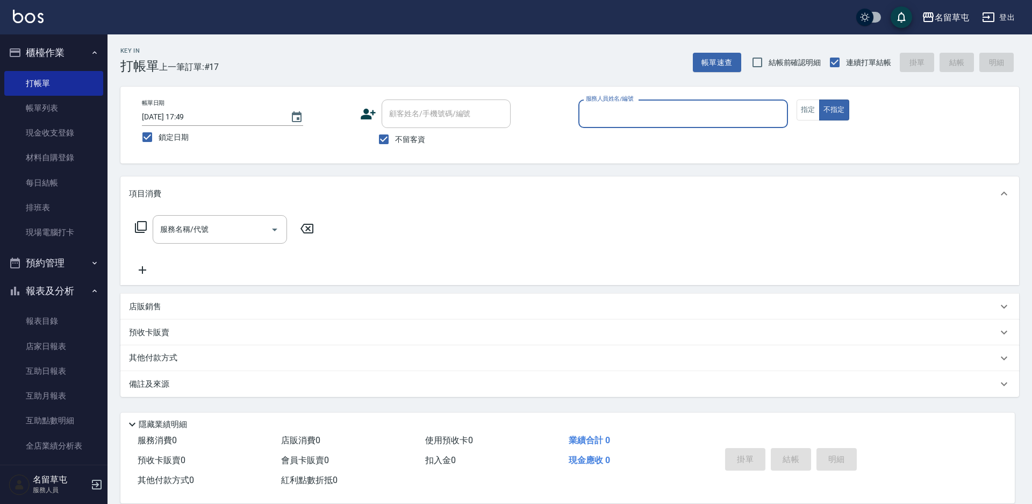
click at [414, 140] on span "不留客資" at bounding box center [410, 139] width 30 height 11
click at [395, 140] on input "不留客資" at bounding box center [384, 139] width 23 height 23
checkbox input "false"
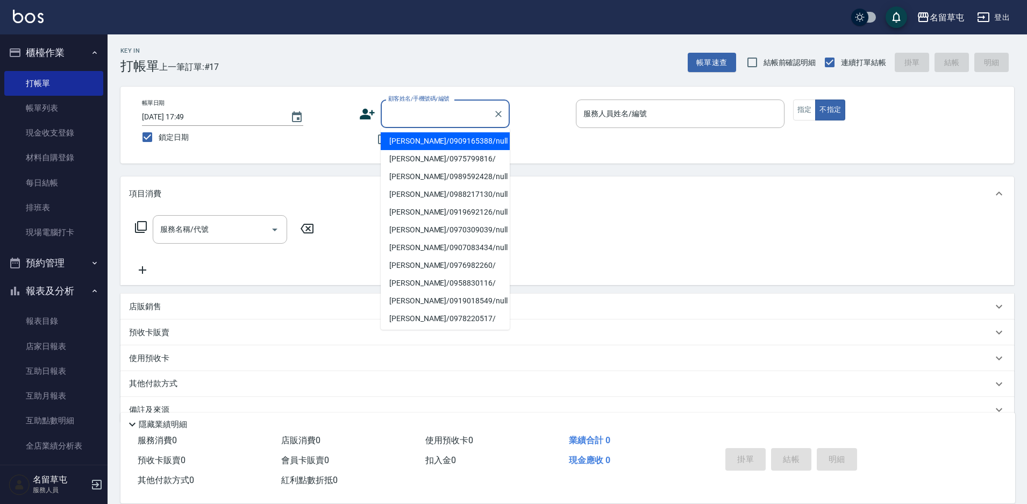
click at [435, 107] on div "顧客姓名/手機號碼/編號 顧客姓名/手機號碼/編號" at bounding box center [445, 113] width 129 height 28
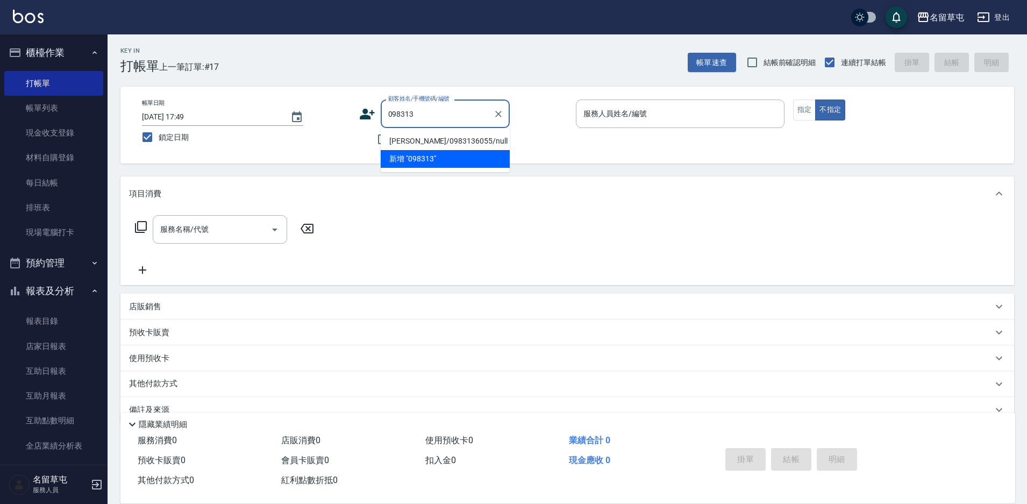
click at [460, 135] on li "[PERSON_NAME]/0983136055/null" at bounding box center [445, 141] width 129 height 18
type input "[PERSON_NAME]/0983136055/null"
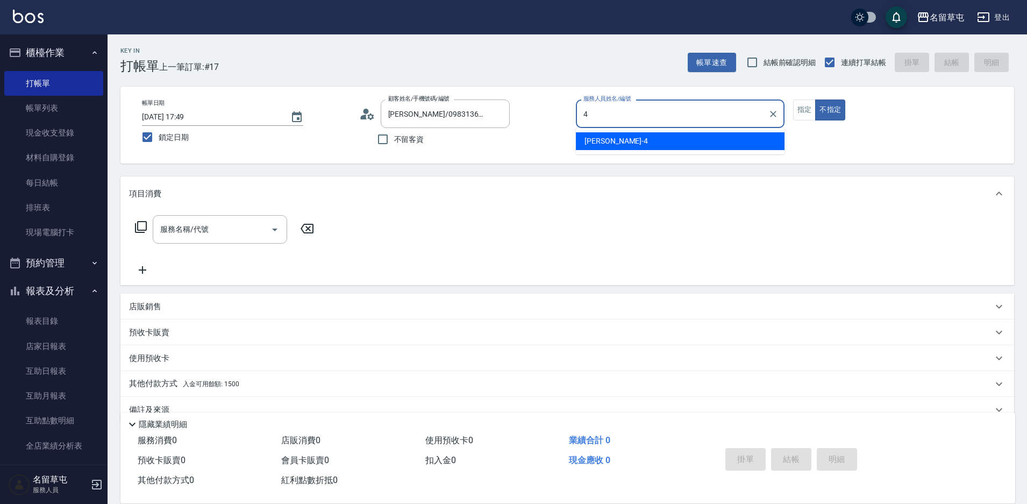
type input "[PERSON_NAME]-4"
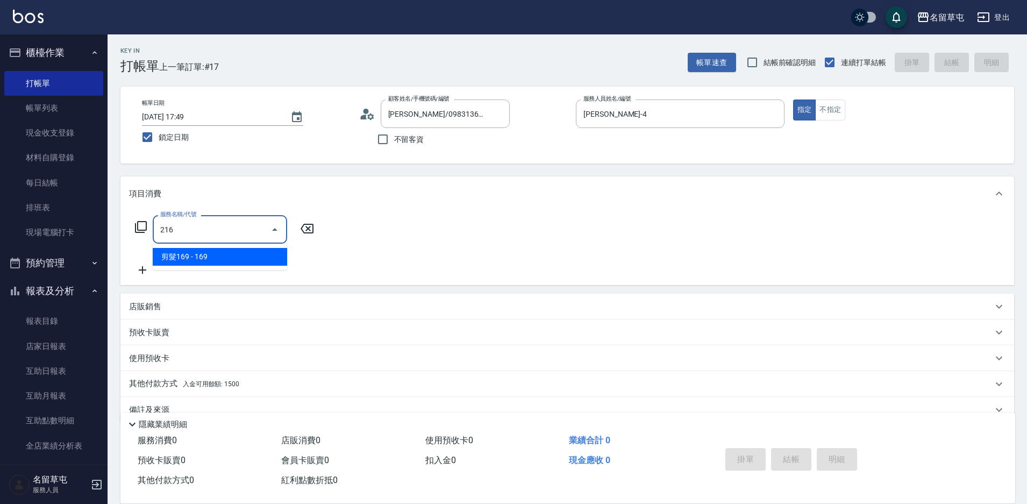
type input "剪髮169(216)"
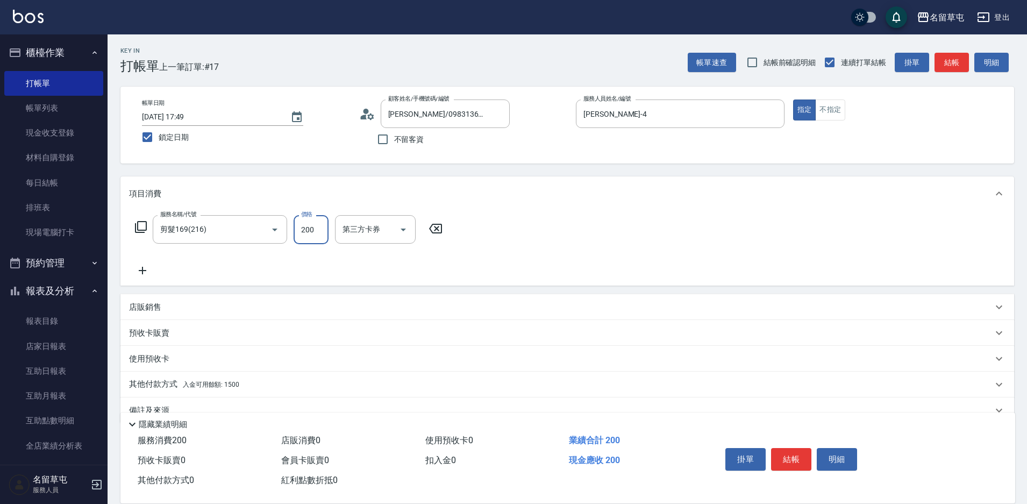
type input "200"
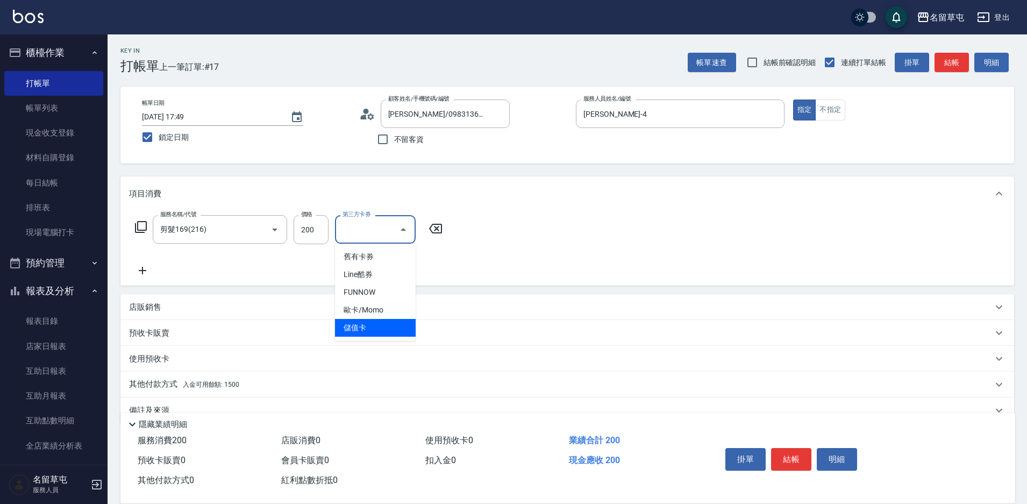
type input "儲值卡"
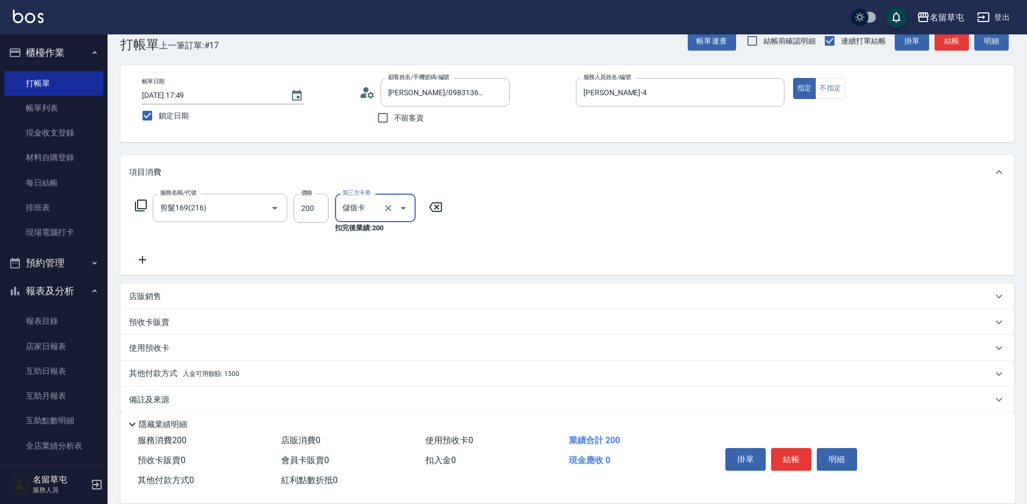
scroll to position [33, 0]
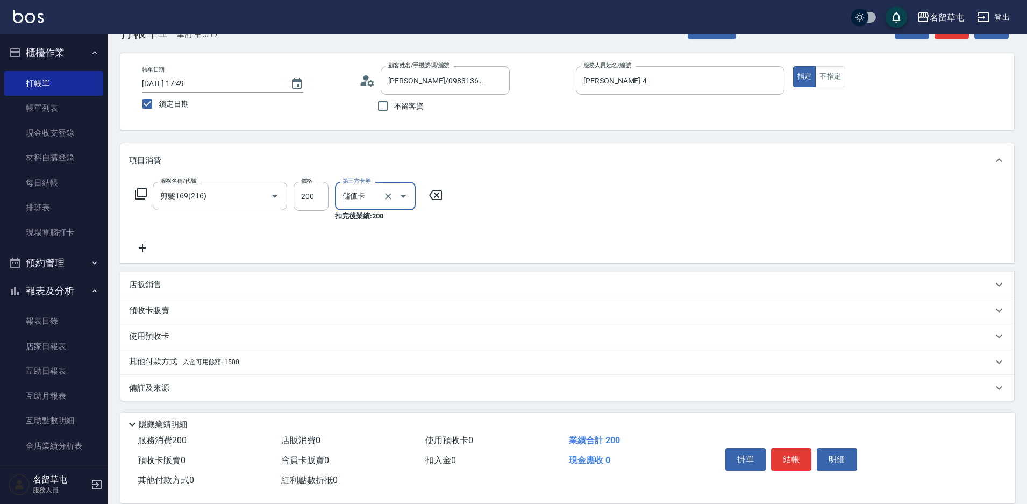
click at [326, 360] on div "其他付款方式 入金可用餘額: 1500" at bounding box center [561, 362] width 864 height 12
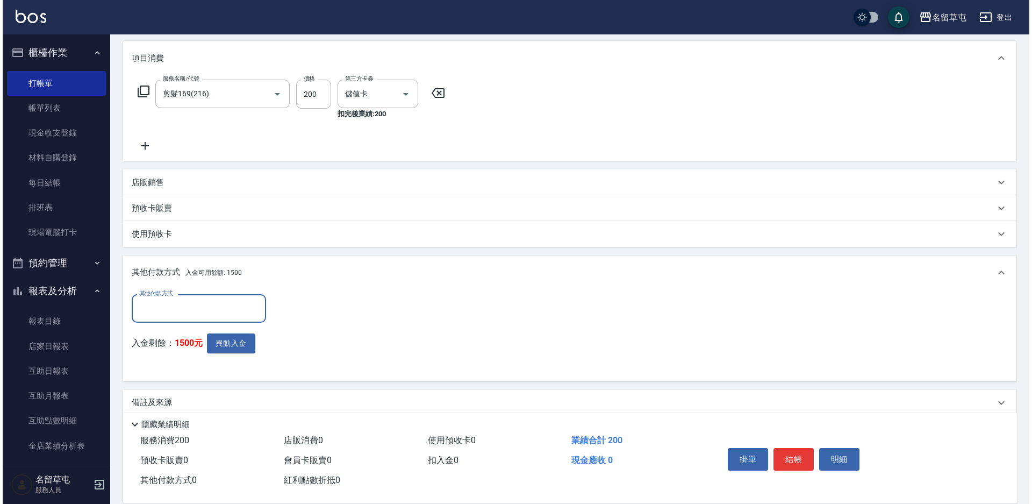
scroll to position [140, 0]
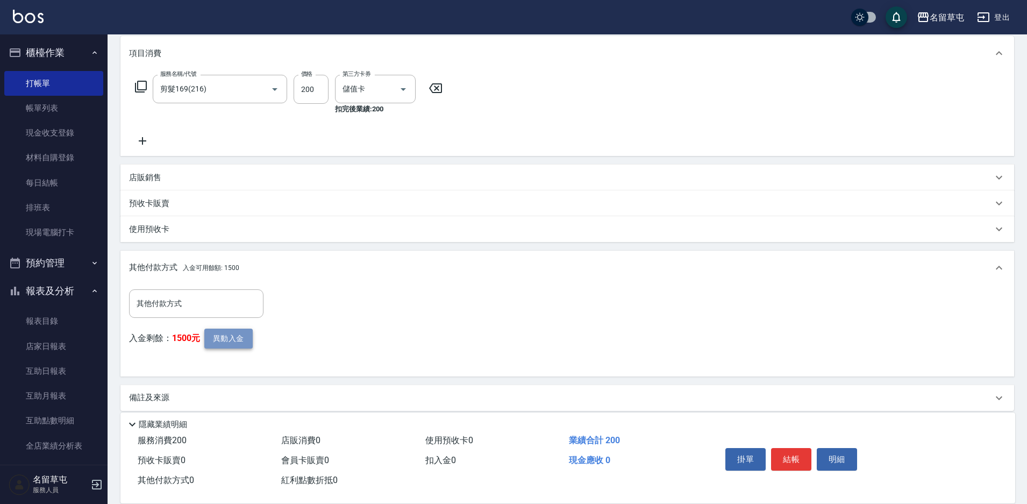
click at [238, 346] on button "異動入金" at bounding box center [228, 339] width 48 height 20
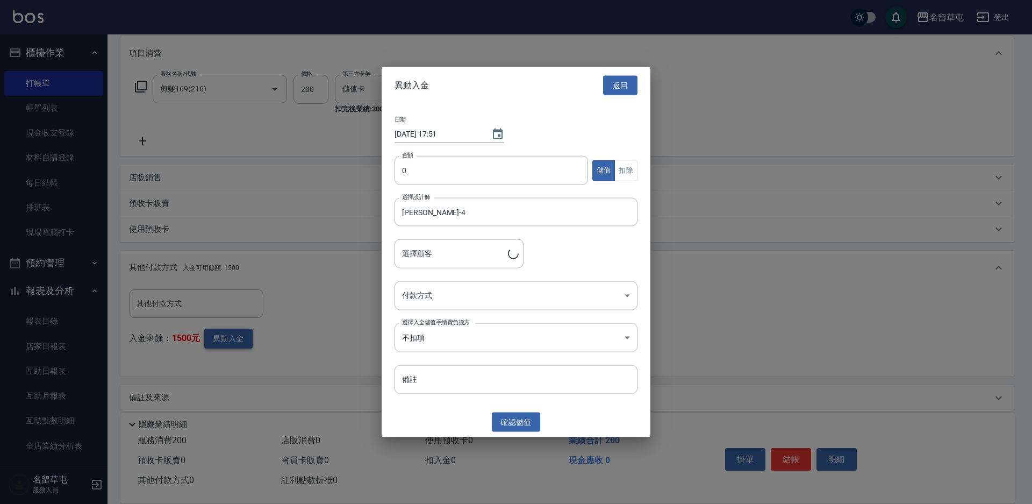
type input "[PERSON_NAME]/0983136055"
click at [514, 166] on input "0" at bounding box center [492, 170] width 194 height 29
click at [515, 167] on input "0" at bounding box center [492, 170] width 194 height 29
click at [399, 154] on div "日期 [DATE] 17:51 金額 0 金額 儲值 扣除 選擇設計師 [PERSON_NAME]-4 選擇設計師 選擇顧客 [PERSON_NAME]/09…" at bounding box center [516, 255] width 269 height 303
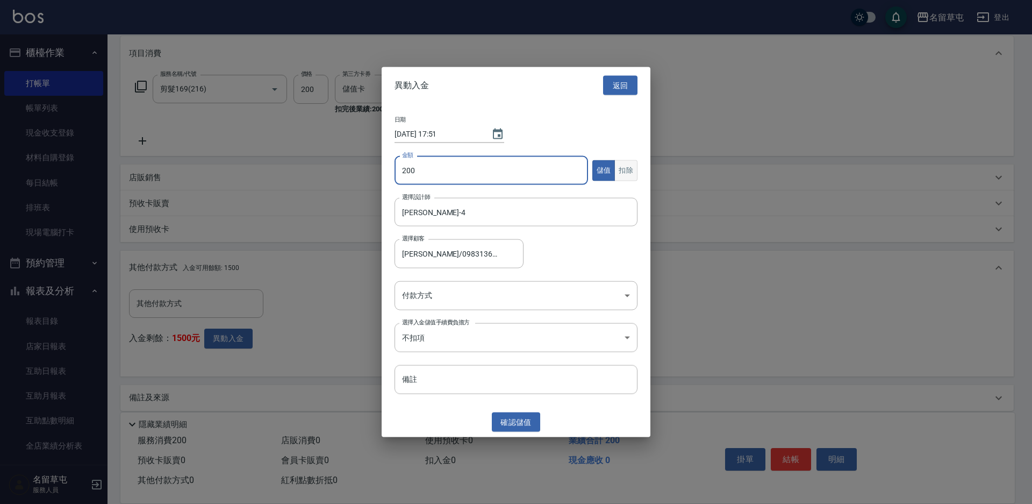
type input "200"
click at [618, 172] on button "扣除" at bounding box center [626, 170] width 23 height 21
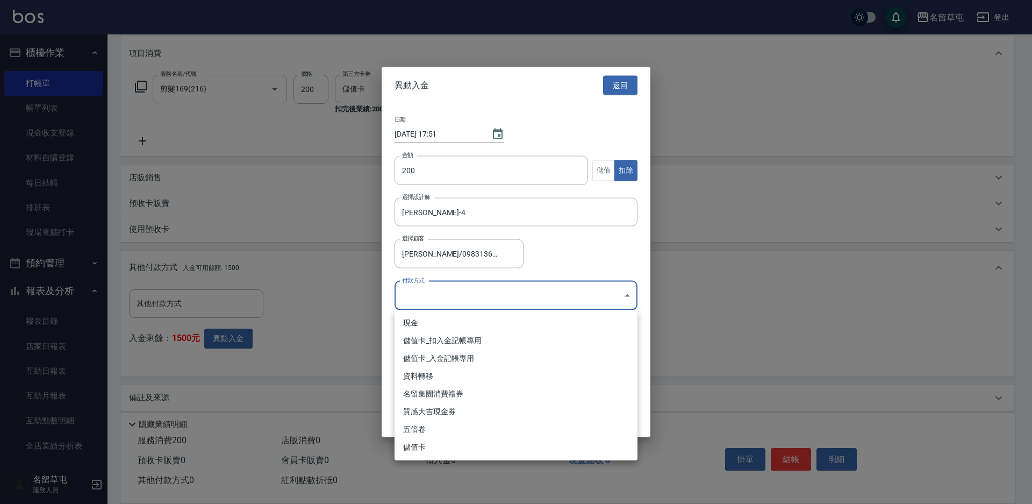
click at [479, 303] on body "名留草屯 登出 櫃檯作業 打帳單 帳單列表 現金收支登錄 材料自購登錄 每日結帳 排班表 現場電腦打卡 預約管理 預約管理 單日預約紀錄 單週預約紀錄 報表及…" at bounding box center [516, 187] width 1032 height 654
click at [467, 337] on li "儲值卡_扣入金記帳專用" at bounding box center [516, 341] width 243 height 18
type input "儲值卡_扣入金記帳專用"
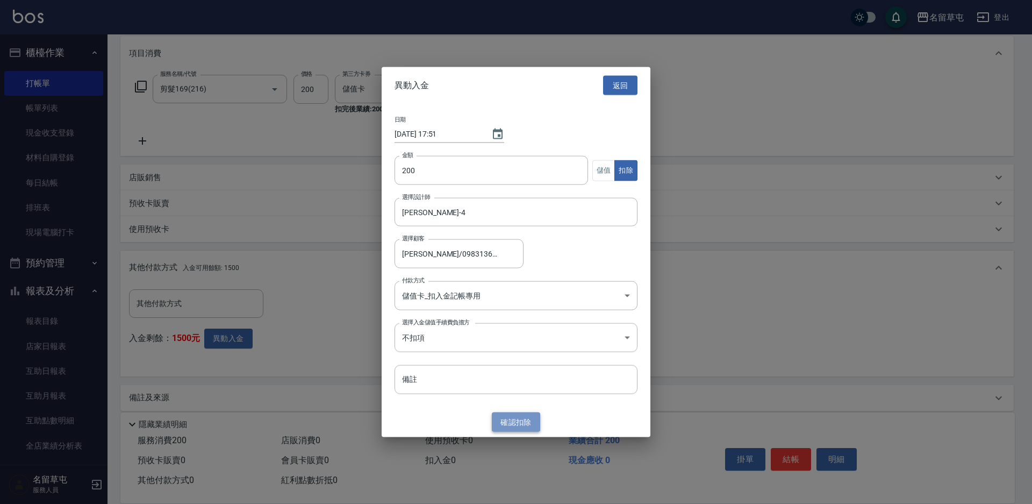
click at [503, 424] on button "確認 扣除" at bounding box center [516, 422] width 48 height 20
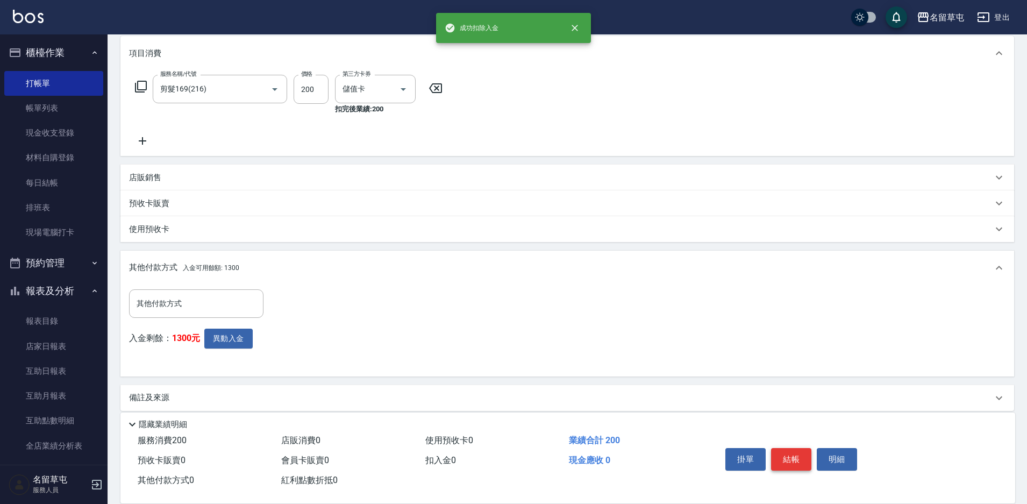
click at [787, 454] on button "結帳" at bounding box center [791, 459] width 40 height 23
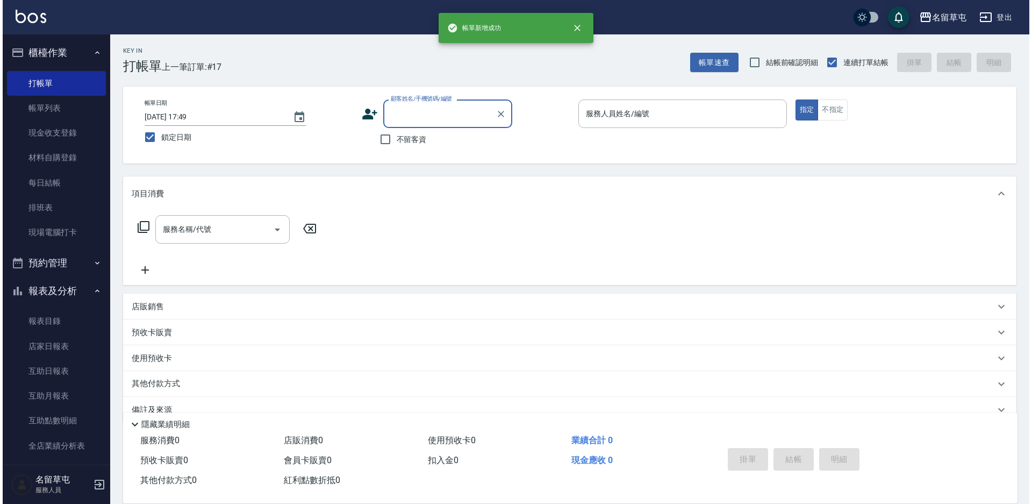
scroll to position [0, 0]
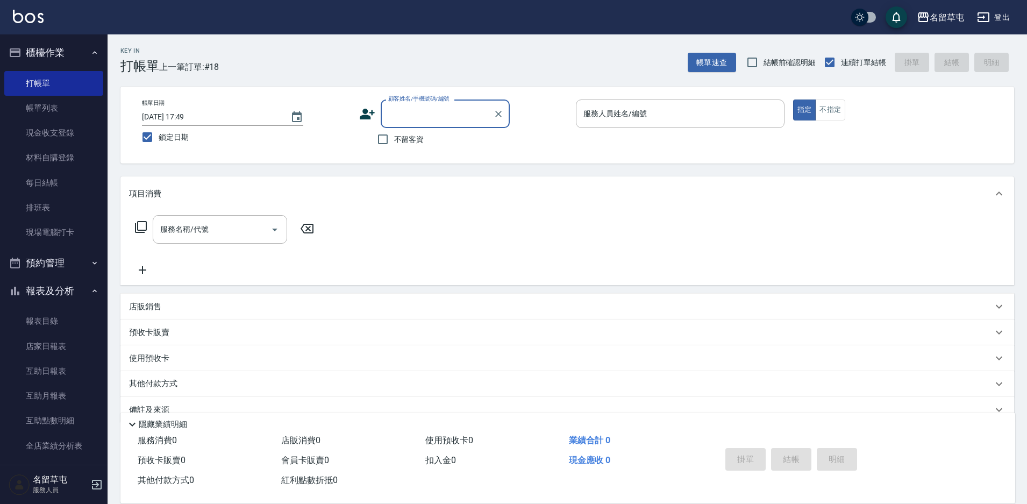
click at [405, 137] on span "不留客資" at bounding box center [409, 139] width 30 height 11
click at [394, 137] on input "不留客資" at bounding box center [383, 139] width 23 height 23
checkbox input "true"
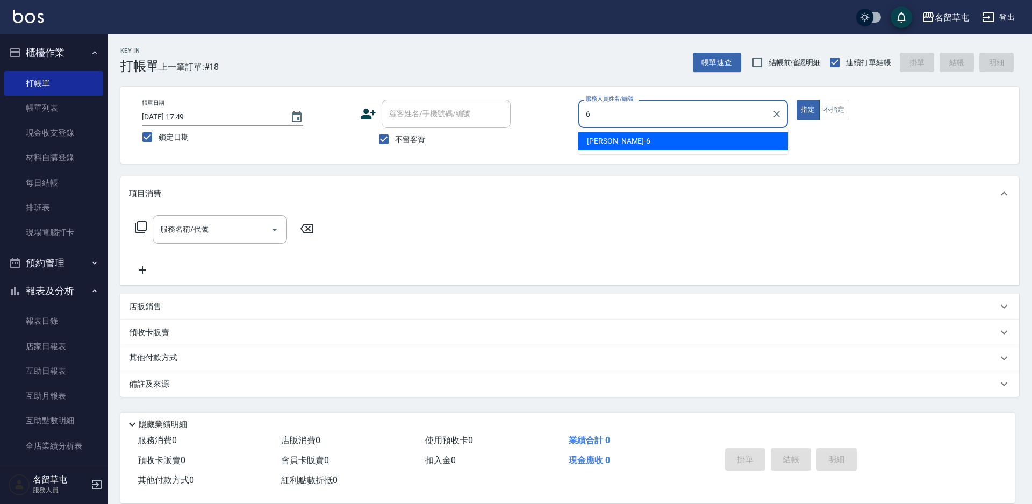
type input "[PERSON_NAME]-6"
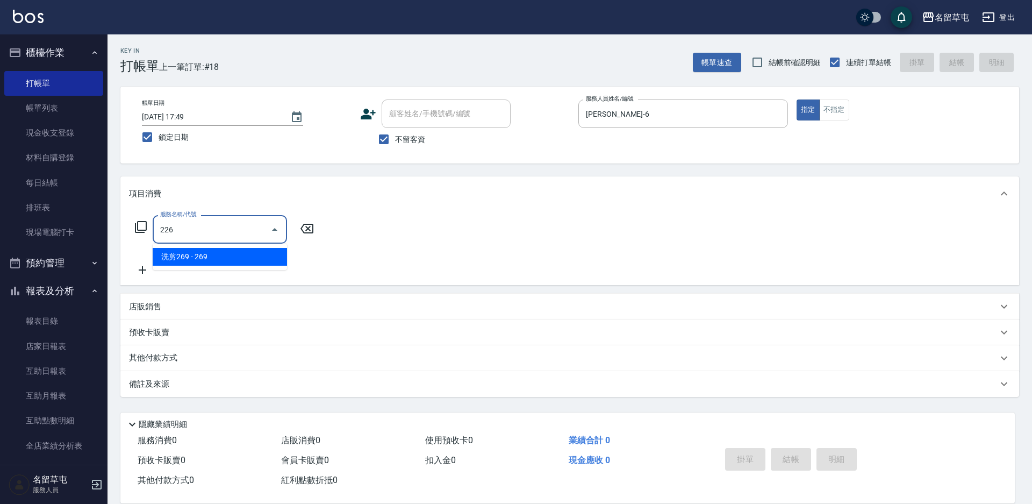
type input "洗剪269(226)"
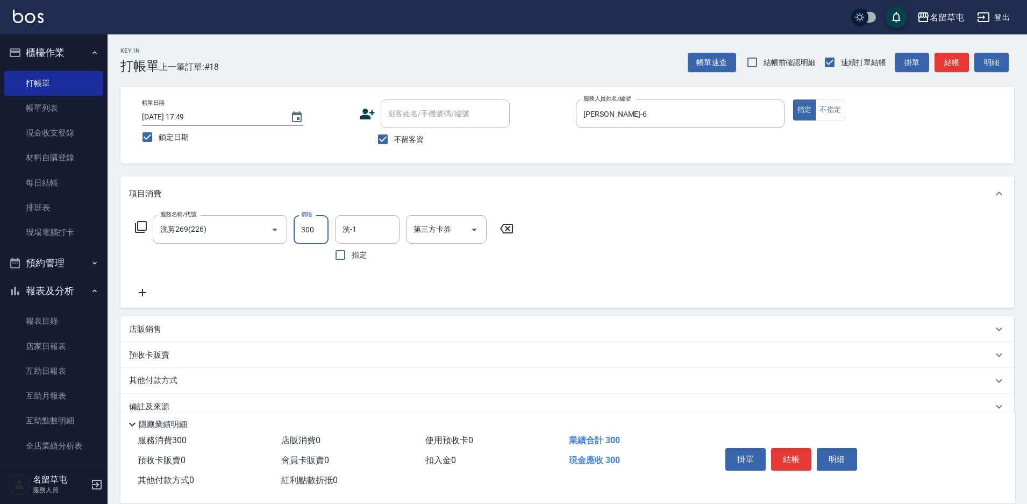
type input "300"
type input "[PERSON_NAME]-31"
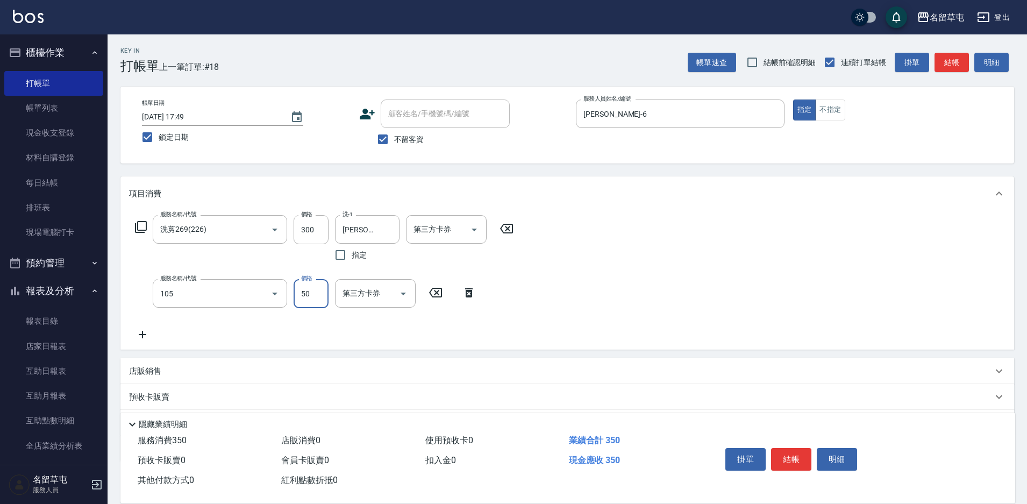
type input "精油50(105)"
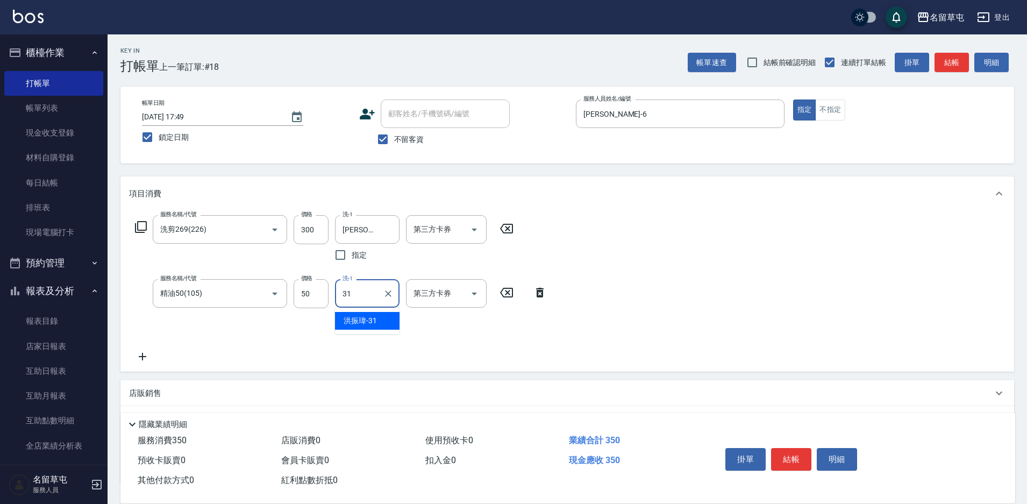
type input "[PERSON_NAME]-31"
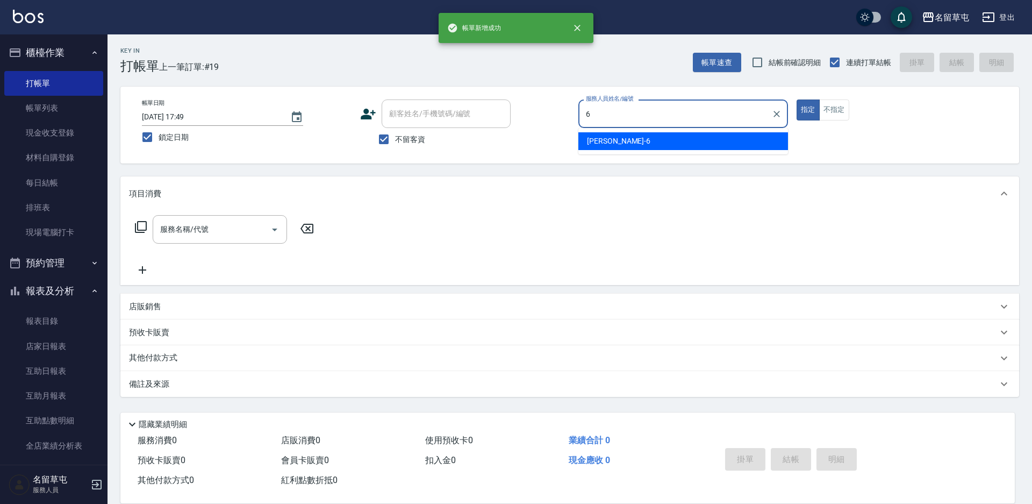
type input "[PERSON_NAME]-6"
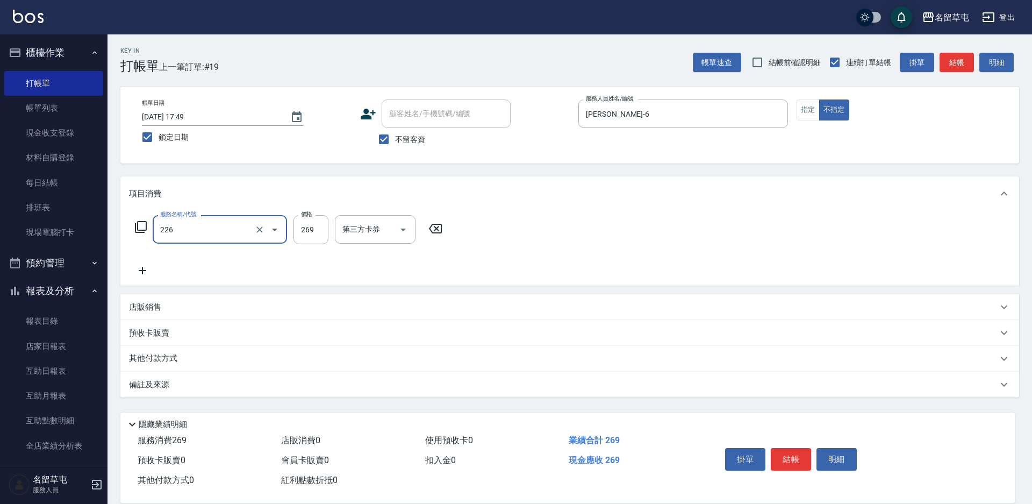
type input "洗剪269(226)"
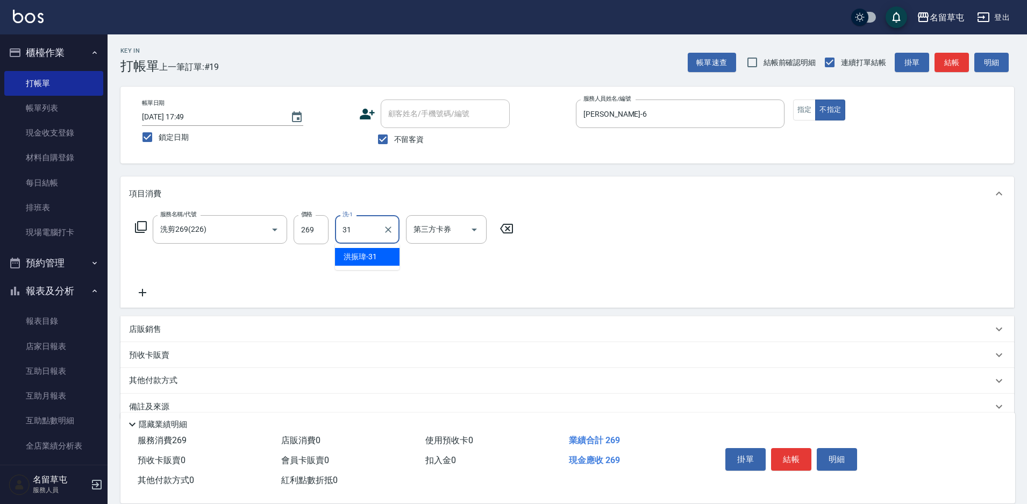
type input "[PERSON_NAME]-31"
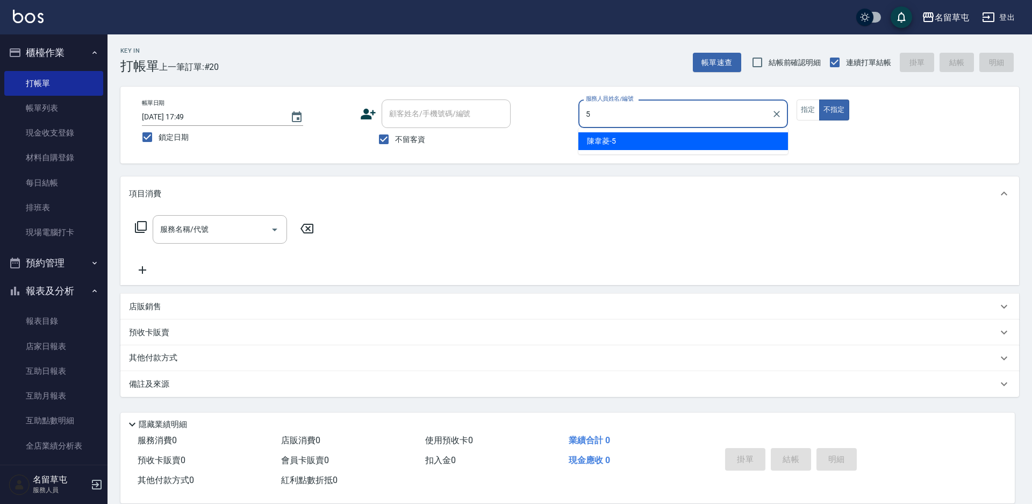
type input "[PERSON_NAME]-5"
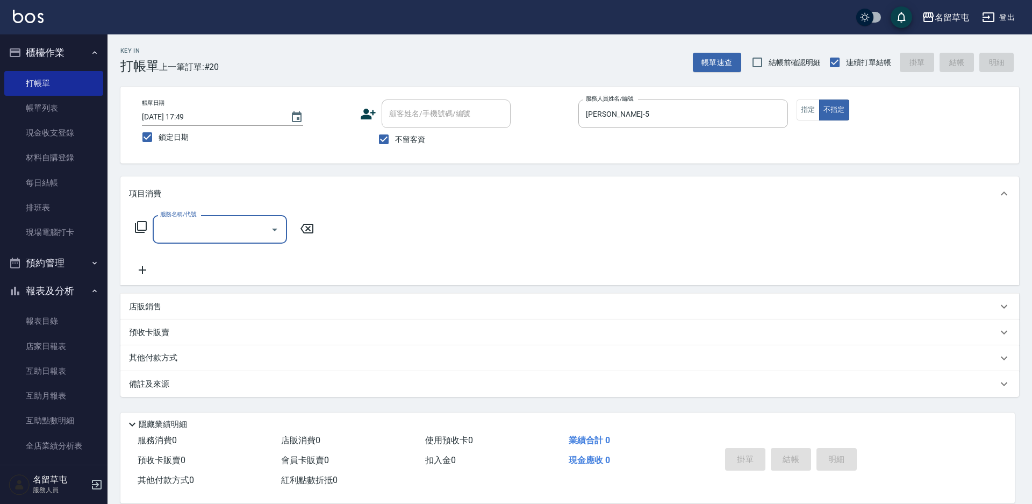
type input "5"
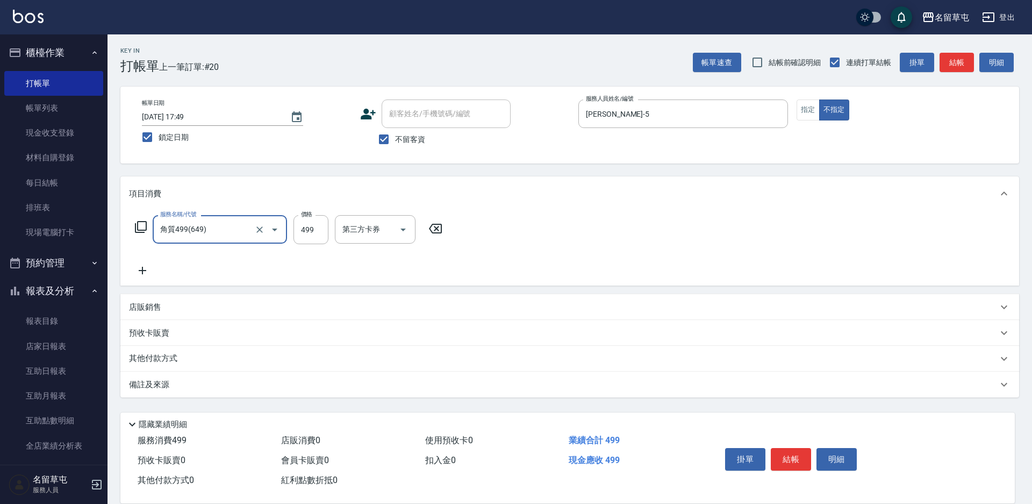
type input "角質499(649)"
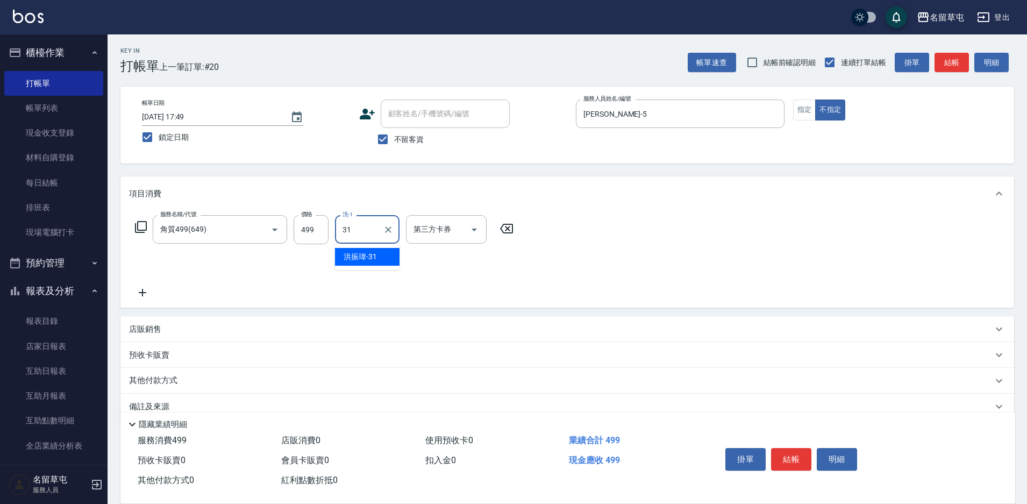
type input "[PERSON_NAME]-31"
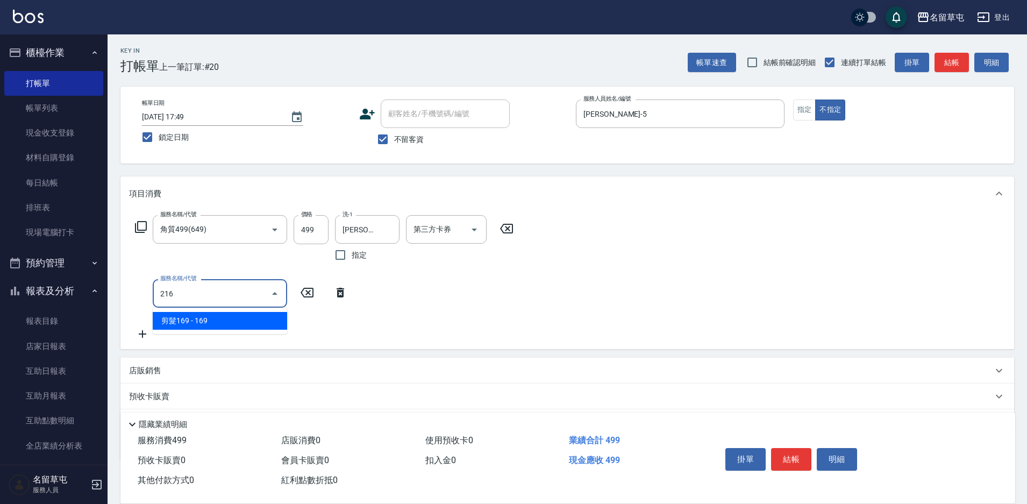
type input "剪髮169(216)"
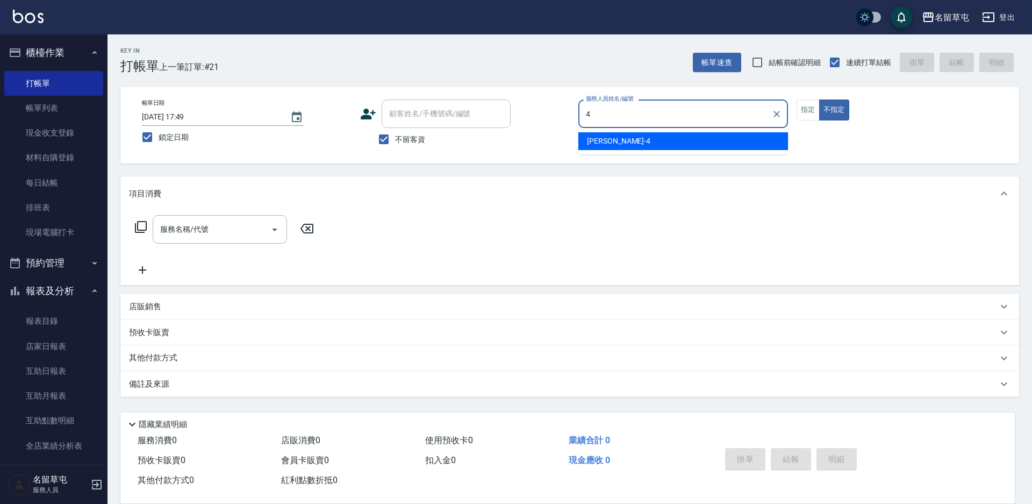
type input "[PERSON_NAME]-4"
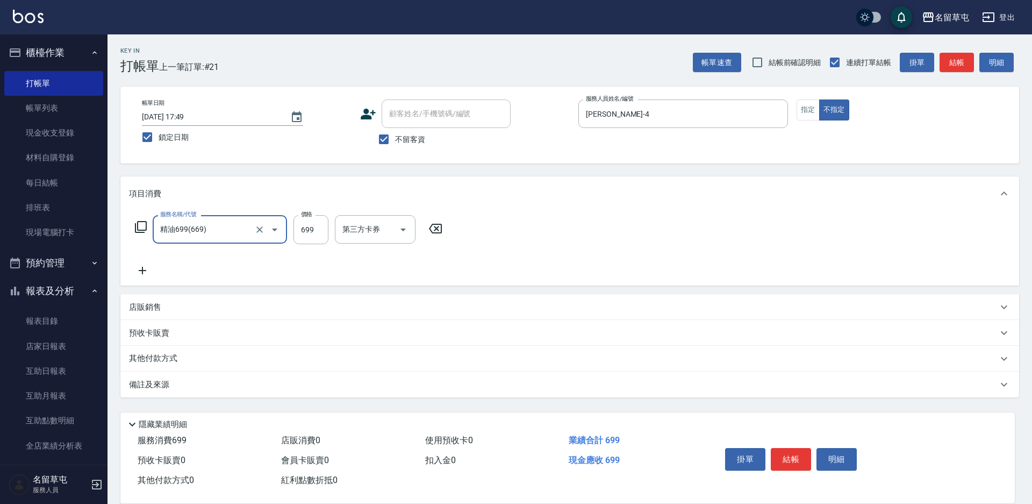
type input "精油699(669)"
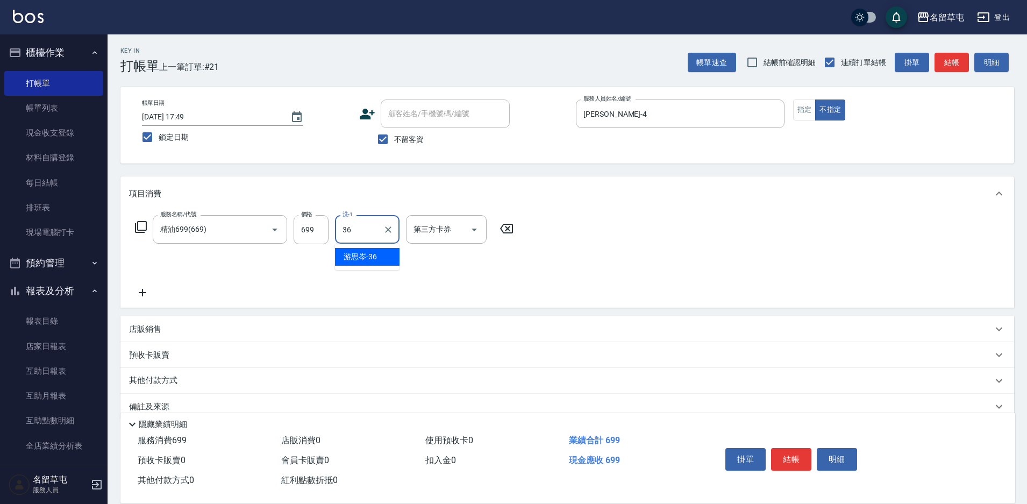
type input "[PERSON_NAME]-36"
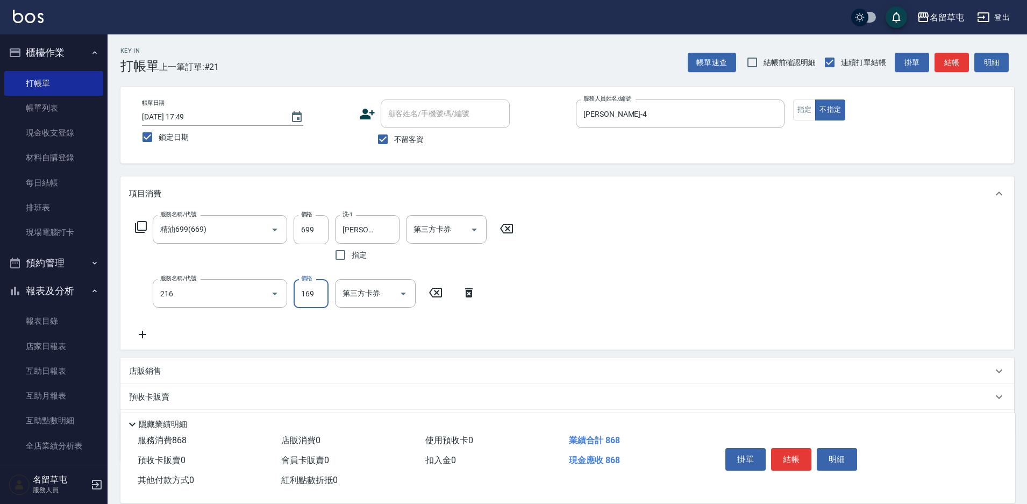
type input "剪髮169(216)"
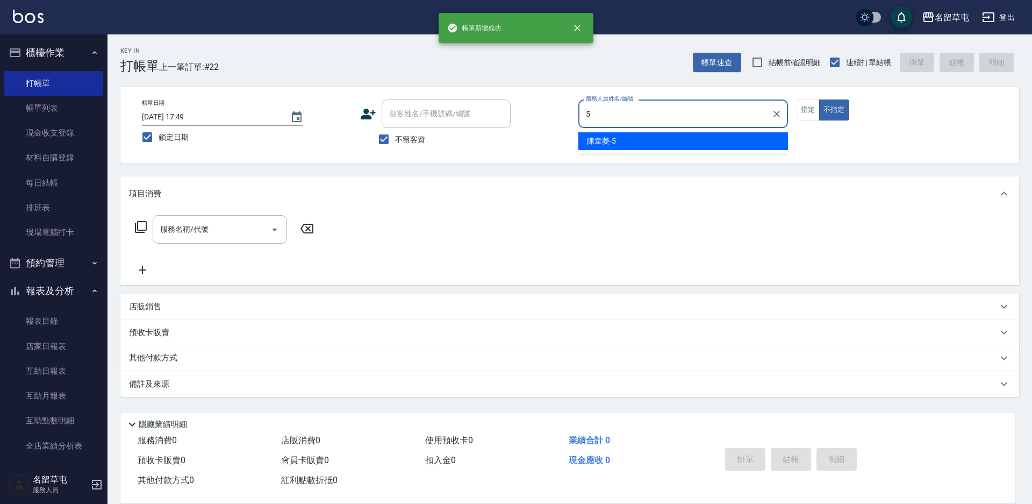
type input "[PERSON_NAME]-5"
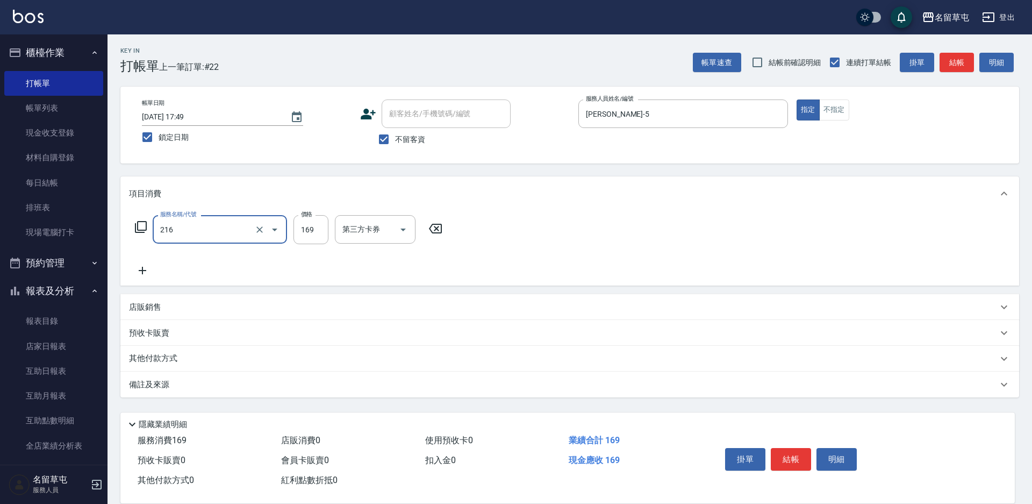
type input "剪髮169(216)"
type input "200"
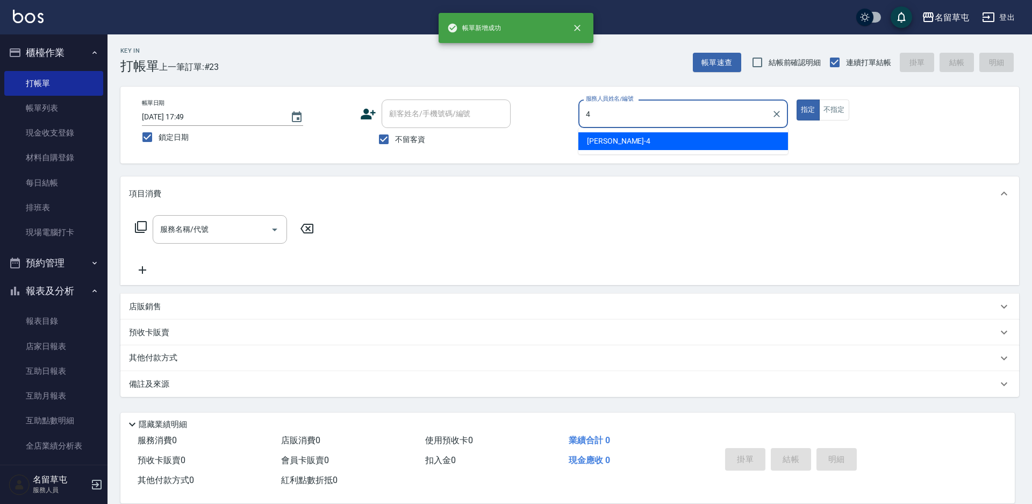
type input "[PERSON_NAME]-4"
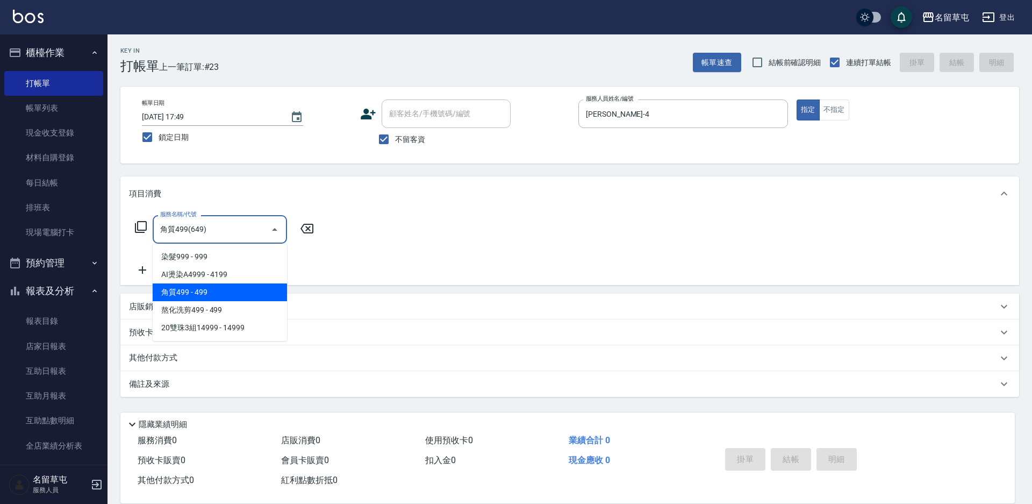
type input "角質499(649)"
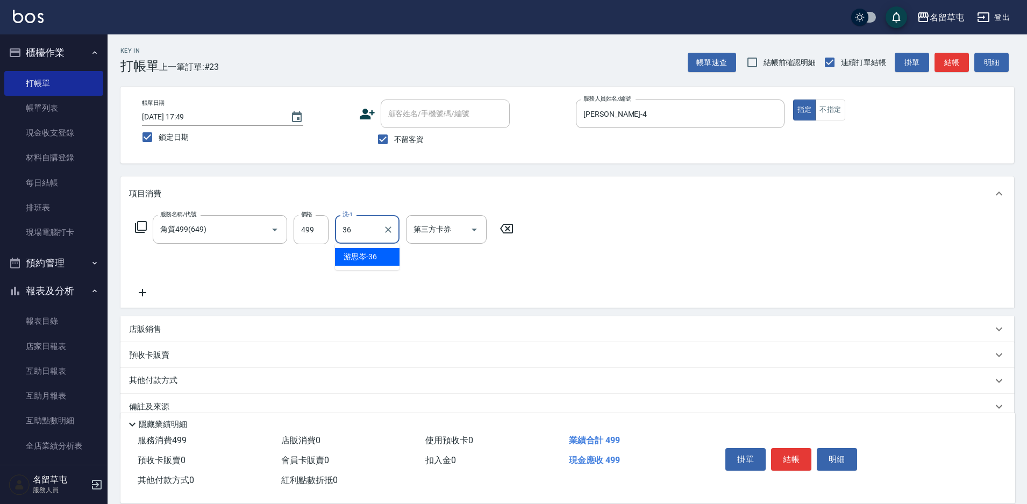
type input "[PERSON_NAME]-36"
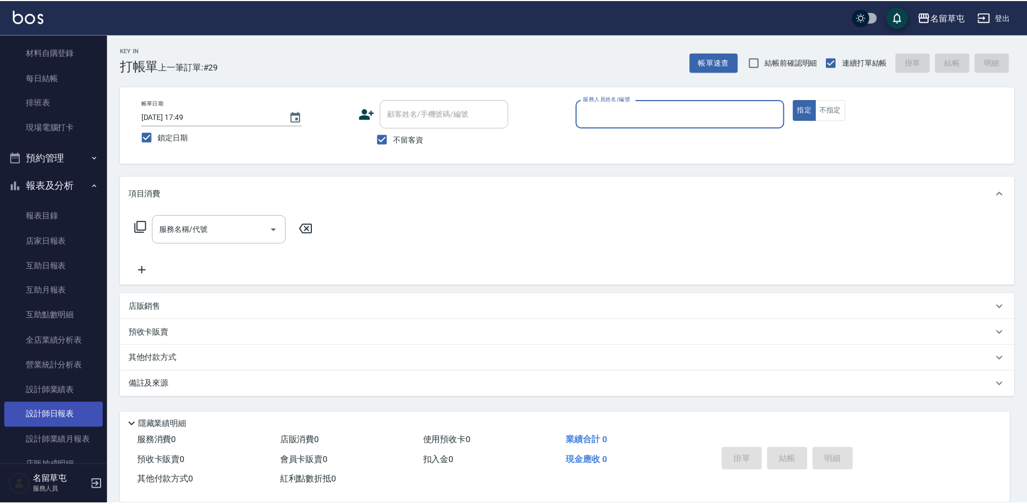
scroll to position [108, 0]
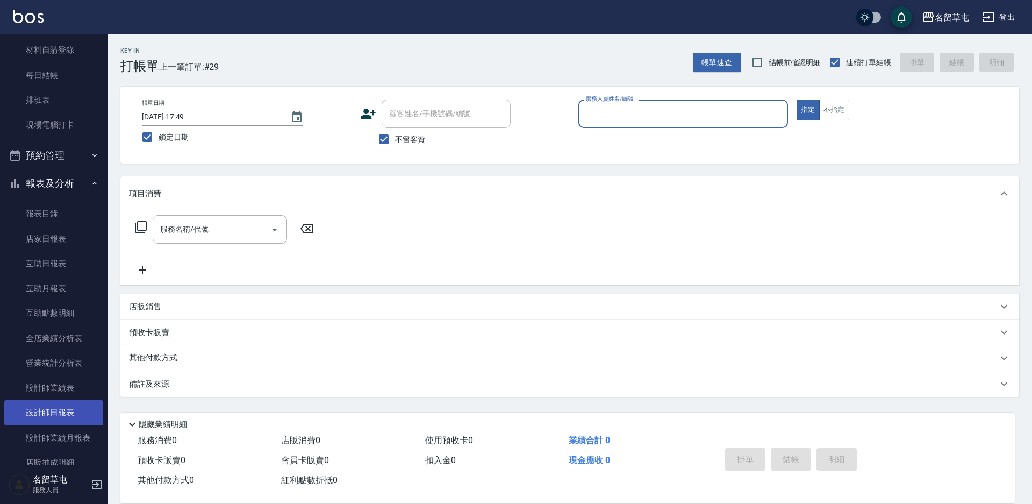
click at [64, 403] on link "設計師日報表" at bounding box center [53, 412] width 99 height 25
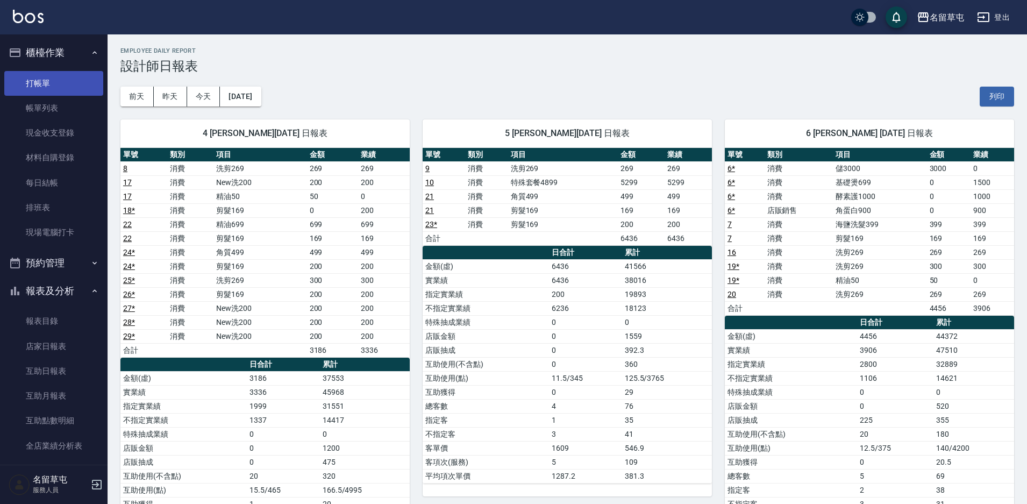
click at [26, 74] on link "打帳單" at bounding box center [53, 83] width 99 height 25
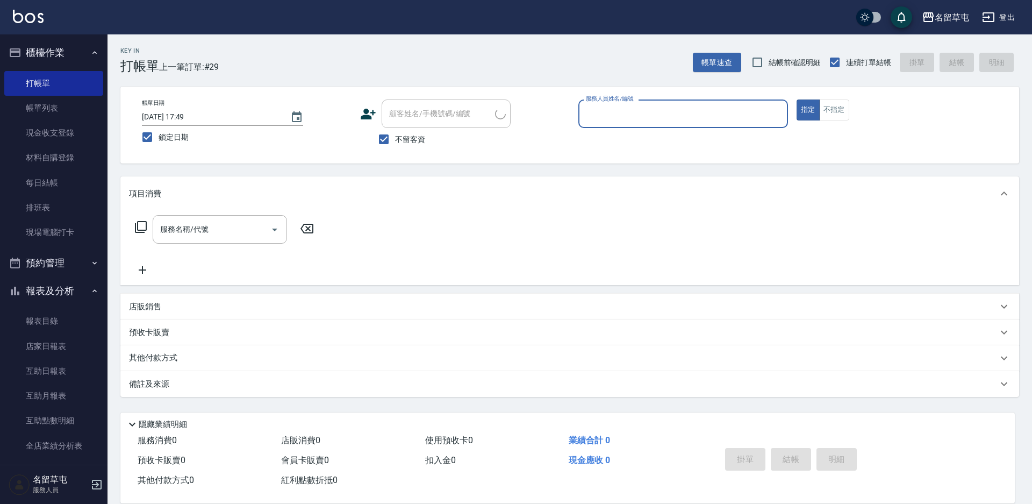
click at [464, 110] on input "顧客姓名/手機號碼/編號" at bounding box center [441, 113] width 109 height 19
click at [390, 145] on input "不留客資" at bounding box center [384, 139] width 23 height 23
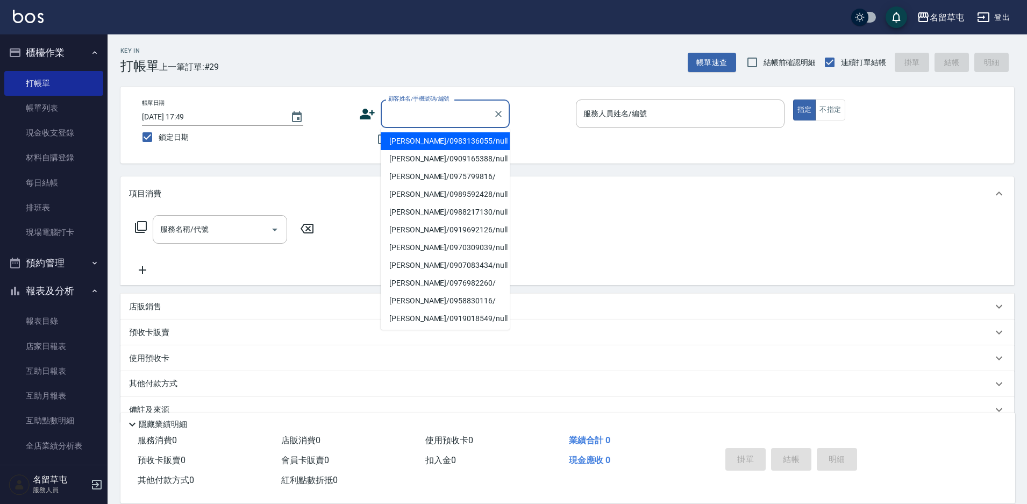
click at [415, 122] on input "顧客姓名/手機號碼/編號" at bounding box center [437, 113] width 103 height 19
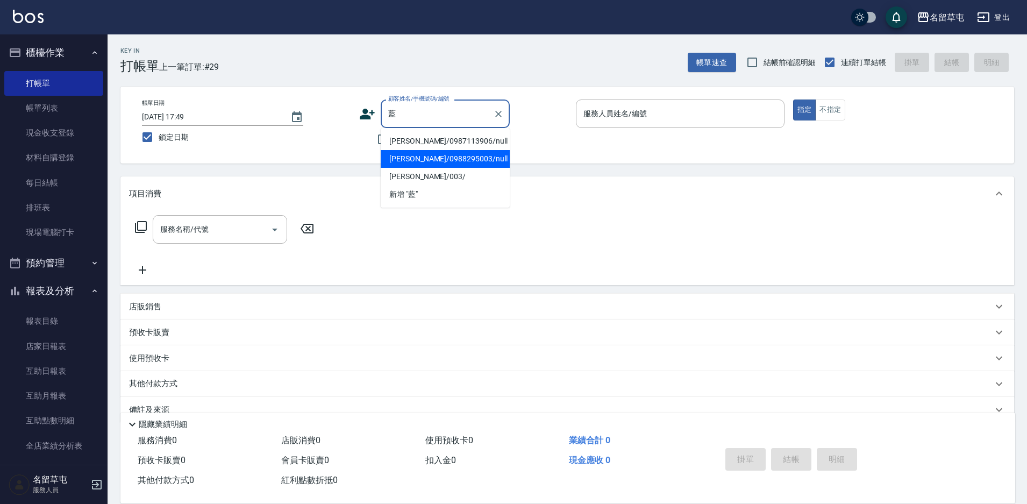
click at [448, 153] on li "[PERSON_NAME]/0988295003/null" at bounding box center [445, 159] width 129 height 18
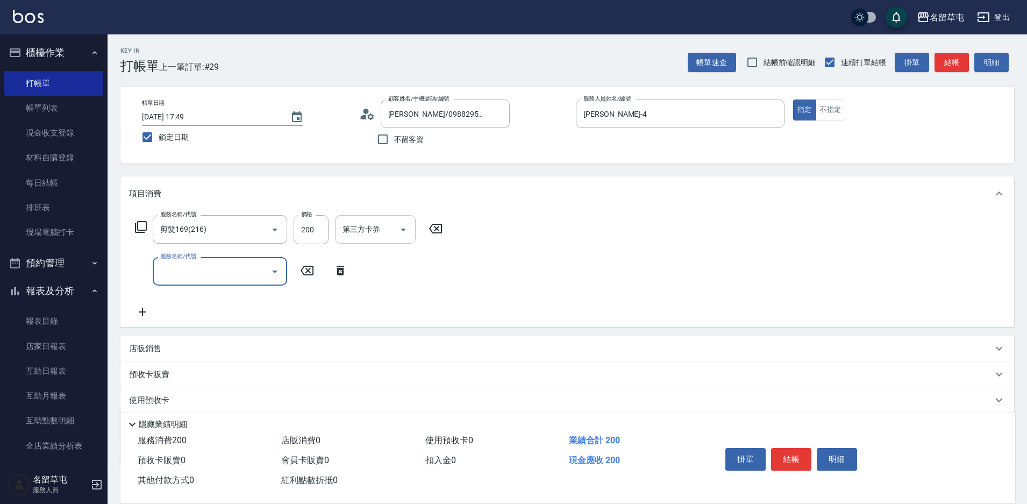
click at [405, 227] on icon "Open" at bounding box center [403, 229] width 13 height 13
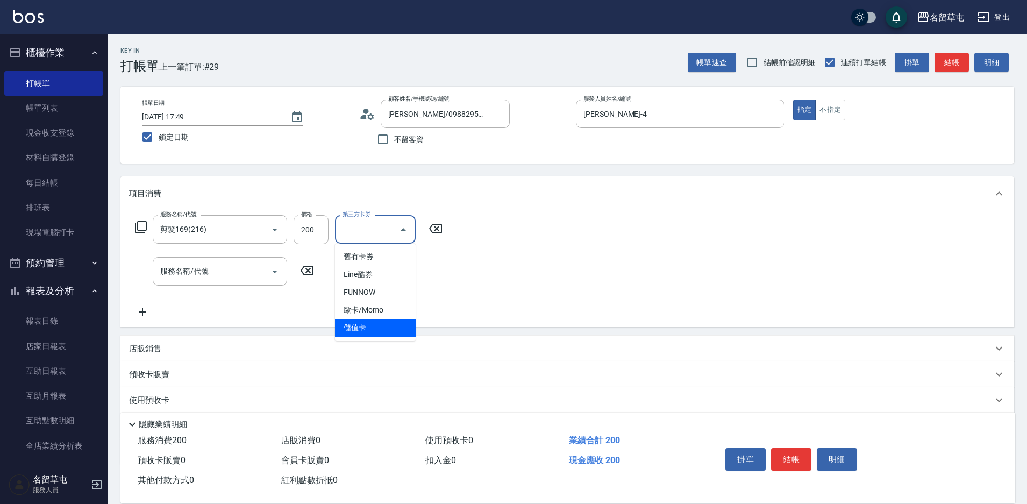
drag, startPoint x: 378, startPoint y: 324, endPoint x: 438, endPoint y: 253, distance: 92.7
click at [377, 324] on span "儲值卡" at bounding box center [375, 328] width 81 height 18
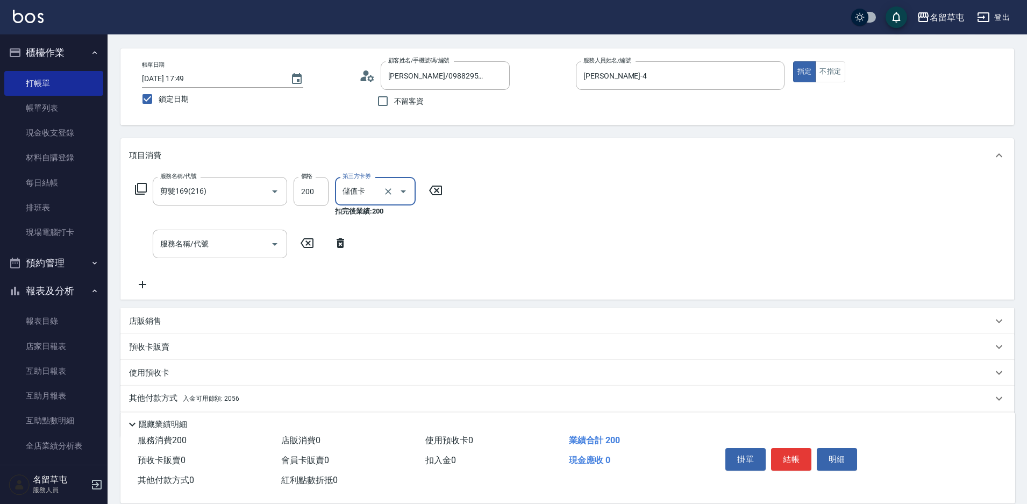
scroll to position [75, 0]
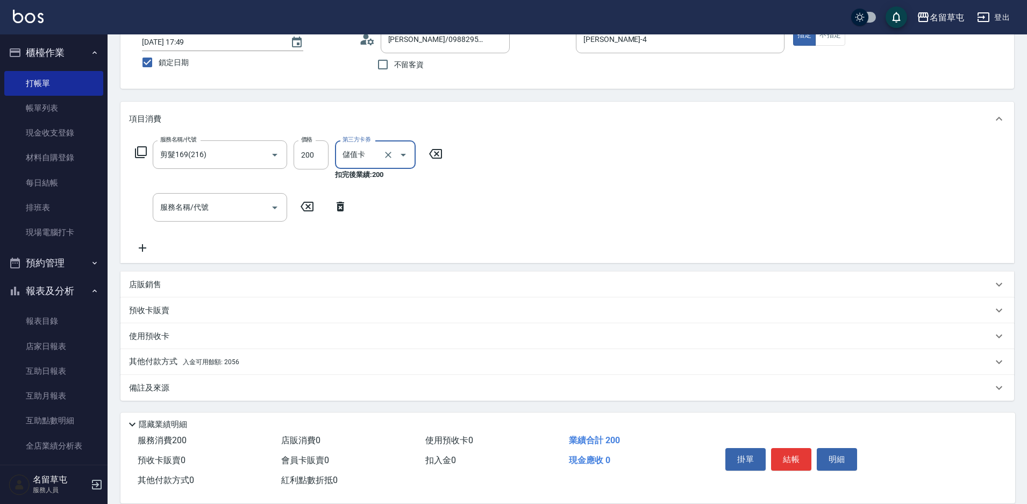
click at [238, 360] on span "入金可用餘額: 2056" at bounding box center [211, 362] width 56 height 8
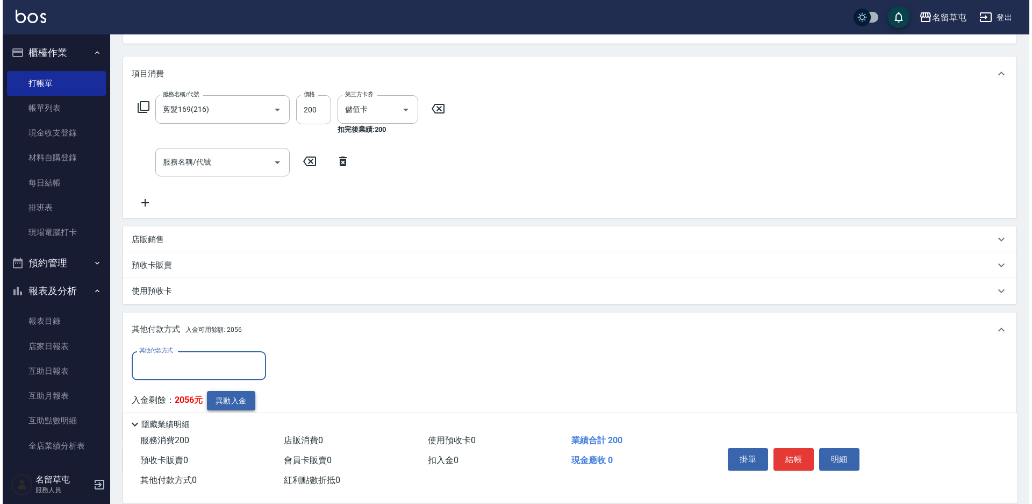
scroll to position [182, 0]
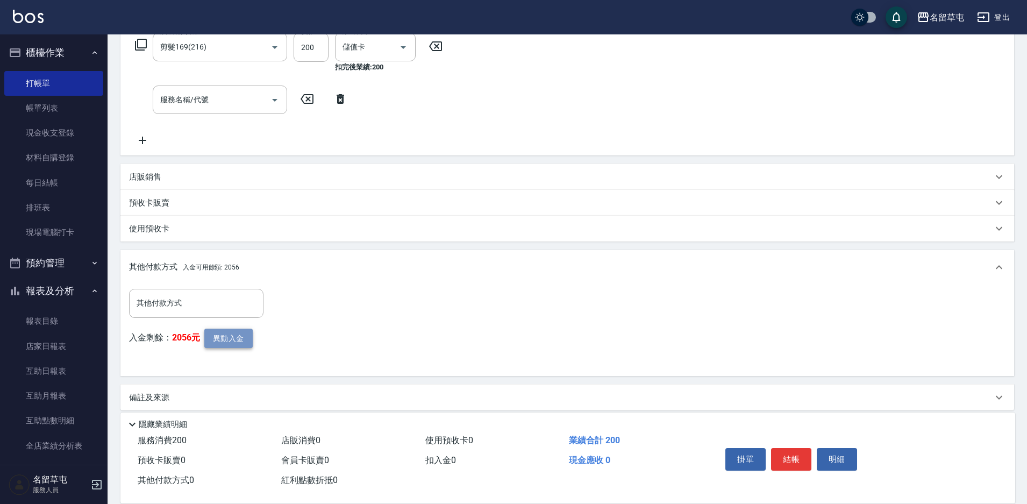
click at [232, 341] on button "異動入金" at bounding box center [228, 339] width 48 height 20
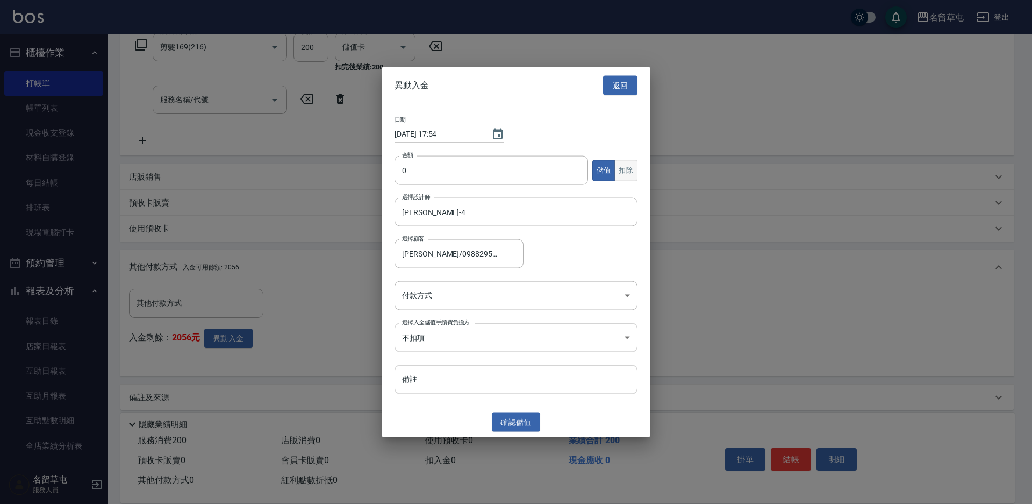
click at [630, 170] on button "扣除" at bounding box center [626, 170] width 23 height 21
click at [495, 168] on input "0" at bounding box center [492, 170] width 194 height 29
click at [449, 294] on body "名留草屯 登出 櫃檯作業 打帳單 帳單列表 現金收支登錄 材料自購登錄 每日結帳 排班表 現場電腦打卡 預約管理 預約管理 單日預約紀錄 單週預約紀錄 報表及…" at bounding box center [516, 166] width 1032 height 696
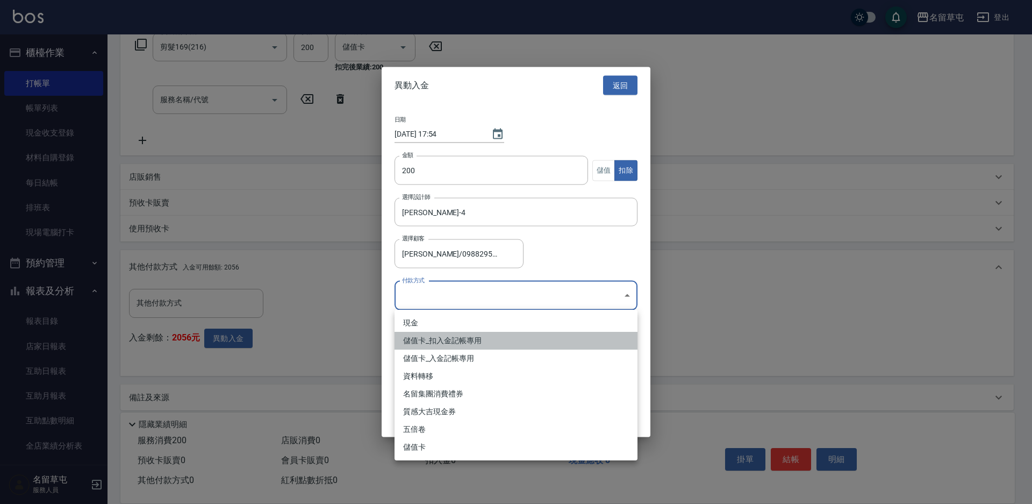
click at [448, 338] on li "儲值卡_扣入金記帳專用" at bounding box center [516, 341] width 243 height 18
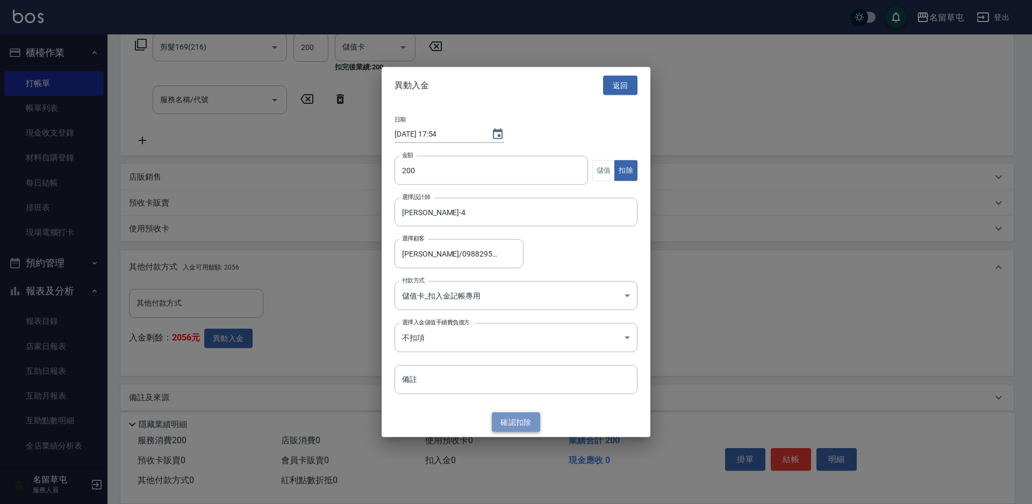
click at [539, 419] on button "確認 扣除" at bounding box center [516, 422] width 48 height 20
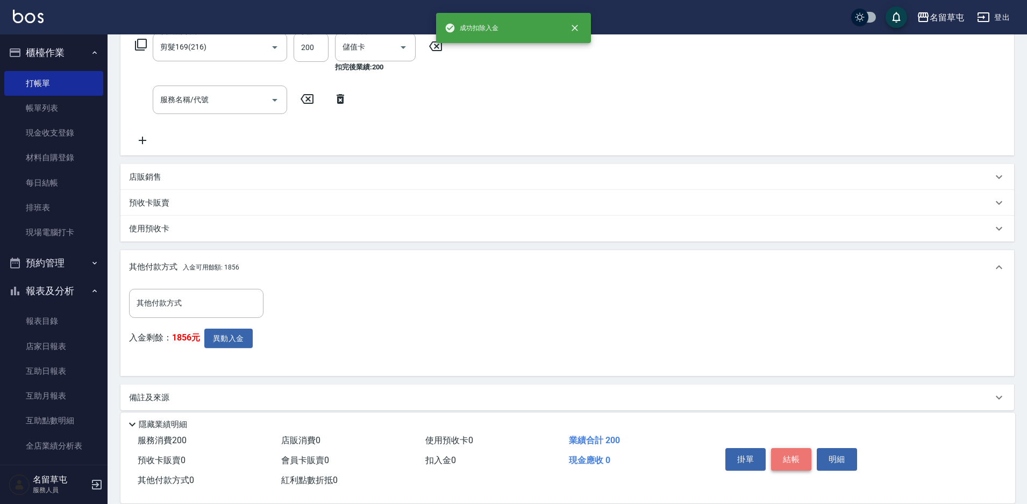
click at [790, 450] on button "結帳" at bounding box center [791, 459] width 40 height 23
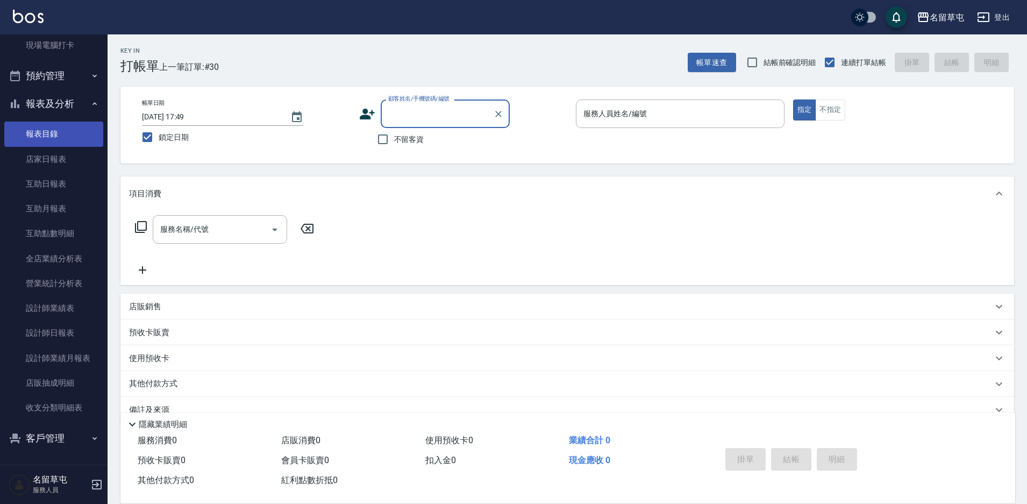
scroll to position [188, 0]
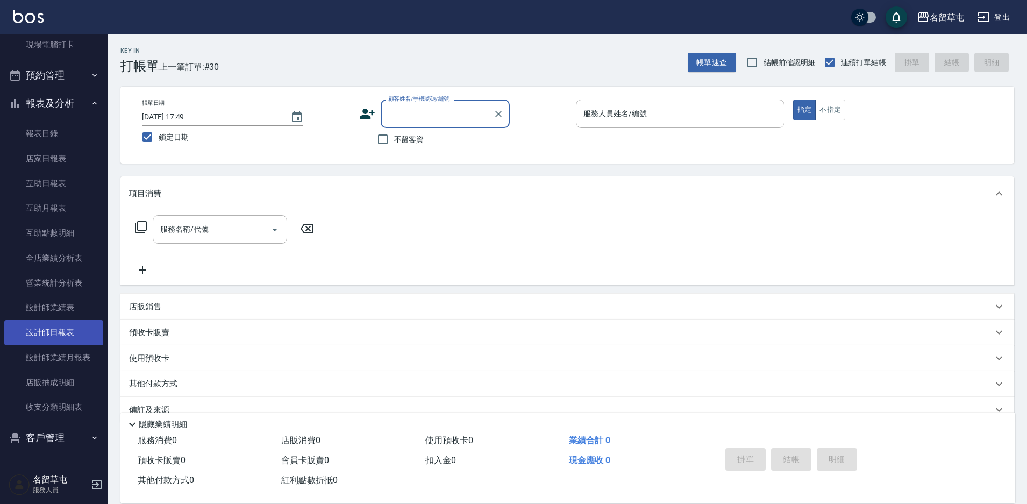
click at [53, 323] on link "設計師日報表" at bounding box center [53, 332] width 99 height 25
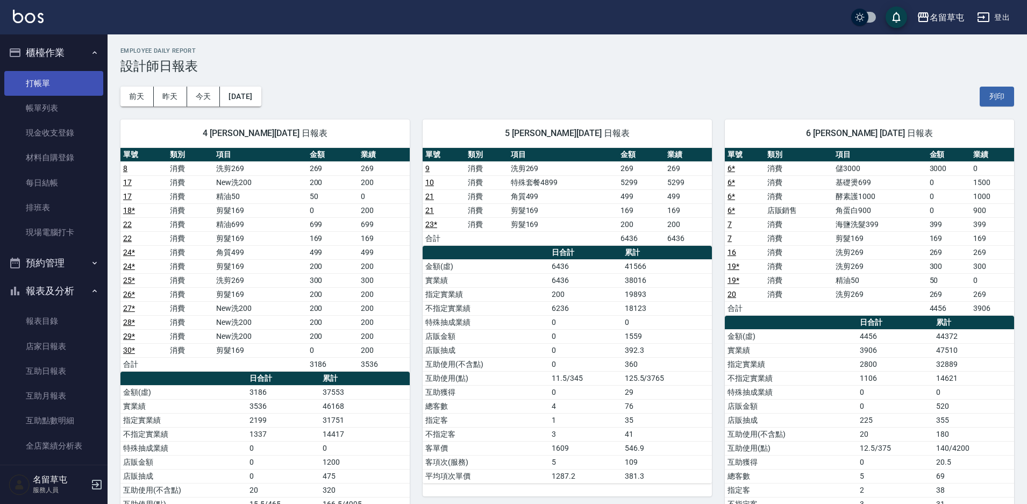
click at [40, 83] on link "打帳單" at bounding box center [53, 83] width 99 height 25
